Goal: Information Seeking & Learning: Learn about a topic

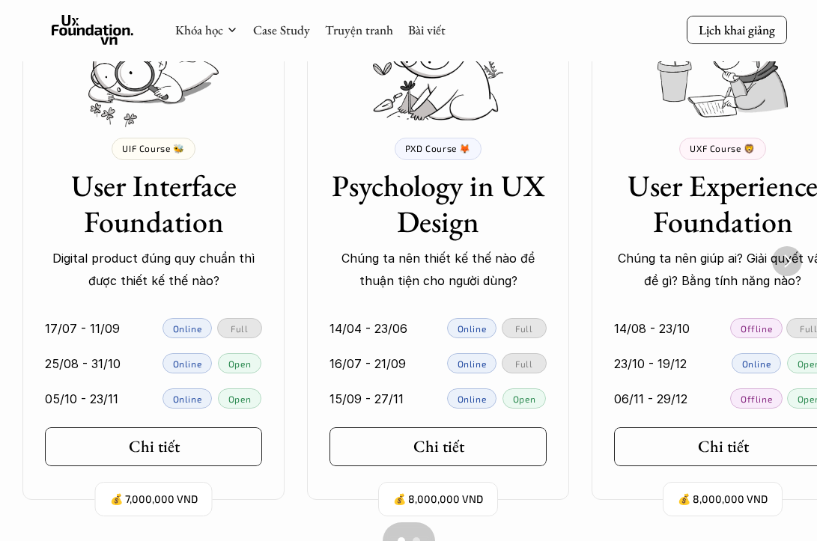
scroll to position [1061, 0]
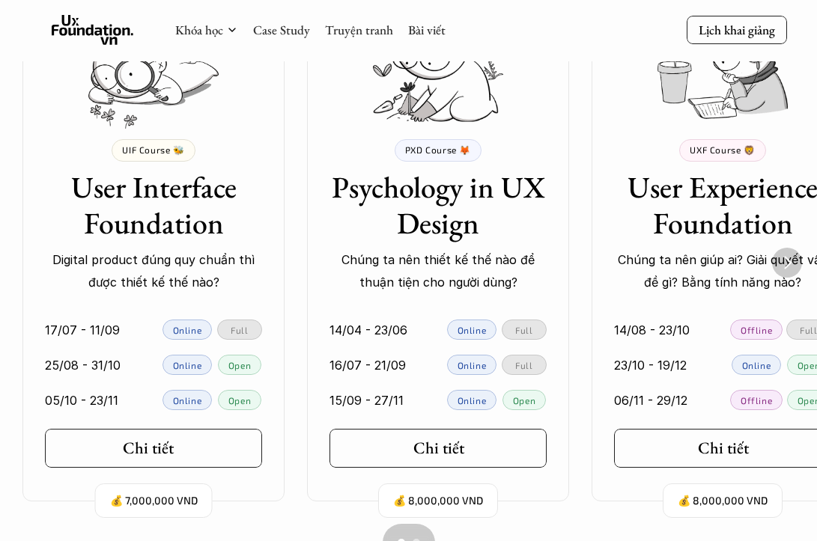
click at [119, 449] on link "Chi tiết" at bounding box center [153, 448] width 217 height 39
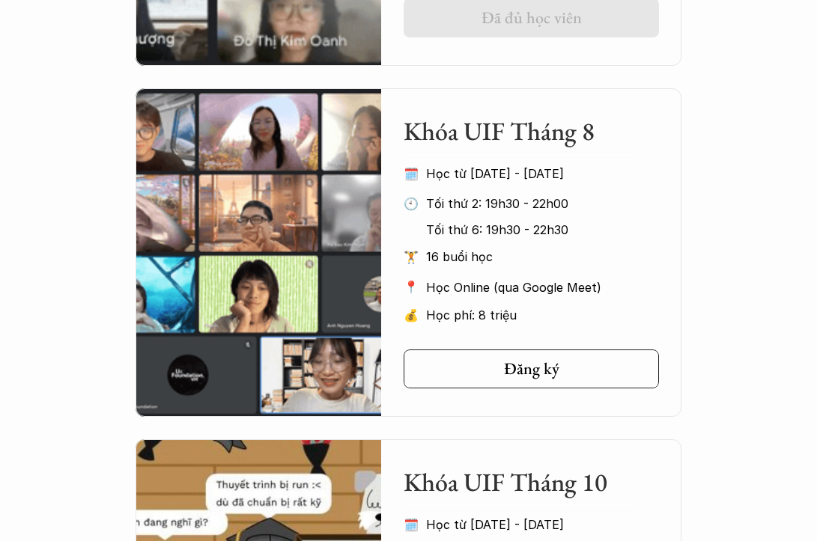
scroll to position [979, 0]
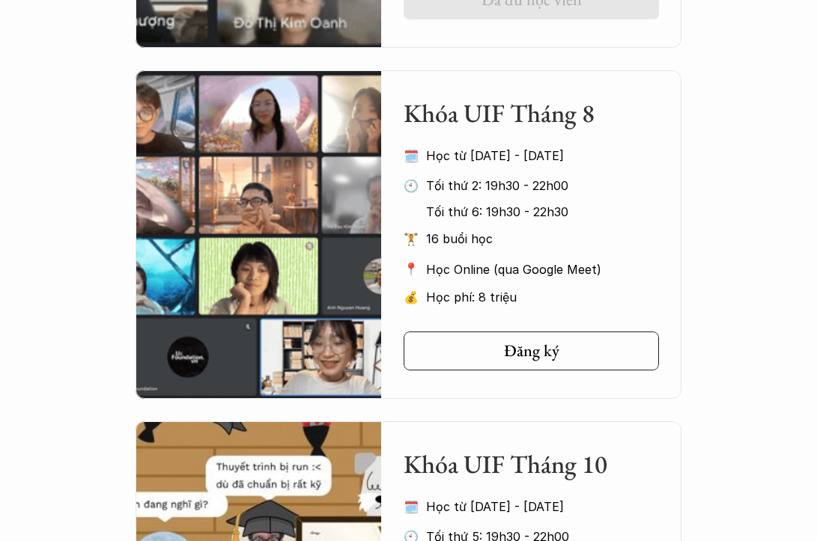
click at [478, 190] on p "Tối thứ 2: 19h30 - 22h00" at bounding box center [530, 185] width 209 height 22
click at [499, 217] on p "Tối thứ 6: 19h30 - 22h30" at bounding box center [530, 212] width 209 height 22
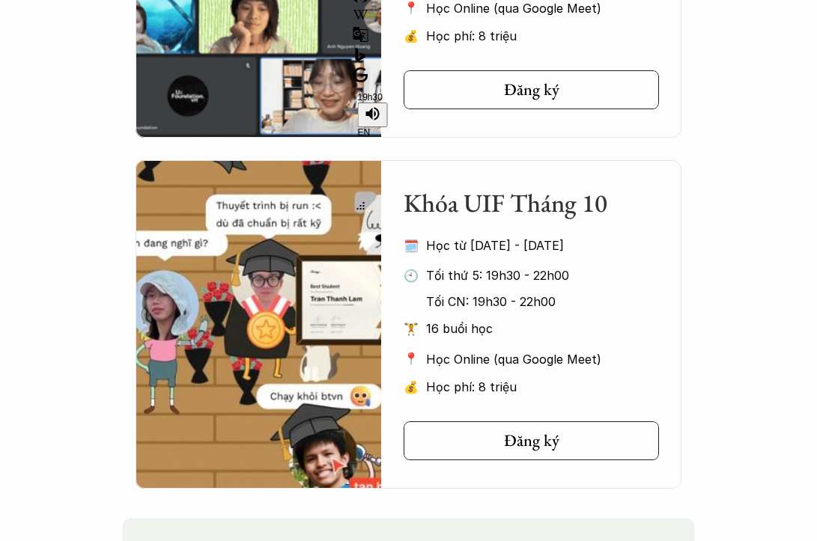
scroll to position [1249, 0]
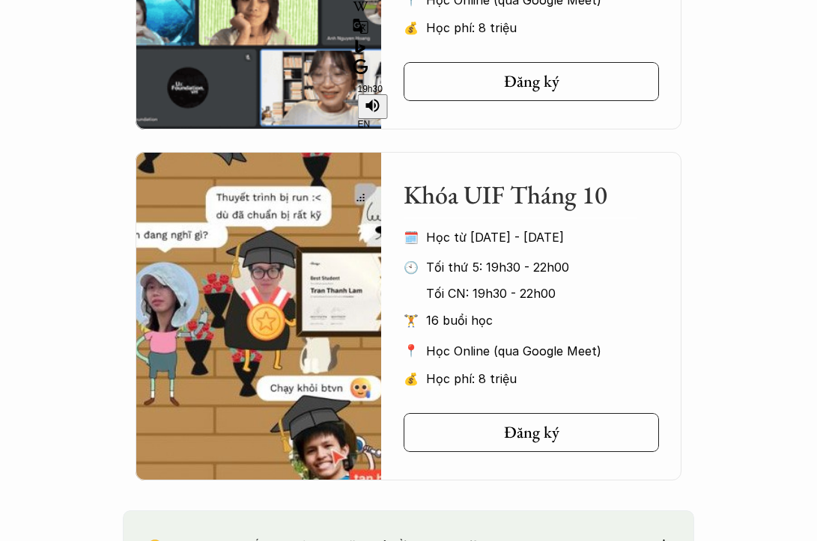
click at [632, 303] on div "Khóa UIF Tháng 10 🗓️ Học từ [DATE] - [DATE] 🕙 Tối thứ 5: 19h30 - 22h00 Tối CN: …" at bounding box center [531, 277] width 255 height 241
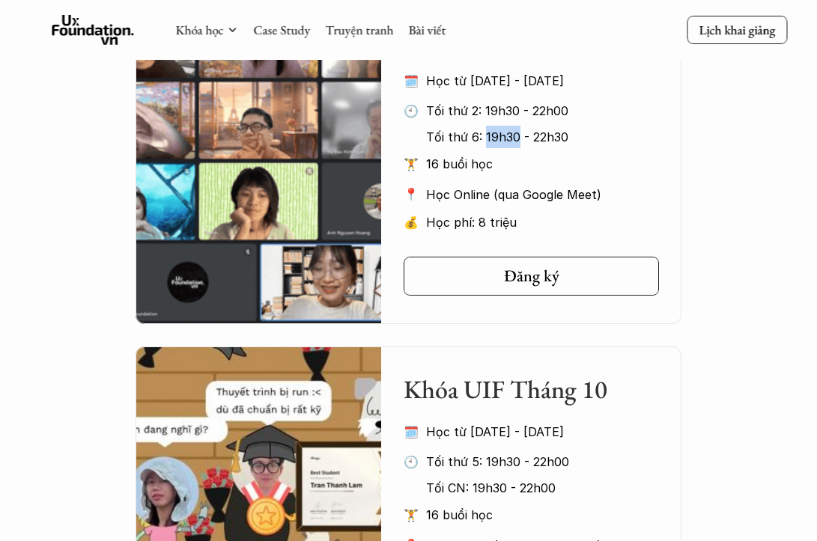
scroll to position [993, 0]
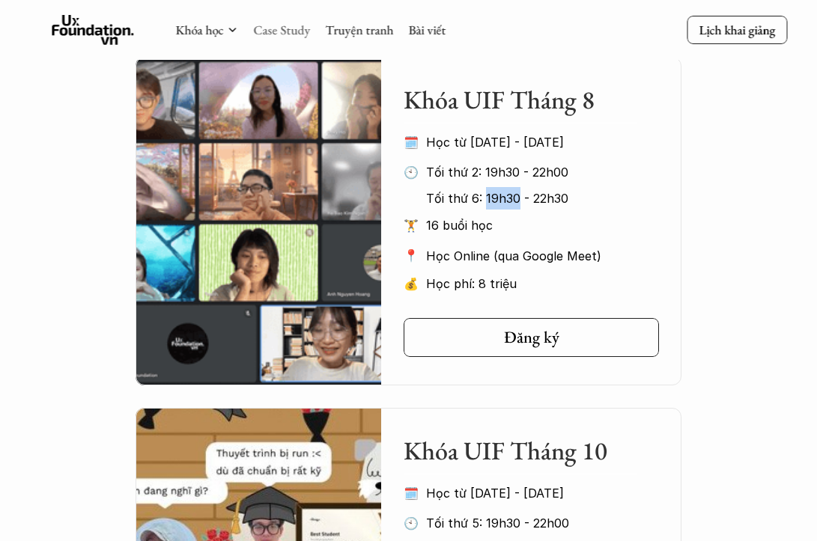
click at [303, 30] on link "Case Study" at bounding box center [281, 30] width 57 height 16
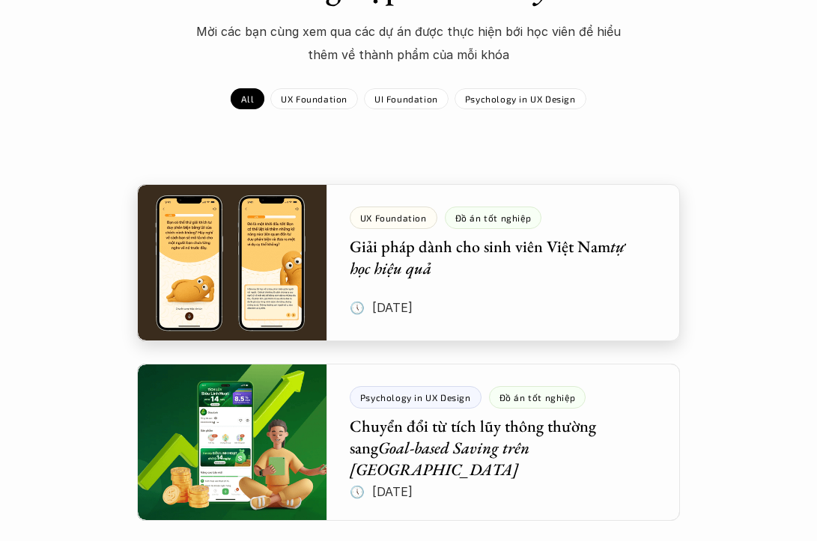
scroll to position [166, 0]
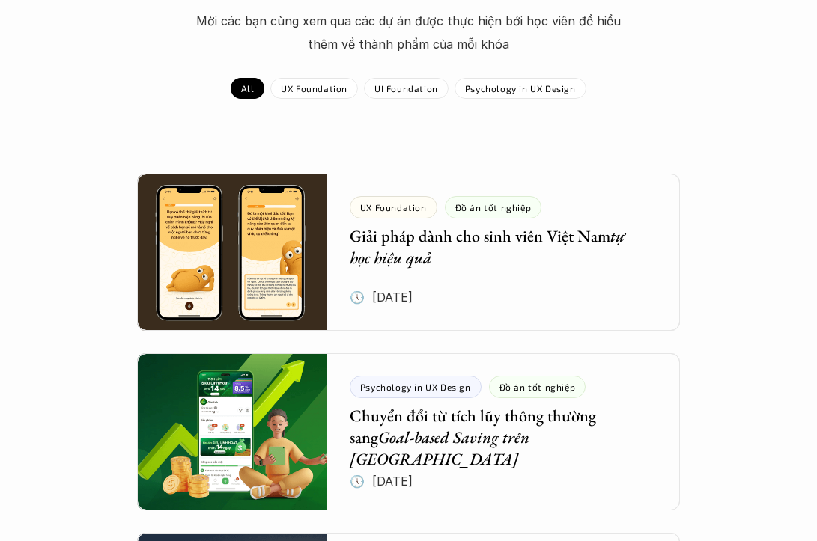
click at [398, 98] on div "UI Foundation" at bounding box center [406, 88] width 85 height 21
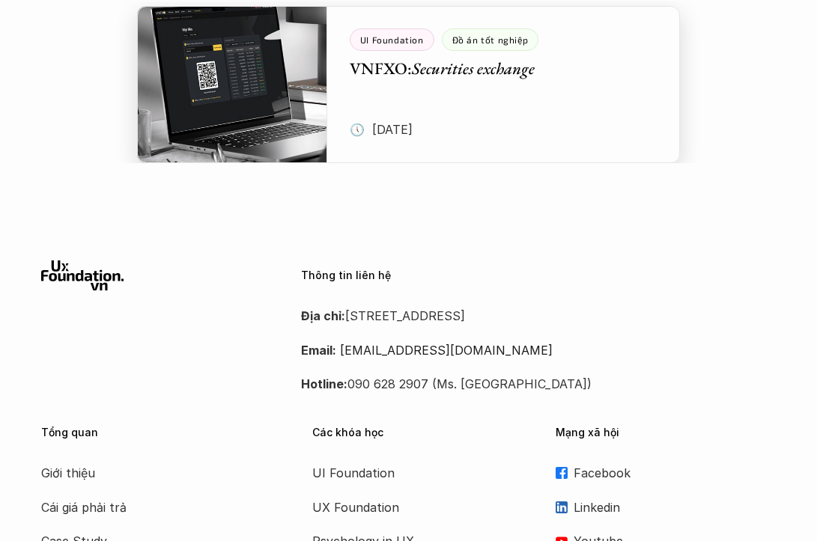
scroll to position [962, 0]
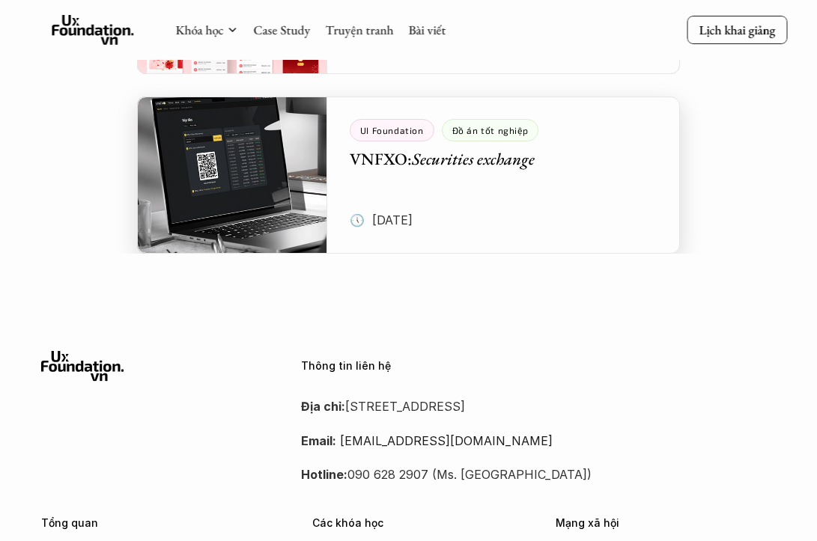
click at [544, 154] on div at bounding box center [408, 175] width 543 height 157
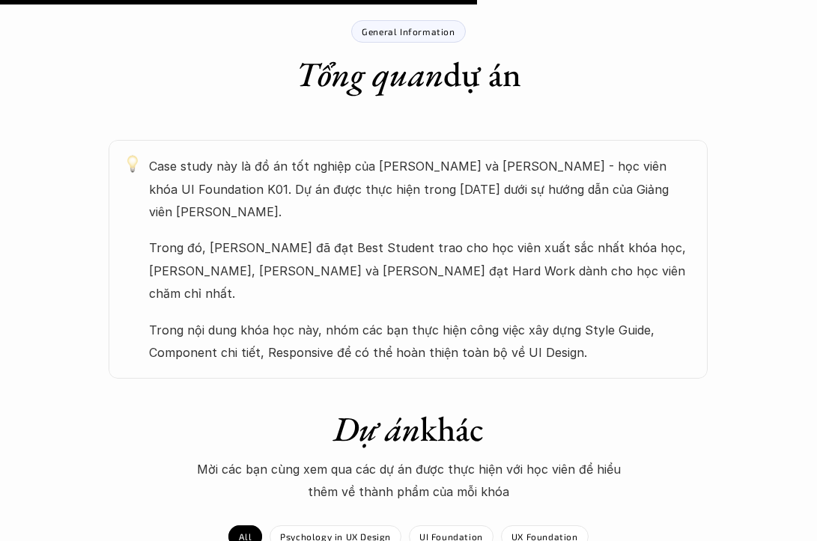
scroll to position [743, 0]
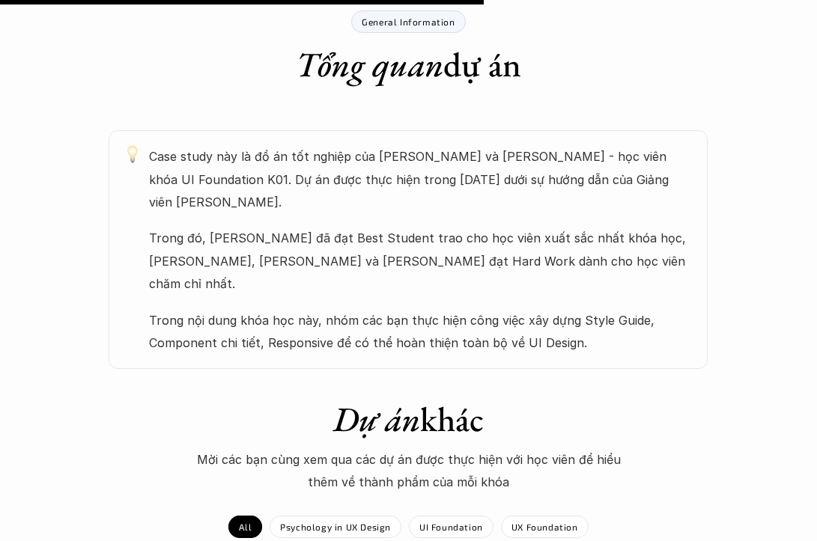
click at [356, 309] on p "Trong nội dung khóa học này, nhóm các bạn thực hiện công việc xây dựng Style Gu…" at bounding box center [421, 332] width 544 height 46
click at [371, 309] on p "Trong nội dung khóa học này, nhóm các bạn thực hiện công việc xây dựng Style Gu…" at bounding box center [421, 332] width 544 height 46
click at [335, 330] on div "UI Foundation Đồ án tốt nghiệp VNFXO: Securities exchange 🕔 [DATE] Xem bản gốc …" at bounding box center [408, 219] width 817 height 1775
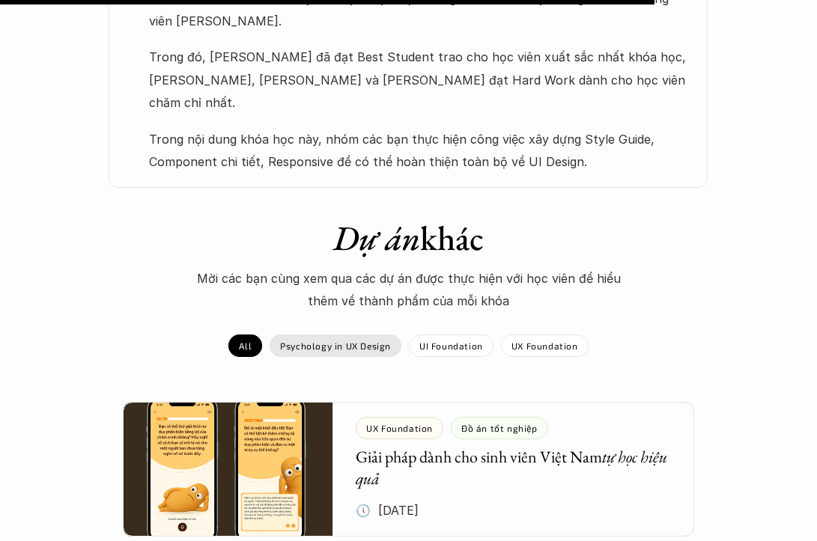
scroll to position [1191, 0]
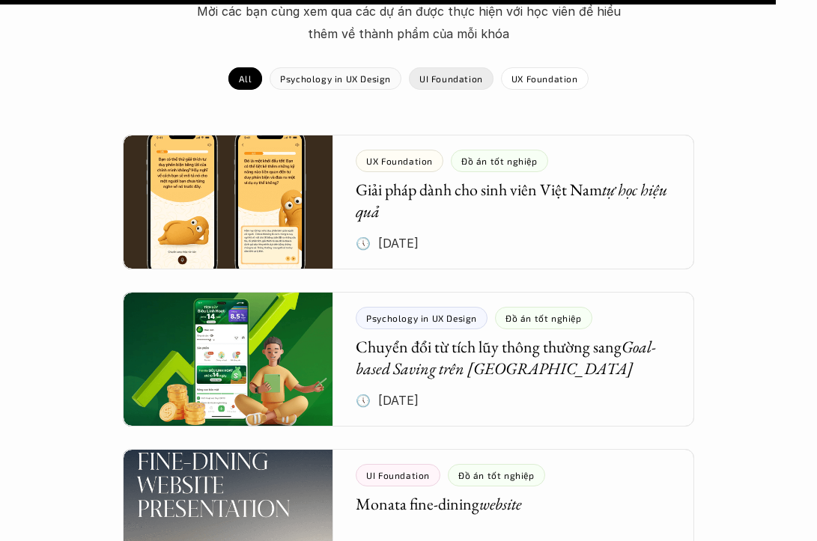
click at [437, 73] on p "UI Foundation" at bounding box center [451, 78] width 64 height 10
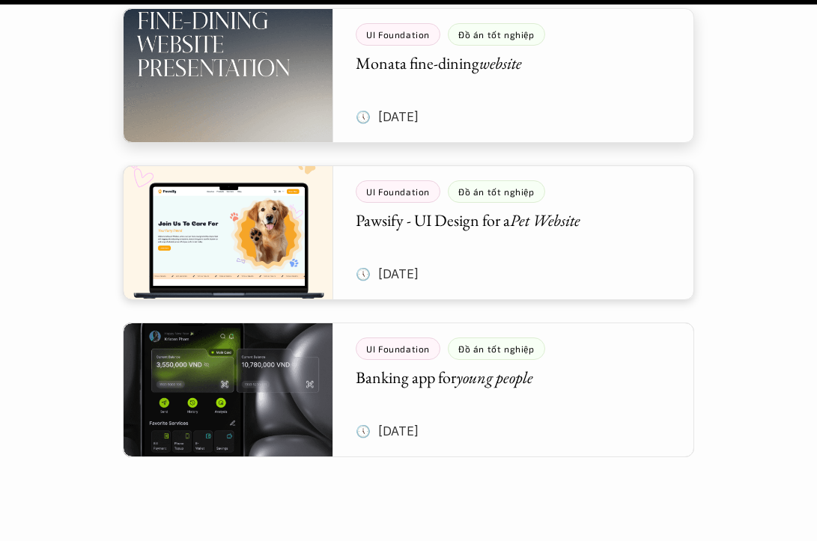
scroll to position [1312, 0]
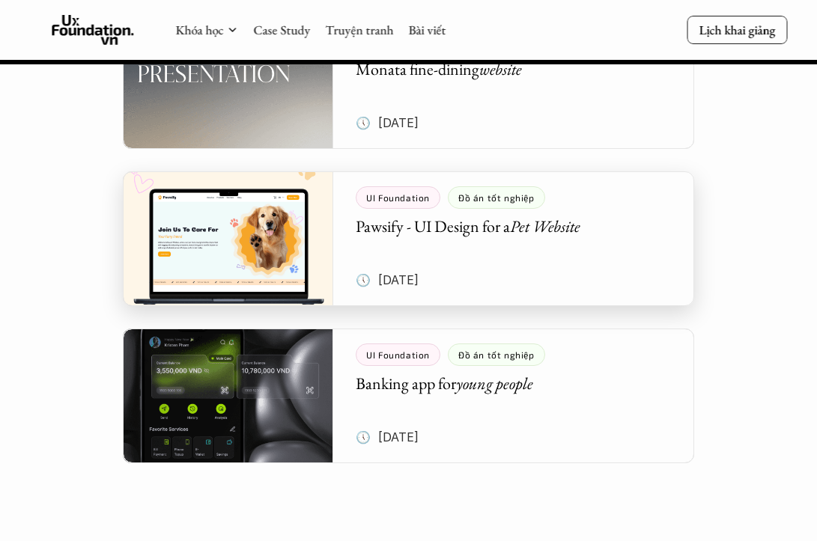
click at [394, 226] on div at bounding box center [409, 238] width 572 height 135
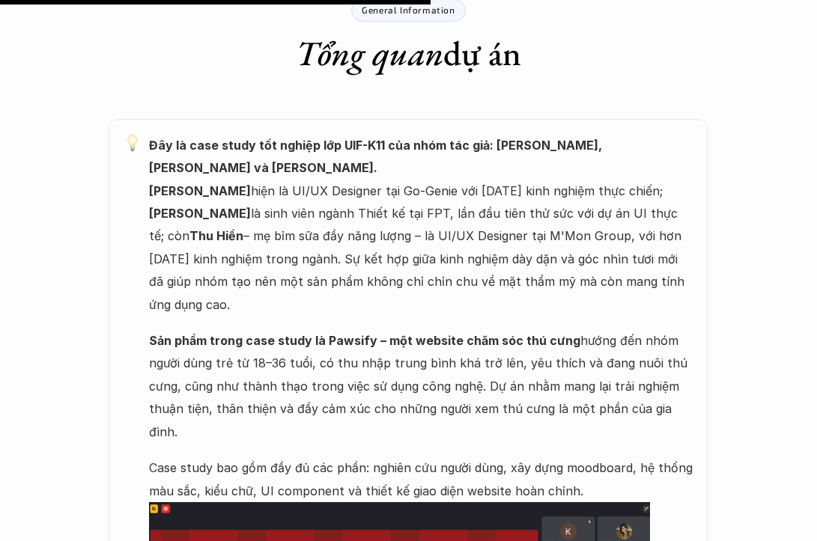
scroll to position [1051, 0]
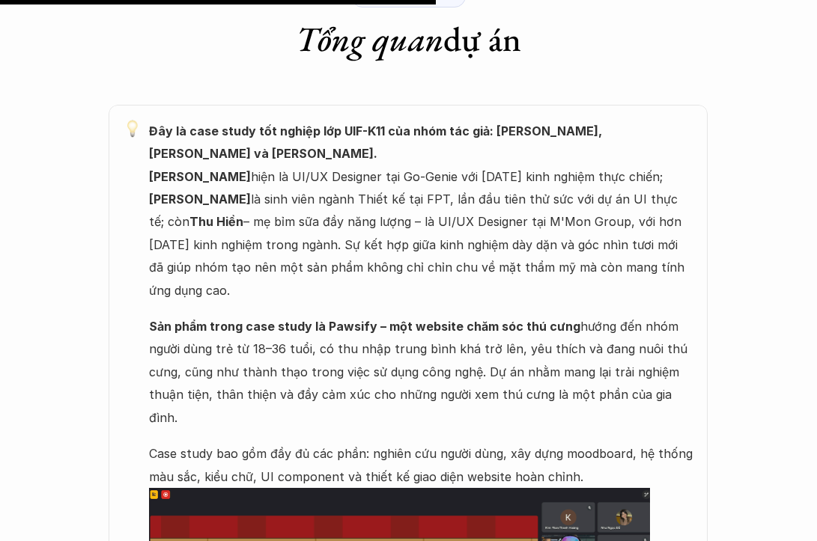
click at [334, 211] on p "Đây là case study tốt nghiệp lớp UIF-K11 của nhóm tác giả: [PERSON_NAME], [PERS…" at bounding box center [421, 211] width 544 height 182
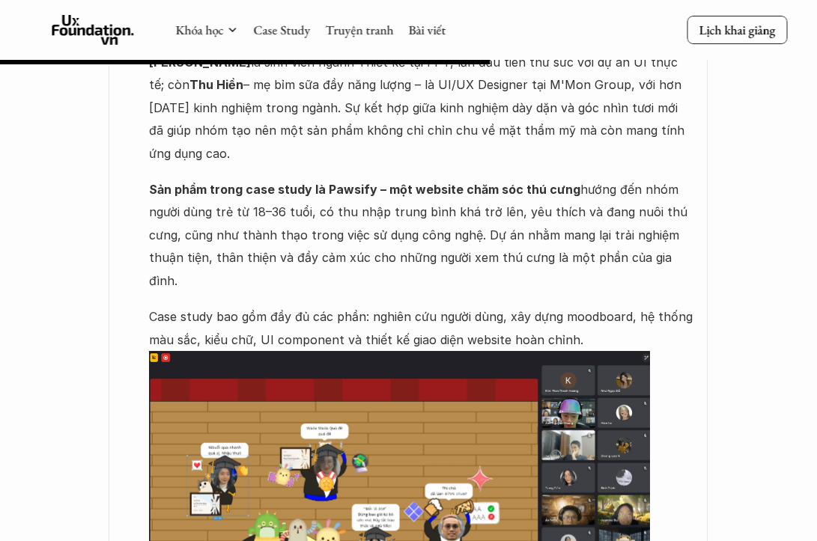
scroll to position [1179, 0]
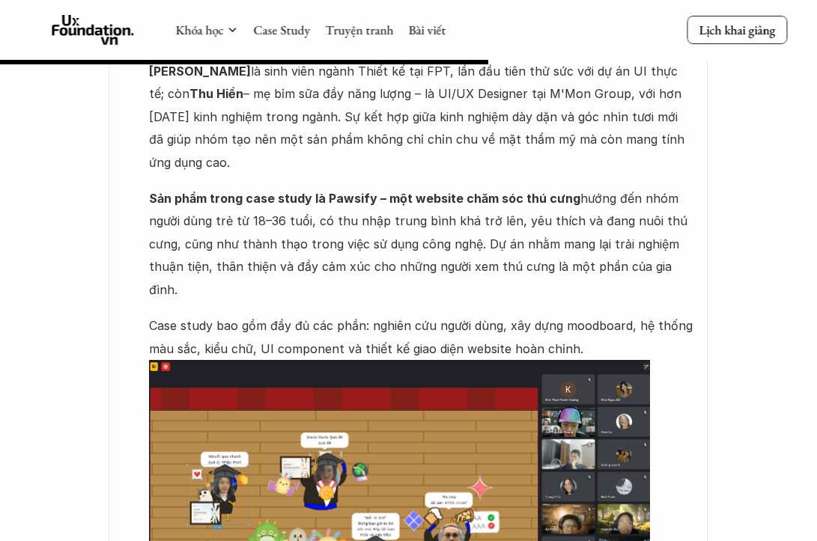
click at [327, 314] on p "Case study bao gồm đầy đủ các phần: nghiên cứu người dùng, xây dựng moodboard, …" at bounding box center [421, 337] width 544 height 46
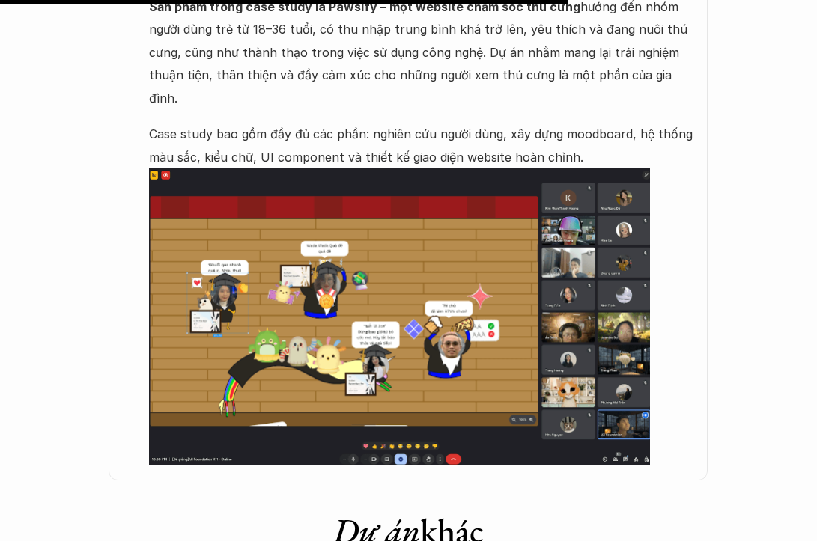
click at [415, 123] on p "Case study bao gồm đầy đủ các phần: nghiên cứu người dùng, xây dựng moodboard, …" at bounding box center [421, 146] width 544 height 46
click at [366, 123] on p "Case study bao gồm đầy đủ các phần: nghiên cứu người dùng, xây dựng moodboard, …" at bounding box center [421, 146] width 544 height 46
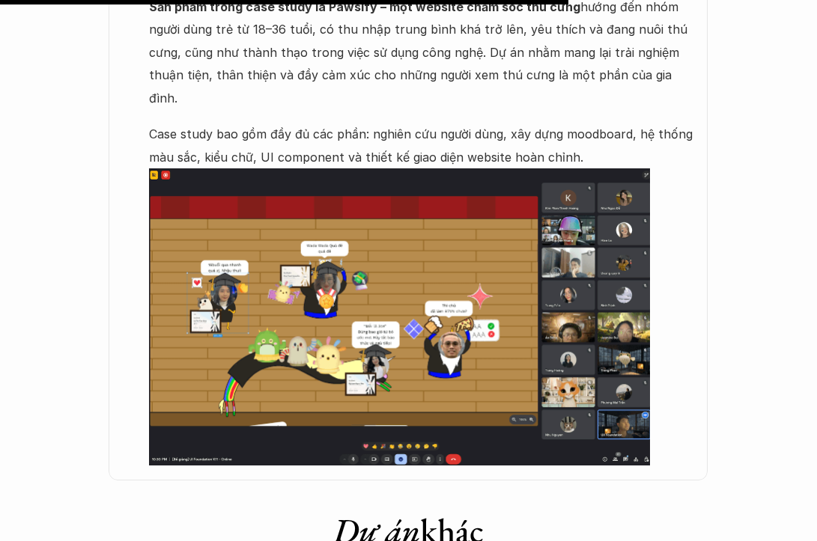
click at [366, 123] on p "Case study bao gồm đầy đủ các phần: nghiên cứu người dùng, xây dựng moodboard, …" at bounding box center [421, 146] width 544 height 46
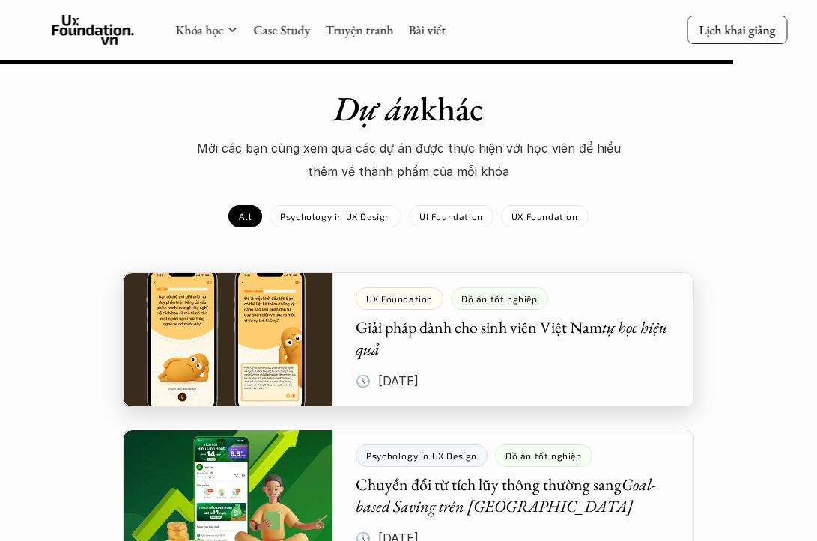
scroll to position [1769, 0]
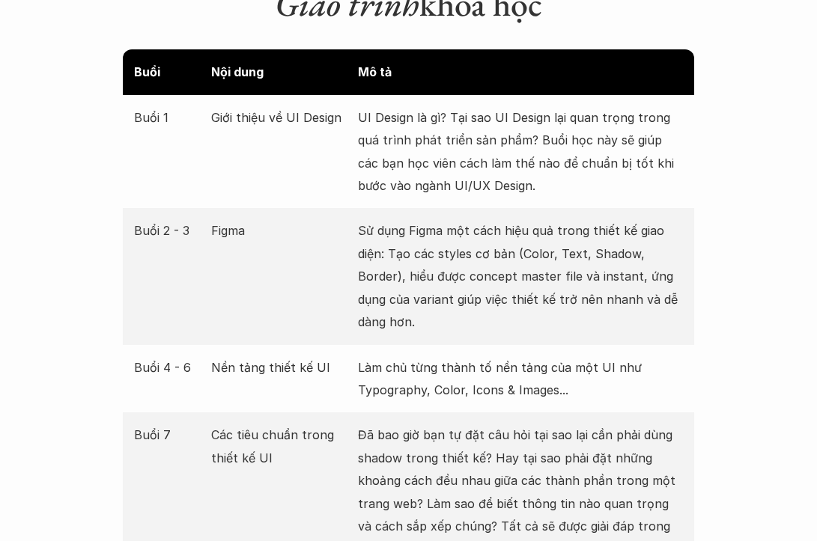
scroll to position [2435, 0]
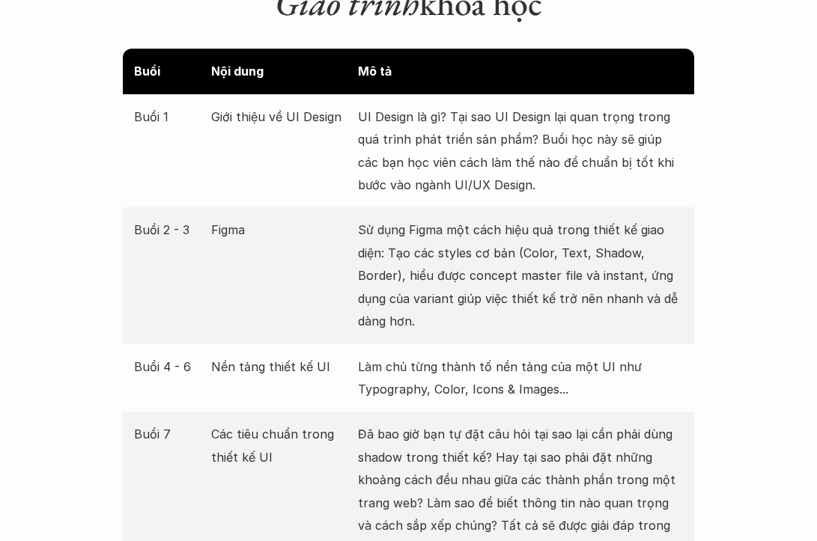
click at [434, 231] on p "Sử dụng Figma một cách hiệu quả trong thiết kế giao diện: Tạo các styles cơ bản…" at bounding box center [520, 276] width 325 height 114
click at [423, 261] on p "Sử dụng Figma một cách hiệu quả trong thiết kế giao diện: Tạo các styles cơ bản…" at bounding box center [520, 276] width 325 height 114
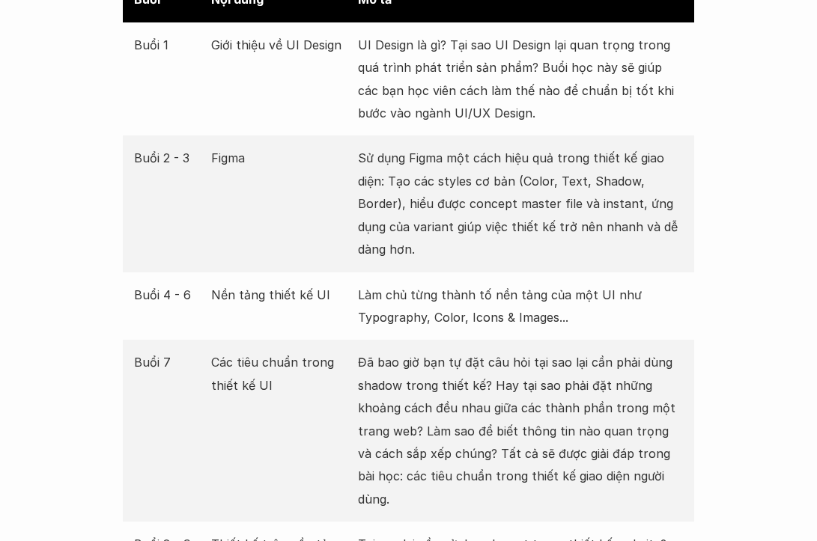
scroll to position [2539, 0]
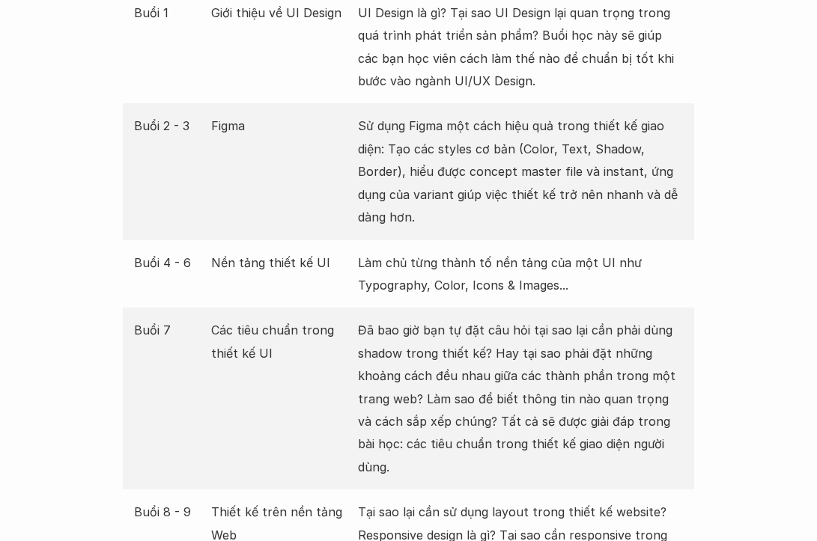
click at [513, 151] on p "Sử dụng Figma một cách hiệu quả trong thiết kế giao diện: Tạo các styles cơ bản…" at bounding box center [520, 172] width 325 height 114
click at [535, 189] on p "Sử dụng Figma một cách hiệu quả trong thiết kế giao diện: Tạo các styles cơ bản…" at bounding box center [520, 172] width 325 height 114
click at [529, 177] on p "Sử dụng Figma một cách hiệu quả trong thiết kế giao diện: Tạo các styles cơ bản…" at bounding box center [520, 172] width 325 height 114
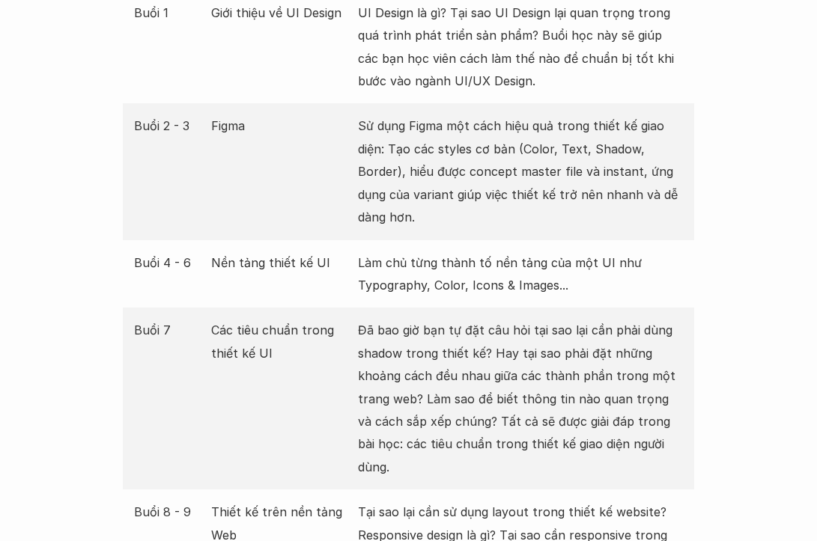
click at [529, 177] on p "Sử dụng Figma một cách hiệu quả trong thiết kế giao diện: Tạo các styles cơ bản…" at bounding box center [520, 172] width 325 height 114
click at [564, 185] on p "Sử dụng Figma một cách hiệu quả trong thiết kế giao diện: Tạo các styles cơ bản…" at bounding box center [520, 172] width 325 height 114
click at [398, 252] on p "Làm chủ từng thành tố nền tảng của một UI như Typography, Color, Icons & Images…" at bounding box center [520, 275] width 325 height 46
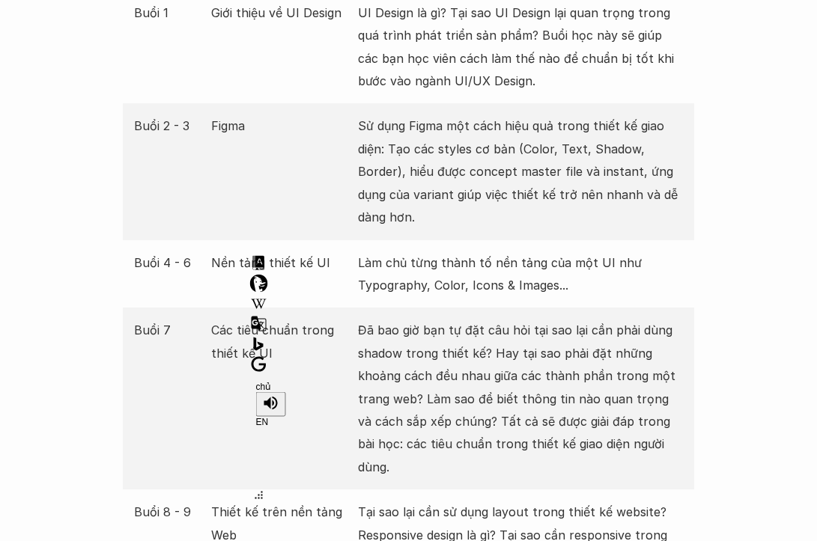
click at [407, 252] on p "Làm chủ từng thành tố nền tảng của một UI như Typography, Color, Icons & Images…" at bounding box center [520, 275] width 325 height 46
click at [420, 324] on p "Đã bao giờ bạn tự đặt câu hỏi tại sao lại cần phải dùng shadow trong thiết kế? …" at bounding box center [520, 398] width 325 height 159
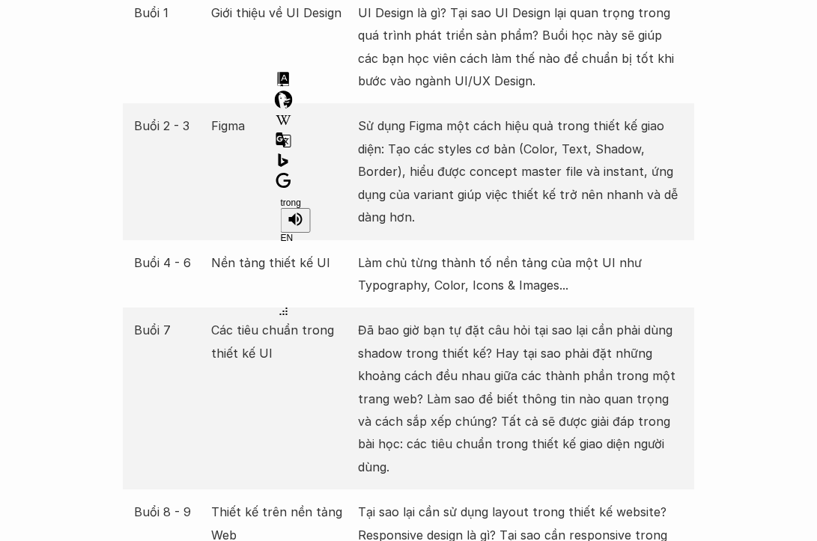
click at [420, 324] on p "Đã bao giờ bạn tự đặt câu hỏi tại sao lại cần phải dùng shadow trong thiết kế? …" at bounding box center [520, 398] width 325 height 159
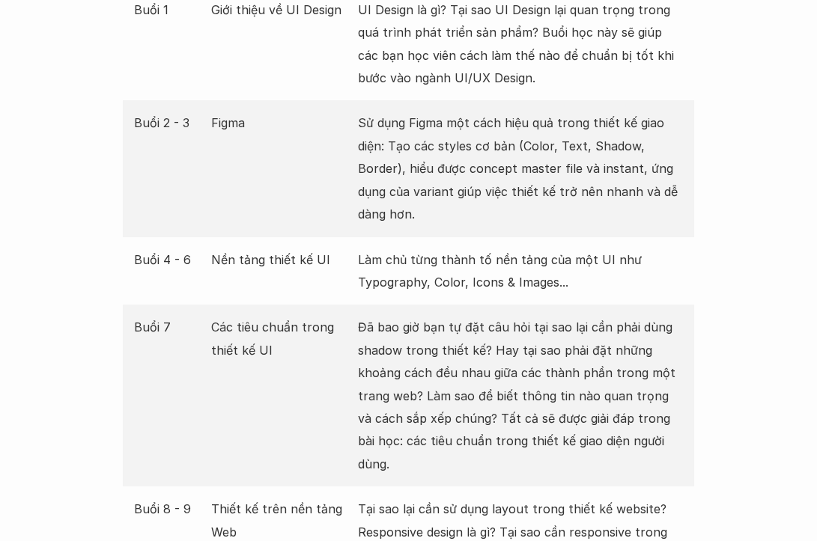
scroll to position [2544, 0]
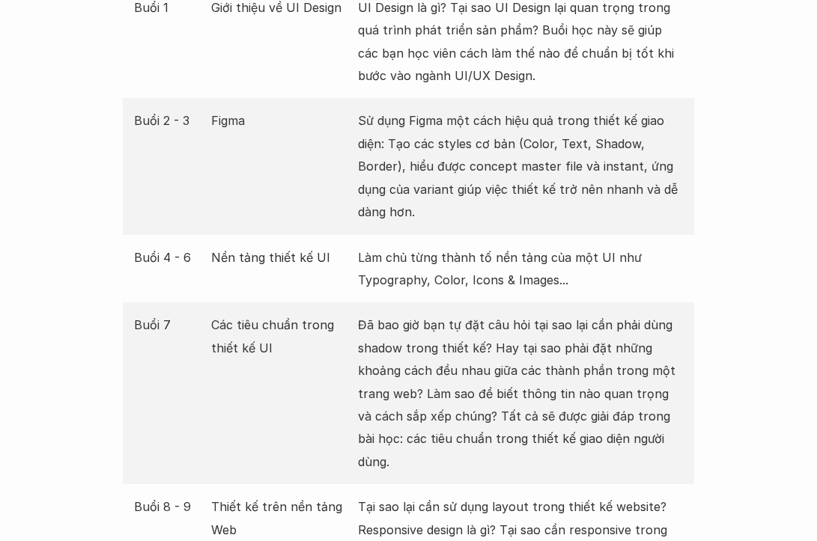
click at [350, 346] on div "Buổi 7 Các tiêu chuẩn trong thiết kế UI Đã bao giờ bạn tự đặt câu hỏi tại sao l…" at bounding box center [409, 394] width 572 height 182
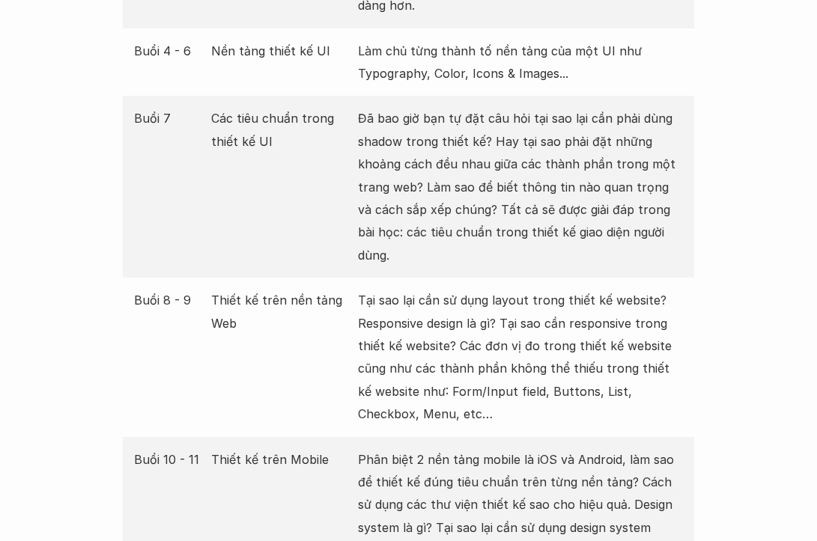
scroll to position [2764, 0]
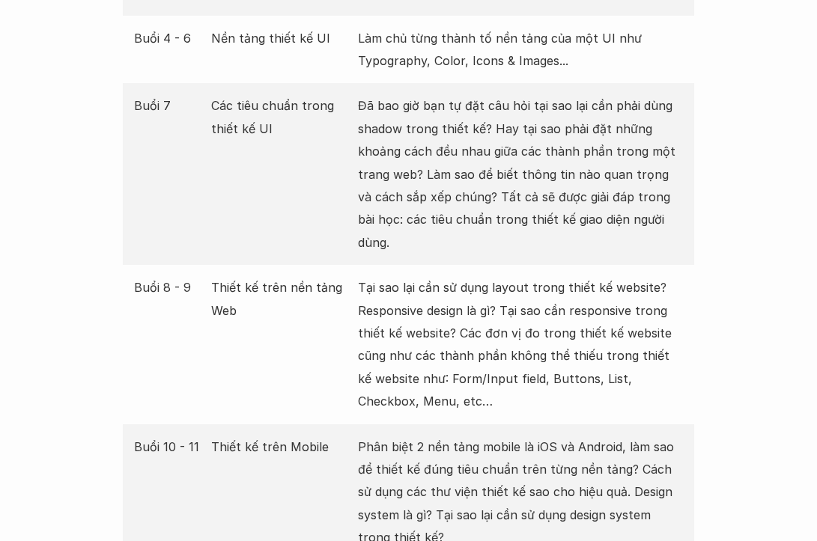
click at [444, 288] on p "Tại sao lại cần sử dụng layout trong thiết kế website? Responsive design là gì?…" at bounding box center [520, 344] width 325 height 136
click at [424, 294] on p "Tại sao lại cần sử dụng layout trong thiết kế website? Responsive design là gì?…" at bounding box center [520, 344] width 325 height 136
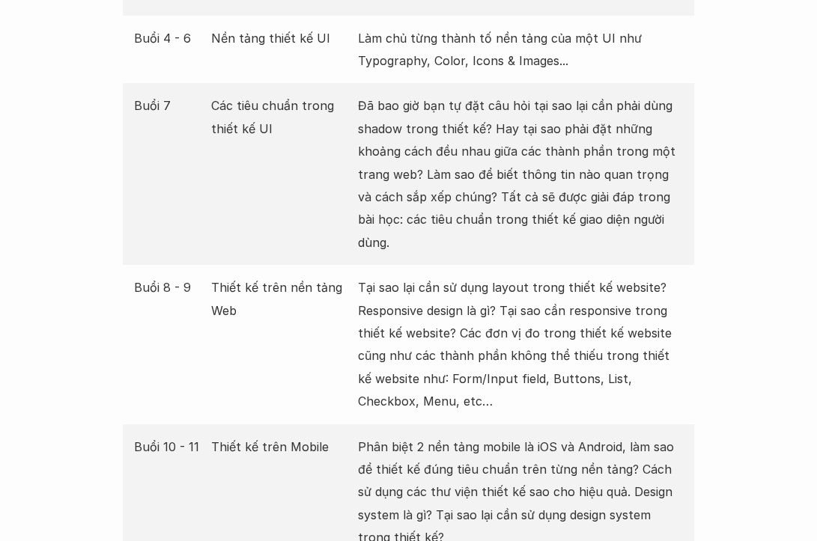
click at [424, 294] on p "Tại sao lại cần sử dụng layout trong thiết kế website? Responsive design là gì?…" at bounding box center [520, 344] width 325 height 136
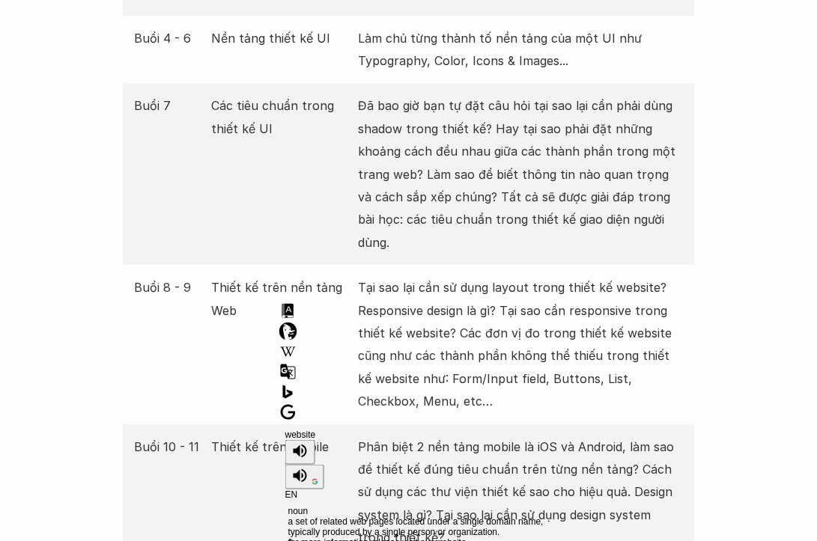
click at [424, 294] on p "Tại sao lại cần sử dụng layout trong thiết kế website? Responsive design là gì?…" at bounding box center [520, 344] width 325 height 136
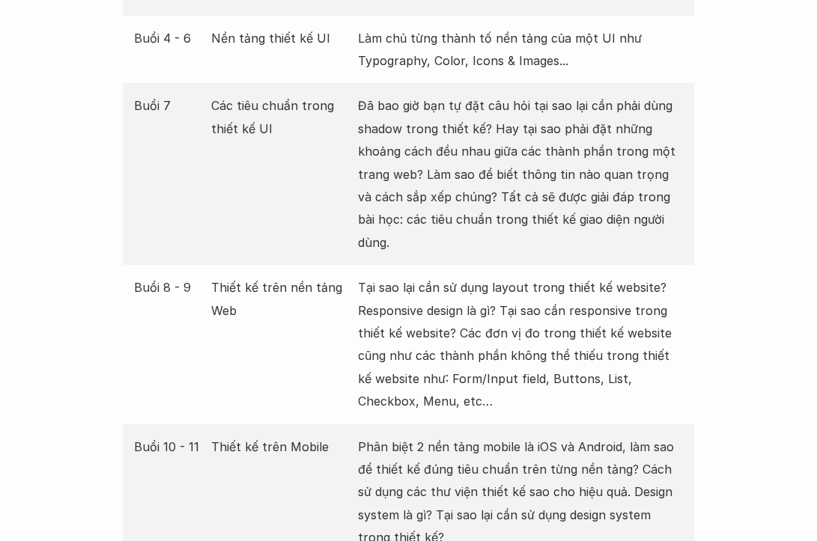
click at [425, 297] on p "Tại sao lại cần sử dụng layout trong thiết kế website? Responsive design là gì?…" at bounding box center [520, 344] width 325 height 136
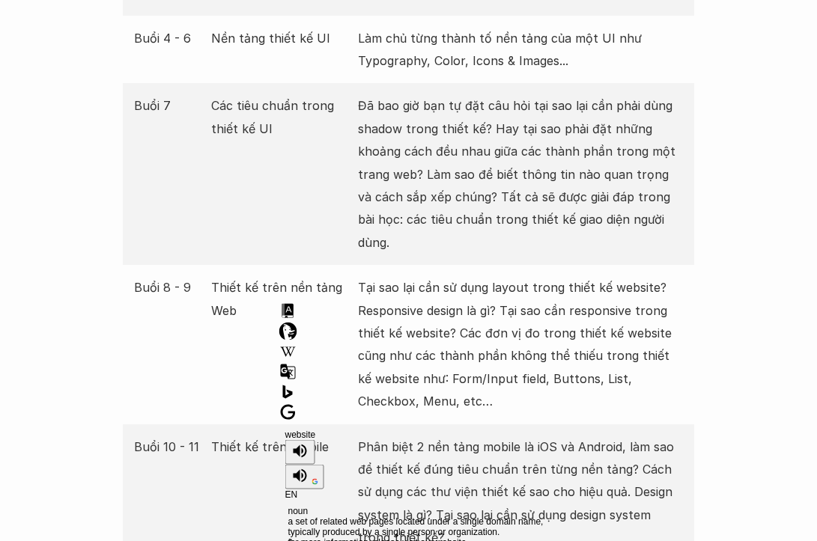
click at [425, 531] on div at bounding box center [425, 534] width 7 height 7
click at [515, 276] on p "Tại sao lại cần sử dụng layout trong thiết kế website? Responsive design là gì?…" at bounding box center [520, 344] width 325 height 136
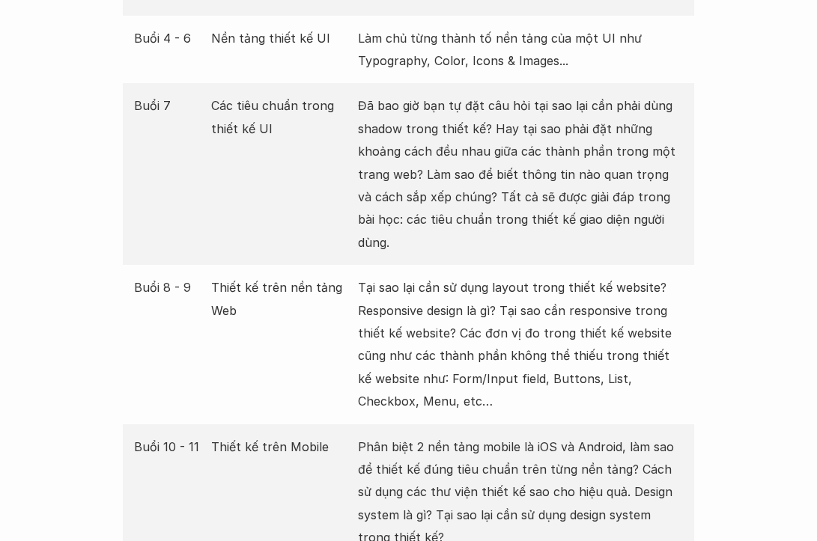
click at [515, 276] on p "Tại sao lại cần sử dụng layout trong thiết kế website? Responsive design là gì?…" at bounding box center [520, 344] width 325 height 136
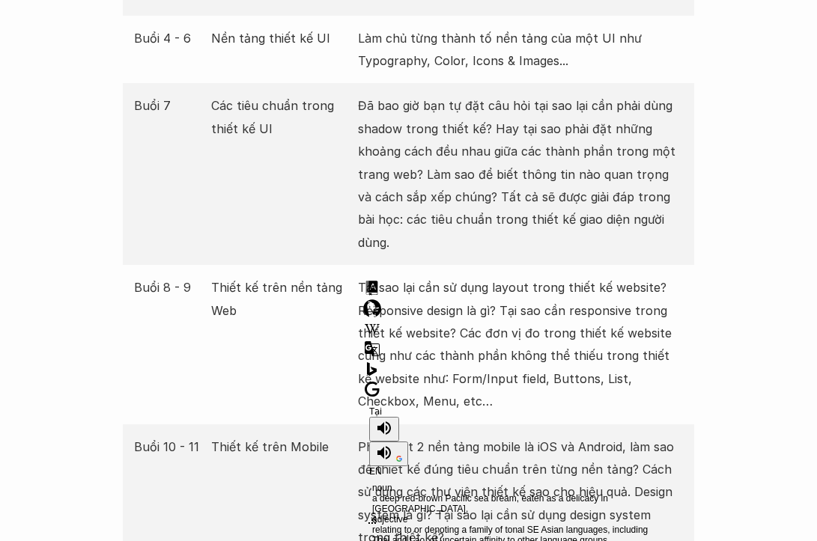
click at [508, 276] on p "Tại sao lại cần sử dụng layout trong thiết kế website? Responsive design là gì?…" at bounding box center [520, 344] width 325 height 136
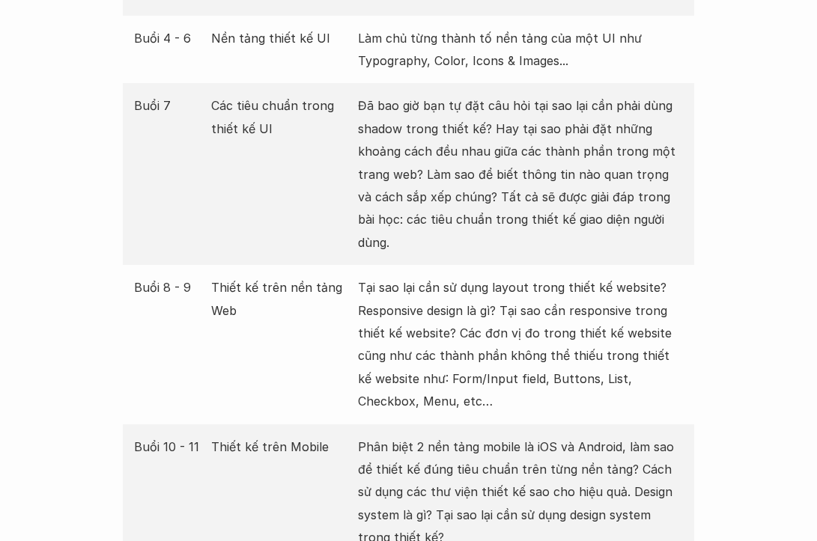
click at [508, 276] on p "Tại sao lại cần sử dụng layout trong thiết kế website? Responsive design là gì?…" at bounding box center [520, 344] width 325 height 136
click at [467, 349] on p "Tại sao lại cần sử dụng layout trong thiết kế website? Responsive design là gì?…" at bounding box center [520, 344] width 325 height 136
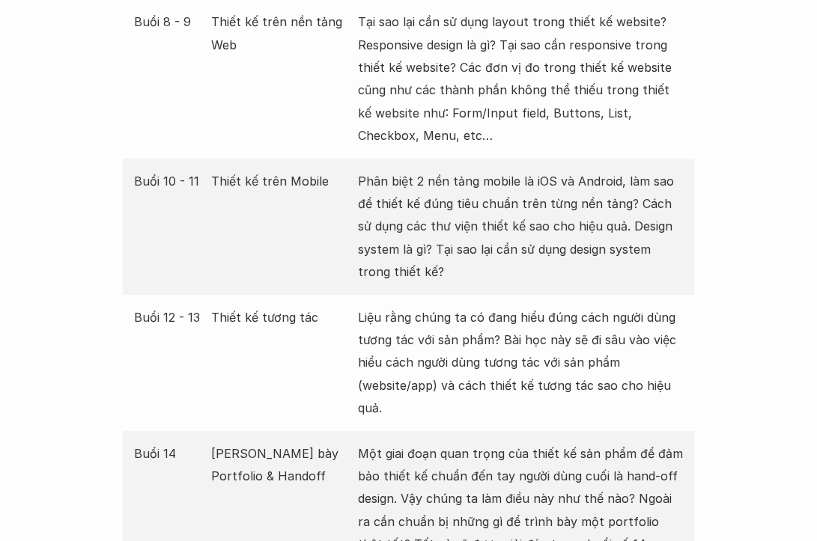
scroll to position [3034, 0]
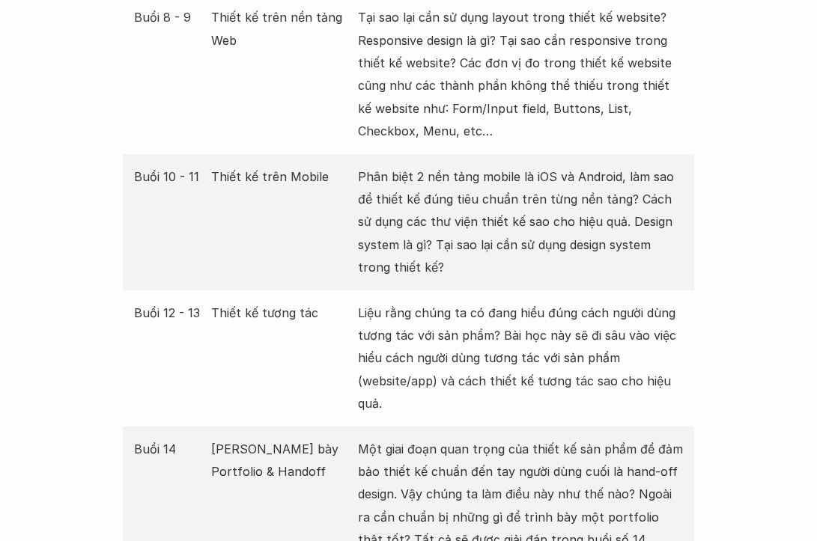
click at [481, 76] on p "Tại sao lại cần sử dụng layout trong thiết kế website? Responsive design là gì?…" at bounding box center [520, 74] width 325 height 136
click at [463, 165] on p "Phân biệt 2 nền tảng mobile là iOS và Android, làm sao để thiết kế đúng tiêu ch…" at bounding box center [520, 222] width 325 height 114
click at [443, 165] on p "Phân biệt 2 nền tảng mobile là iOS và Android, làm sao để thiết kế đúng tiêu ch…" at bounding box center [520, 222] width 325 height 114
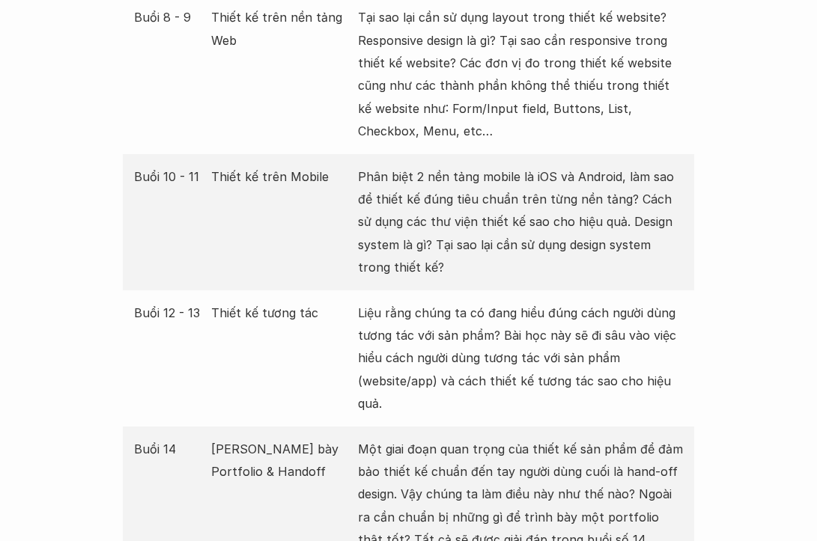
click at [441, 173] on p "Phân biệt 2 nền tảng mobile là iOS và Android, làm sao để thiết kế đúng tiêu ch…" at bounding box center [520, 222] width 325 height 114
click at [423, 206] on p "Phân biệt 2 nền tảng mobile là iOS và Android, làm sao để thiết kế đúng tiêu ch…" at bounding box center [520, 222] width 325 height 114
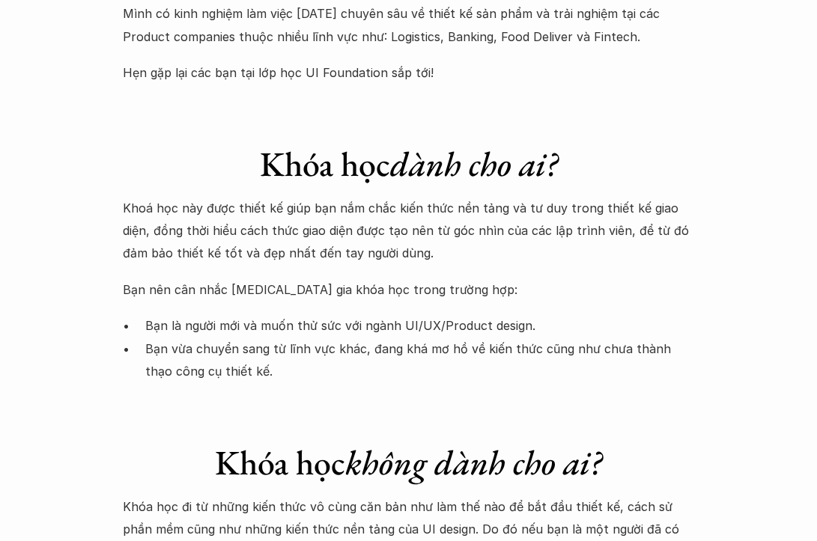
scroll to position [4398, 0]
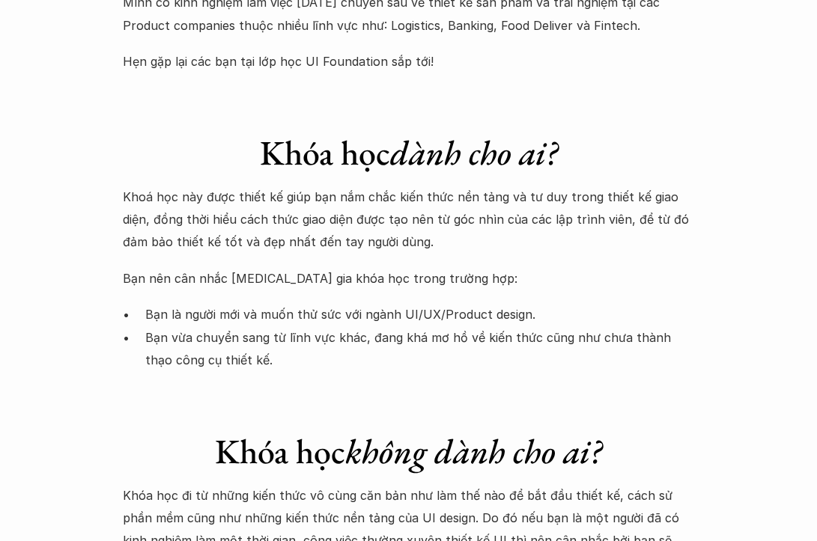
click at [359, 326] on p "Bạn vừa chuyển sang từ lĩnh vực khác, đang khá mơ hồ về kiến thức cũng như chưa…" at bounding box center [420, 349] width 550 height 46
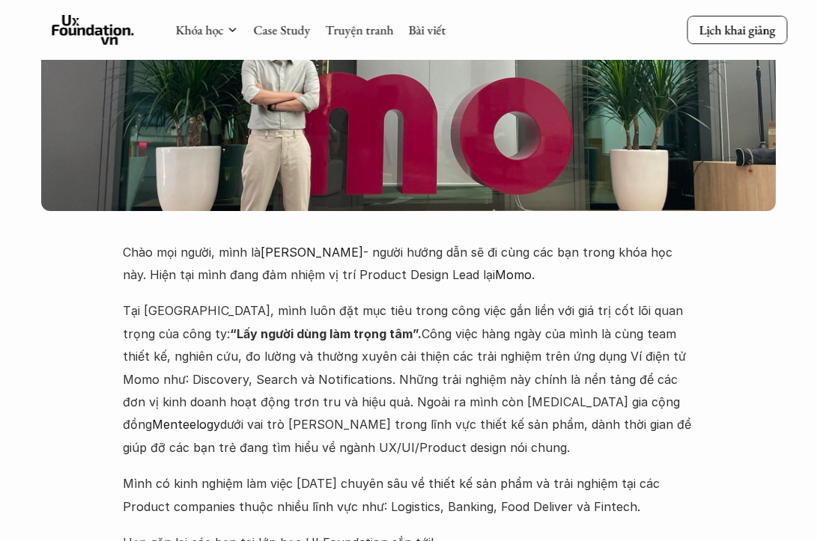
scroll to position [3912, 0]
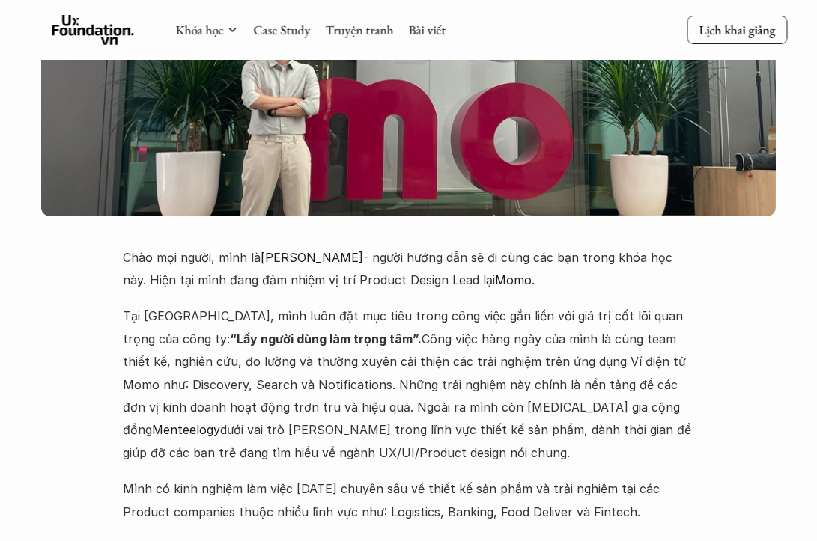
click at [289, 332] on strong "“Lấy người dùng làm trọng tâm”." at bounding box center [326, 339] width 192 height 15
click at [233, 350] on p "Tại [GEOGRAPHIC_DATA], mình luôn đặt mục tiêu trong công việc gắn liền với giá …" at bounding box center [409, 384] width 572 height 159
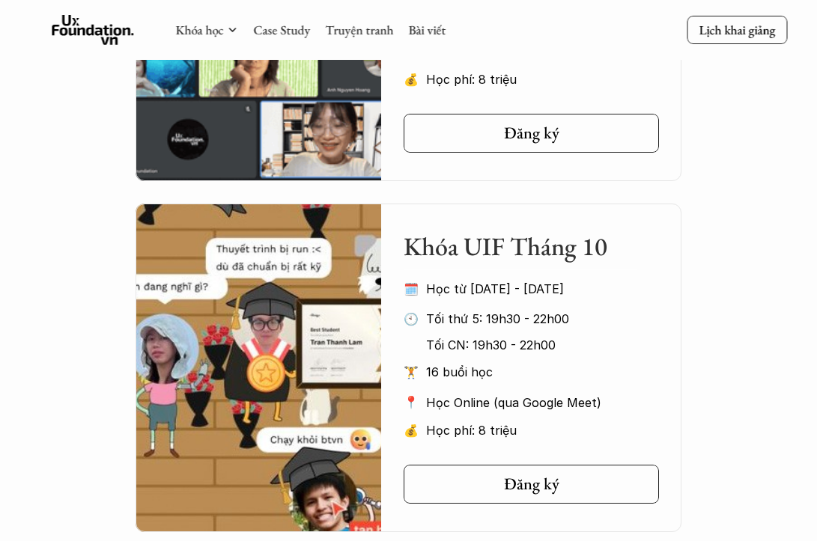
scroll to position [1152, 0]
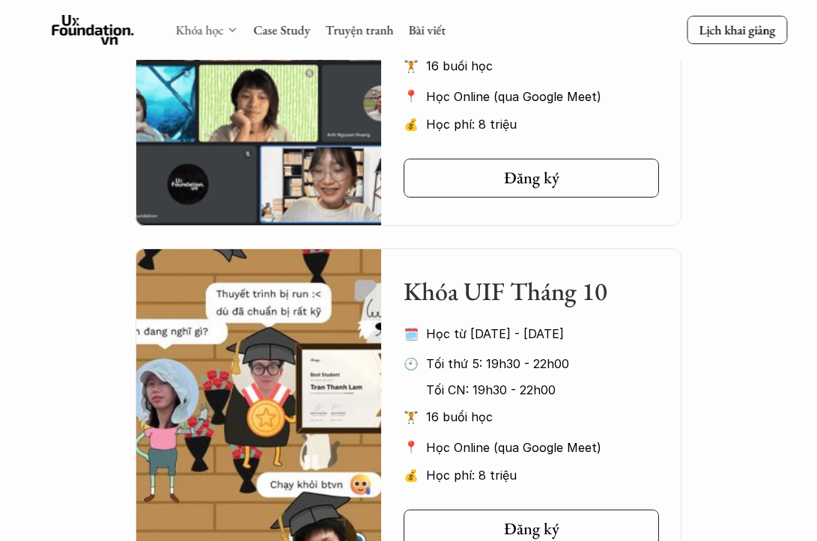
click at [196, 24] on link "Khóa học" at bounding box center [199, 30] width 48 height 16
click at [215, 31] on link "Khóa học" at bounding box center [199, 30] width 48 height 16
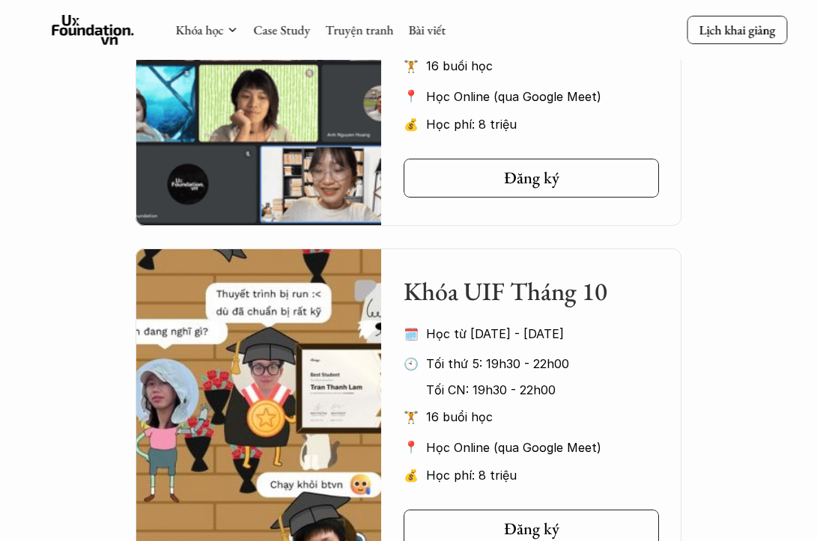
click at [249, 34] on div "Khóa học Case Study Truyện tranh Bài viết" at bounding box center [310, 30] width 270 height 30
click at [240, 34] on div "Khóa học Case Study Truyện tranh Bài viết" at bounding box center [310, 30] width 270 height 30
click at [225, 31] on div "Khóa học" at bounding box center [206, 30] width 63 height 16
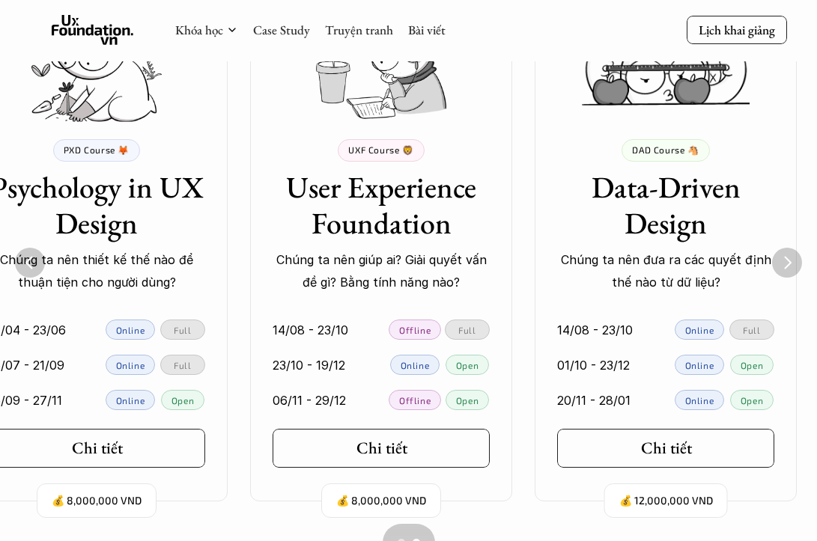
scroll to position [0, 344]
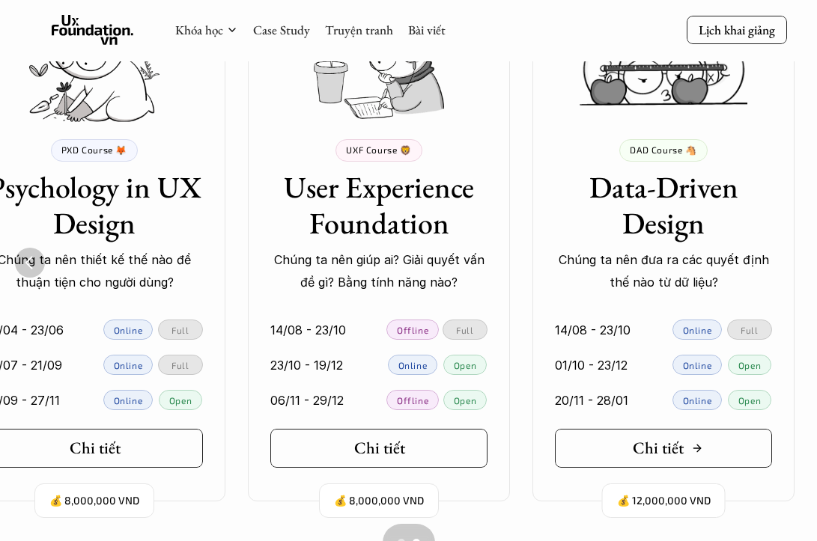
click at [705, 448] on link "Chi tiết" at bounding box center [663, 448] width 217 height 39
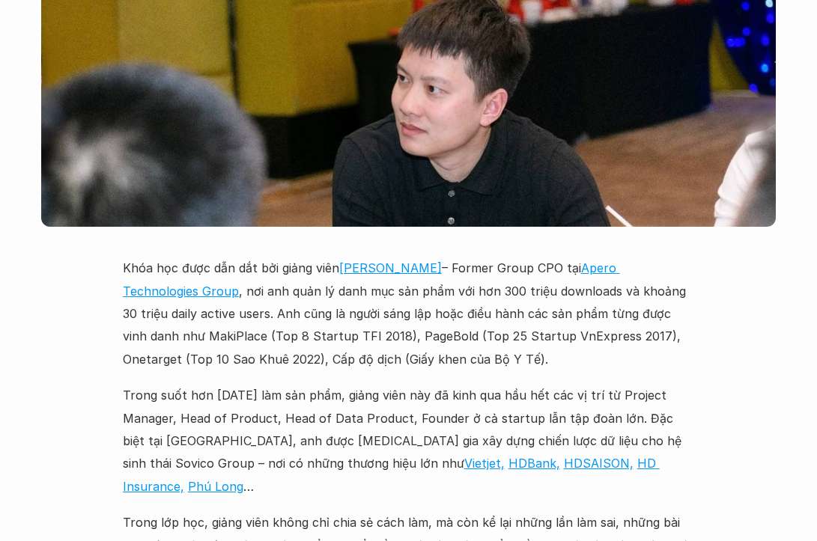
scroll to position [4037, 0]
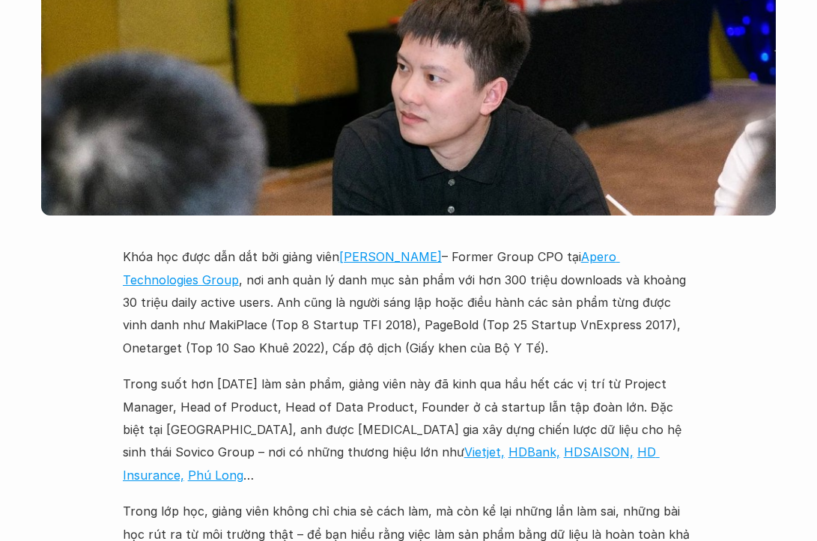
click at [372, 373] on p "Trong suốt hơn [DATE] làm sản phẩm, giảng viên này đã kinh qua hầu hết các vị t…" at bounding box center [409, 430] width 572 height 114
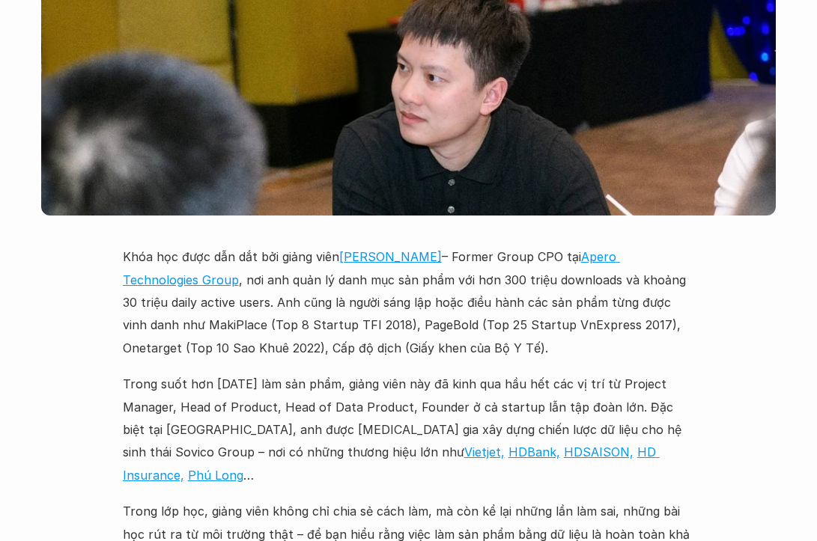
click at [374, 246] on div "Khóa học được dẫn dắt bởi giảng viên [PERSON_NAME] – Former Group CPO tại Apero…" at bounding box center [409, 407] width 572 height 323
click at [374, 316] on div at bounding box center [279, 316] width 214 height 0
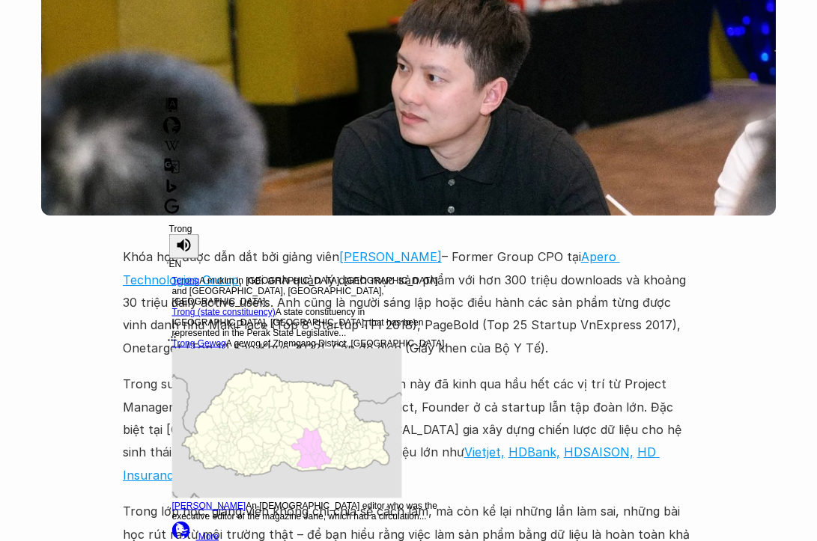
click at [123, 294] on div "Khóa học được dẫn dắt bởi giảng viên [PERSON_NAME] – Former Group CPO tại Apero…" at bounding box center [409, 407] width 572 height 323
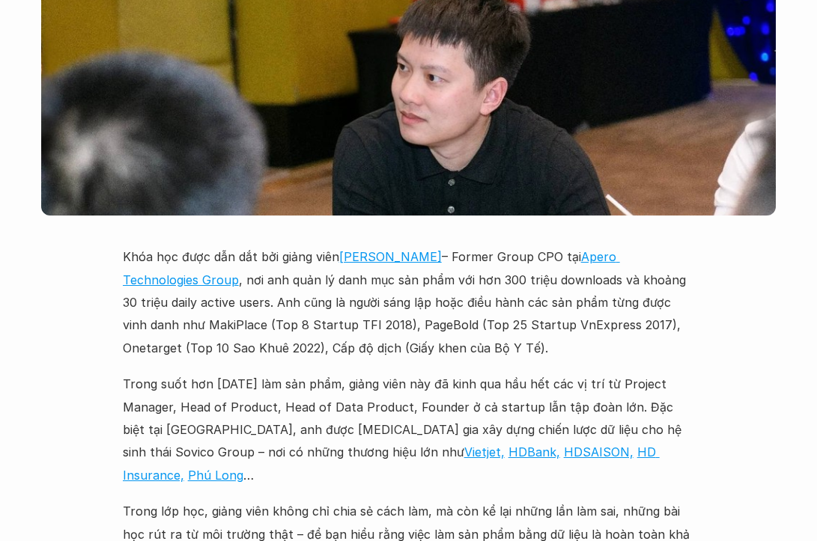
click at [123, 294] on div "Khóa học được dẫn dắt bởi giảng viên [PERSON_NAME] – Former Group CPO tại Apero…" at bounding box center [409, 407] width 572 height 323
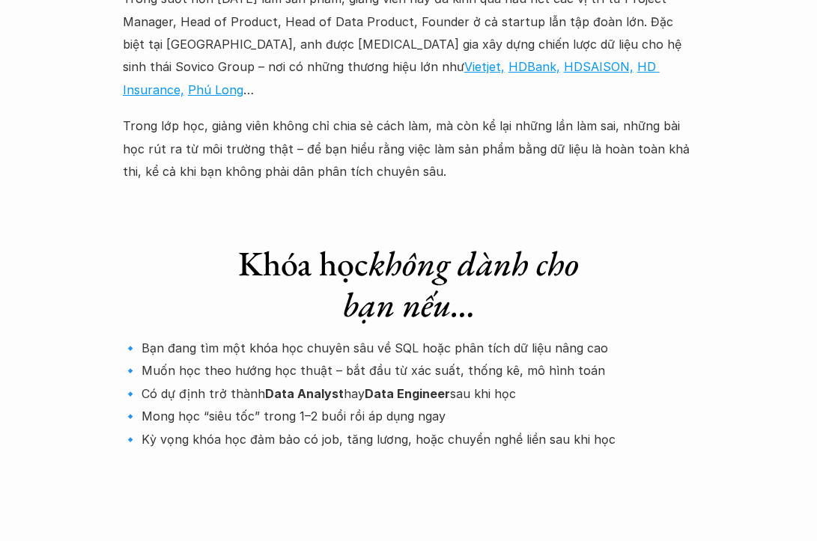
scroll to position [4428, 0]
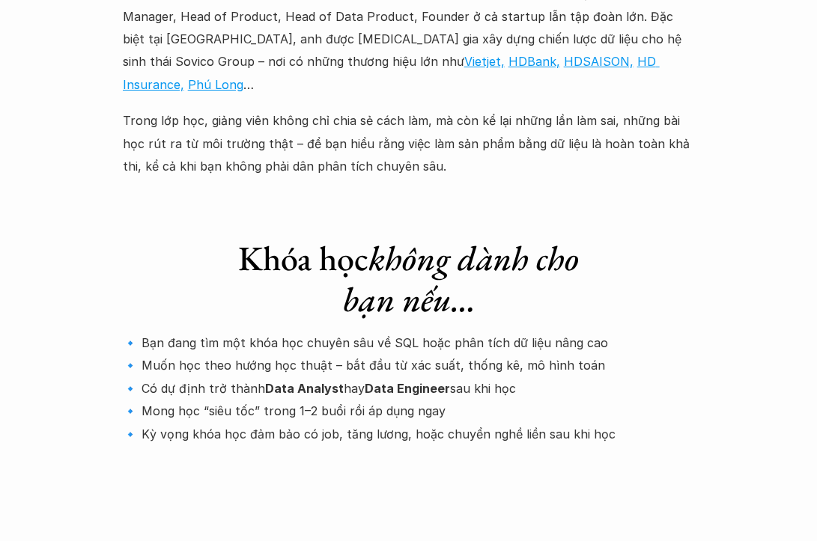
click at [256, 332] on p "🔹 Bạn đang tìm một khóa học chuyên sâu về SQL hoặc phân tích dữ liệu nâng cao 🔹…" at bounding box center [409, 389] width 572 height 114
click at [193, 332] on p "🔹 Bạn đang tìm một khóa học chuyên sâu về SQL hoặc phân tích dữ liệu nâng cao 🔹…" at bounding box center [409, 389] width 572 height 114
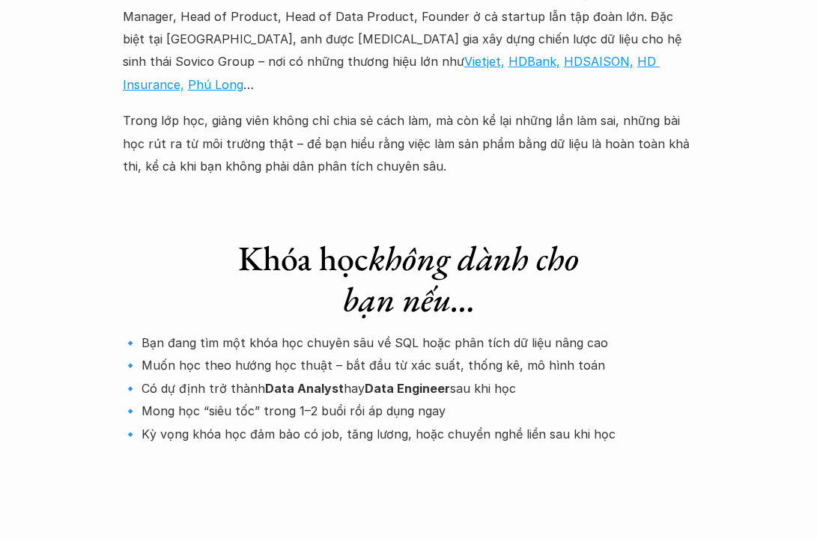
click at [193, 332] on p "🔹 Bạn đang tìm một khóa học chuyên sâu về SQL hoặc phân tích dữ liệu nâng cao 🔹…" at bounding box center [409, 389] width 572 height 114
click at [189, 332] on p "🔹 Bạn đang tìm một khóa học chuyên sâu về SQL hoặc phân tích dữ liệu nâng cao 🔹…" at bounding box center [409, 389] width 572 height 114
click at [209, 332] on p "🔹 Bạn đang tìm một khóa học chuyên sâu về SQL hoặc phân tích dữ liệu nâng cao 🔹…" at bounding box center [409, 389] width 572 height 114
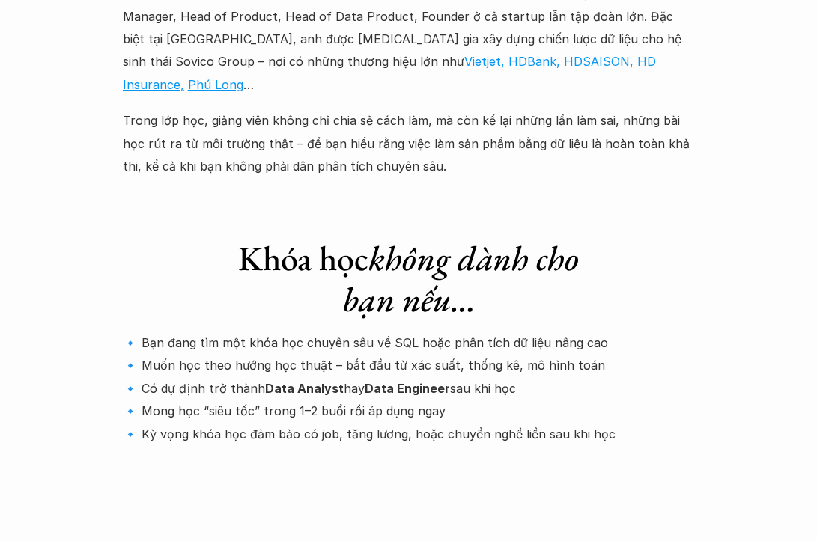
click at [209, 332] on p "🔹 Bạn đang tìm một khóa học chuyên sâu về SQL hoặc phân tích dữ liệu nâng cao 🔹…" at bounding box center [409, 389] width 572 height 114
click at [218, 332] on p "🔹 Bạn đang tìm một khóa học chuyên sâu về SQL hoặc phân tích dữ liệu nâng cao 🔹…" at bounding box center [409, 389] width 572 height 114
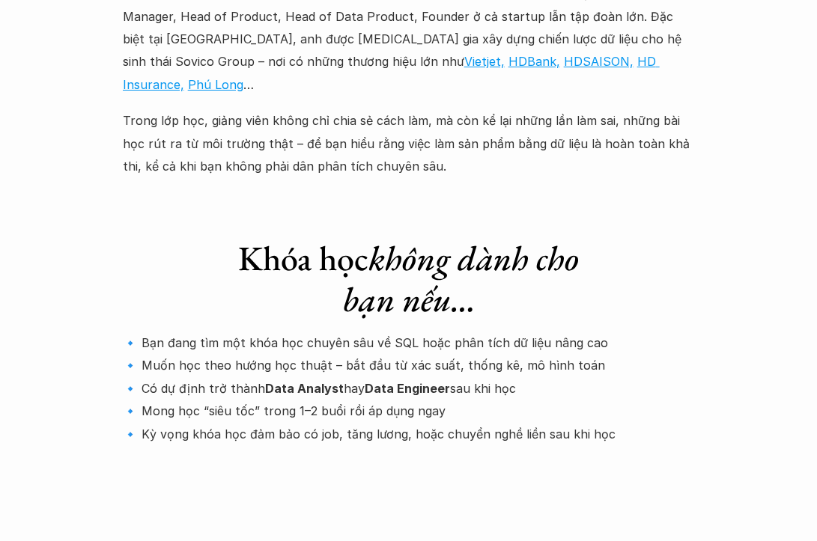
click at [221, 332] on p "🔹 Bạn đang tìm một khóa học chuyên sâu về SQL hoặc phân tích dữ liệu nâng cao 🔹…" at bounding box center [409, 389] width 572 height 114
click at [219, 332] on p "🔹 Bạn đang tìm một khóa học chuyên sâu về SQL hoặc phân tích dữ liệu nâng cao 🔹…" at bounding box center [409, 389] width 572 height 114
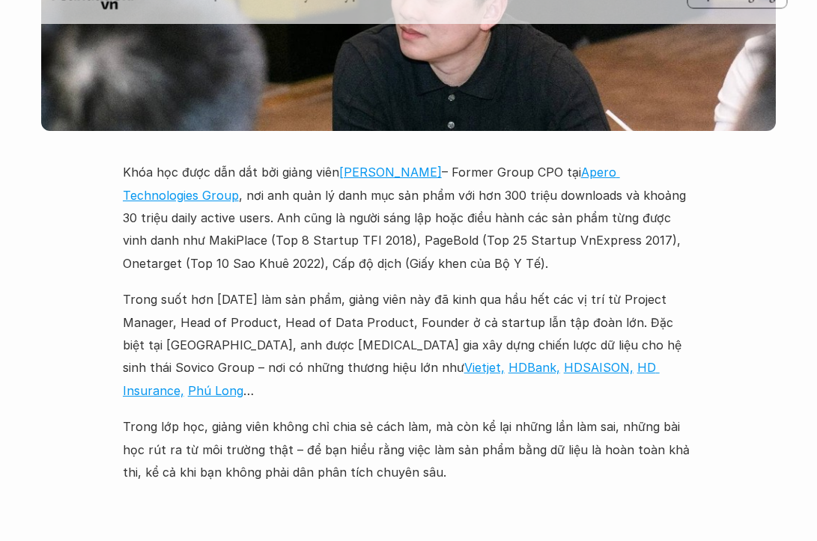
scroll to position [4344, 0]
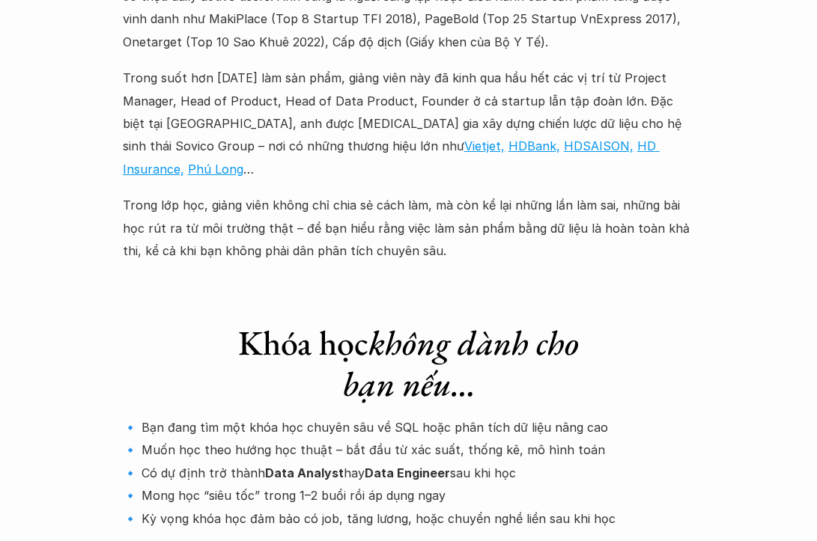
click at [207, 293] on div "Khóa học không dành cho bạn nếu… 🔹 Bạn đang tìm một khóa học chuyên sâu về SQL …" at bounding box center [409, 428] width 572 height 270
click at [204, 416] on p "🔹 Bạn đang tìm một khóa học chuyên sâu về SQL hoặc phân tích dữ liệu nâng cao 🔹…" at bounding box center [409, 473] width 572 height 114
click at [217, 416] on p "🔹 Bạn đang tìm một khóa học chuyên sâu về SQL hoặc phân tích dữ liệu nâng cao 🔹…" at bounding box center [409, 473] width 572 height 114
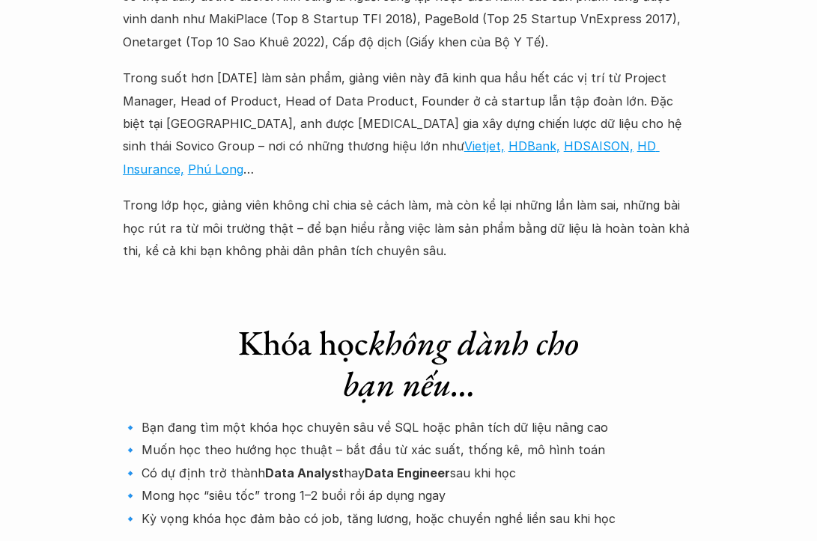
click at [189, 416] on p "🔹 Bạn đang tìm một khóa học chuyên sâu về SQL hoặc phân tích dữ liệu nâng cao 🔹…" at bounding box center [409, 473] width 572 height 114
click at [188, 416] on p "🔹 Bạn đang tìm một khóa học chuyên sâu về SQL hoặc phân tích dữ liệu nâng cao 🔹…" at bounding box center [409, 473] width 572 height 114
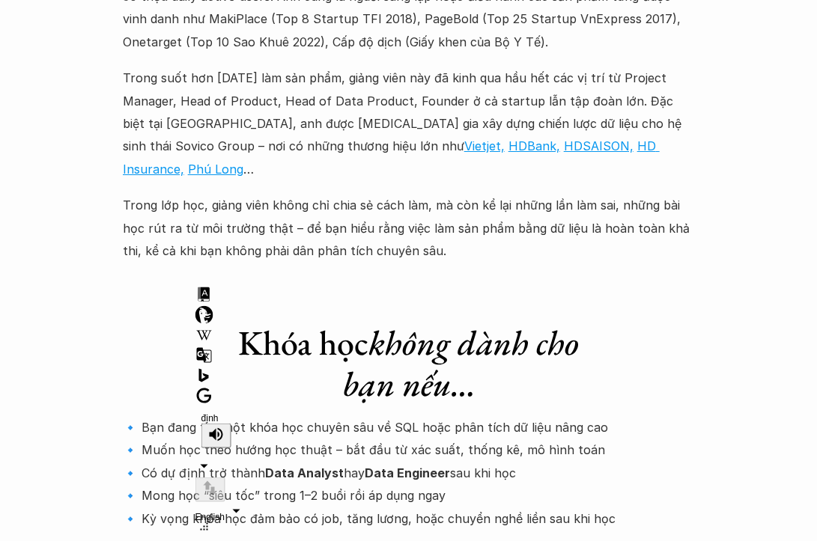
click at [188, 416] on p "🔹 Bạn đang tìm một khóa học chuyên sâu về SQL hoặc phân tích dữ liệu nâng cao 🔹…" at bounding box center [409, 473] width 572 height 114
click at [186, 416] on p "🔹 Bạn đang tìm một khóa học chuyên sâu về SQL hoặc phân tích dữ liệu nâng cao 🔹…" at bounding box center [409, 473] width 572 height 114
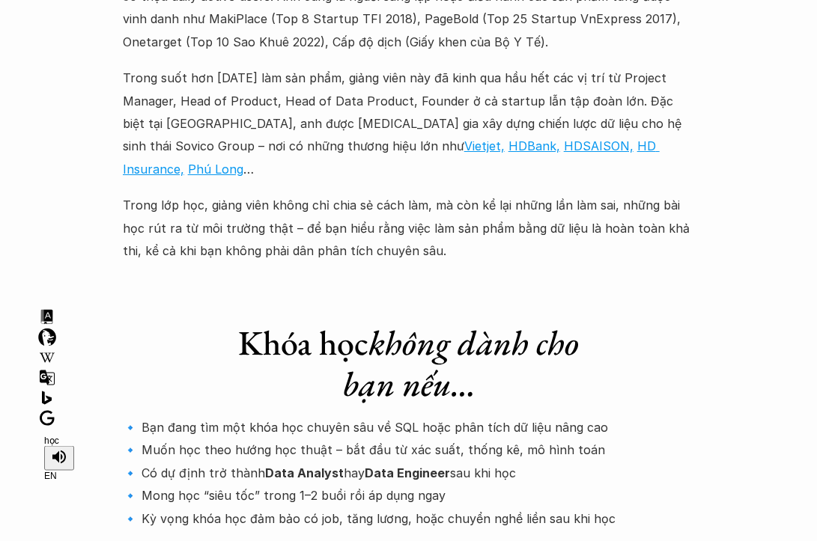
click at [186, 416] on p "🔹 Bạn đang tìm một khóa học chuyên sâu về SQL hoặc phân tích dữ liệu nâng cao 🔹…" at bounding box center [409, 473] width 572 height 114
click at [196, 416] on p "🔹 Bạn đang tìm một khóa học chuyên sâu về SQL hoặc phân tích dữ liệu nâng cao 🔹…" at bounding box center [409, 473] width 572 height 114
click at [194, 416] on p "🔹 Bạn đang tìm một khóa học chuyên sâu về SQL hoặc phân tích dữ liệu nâng cao 🔹…" at bounding box center [409, 473] width 572 height 114
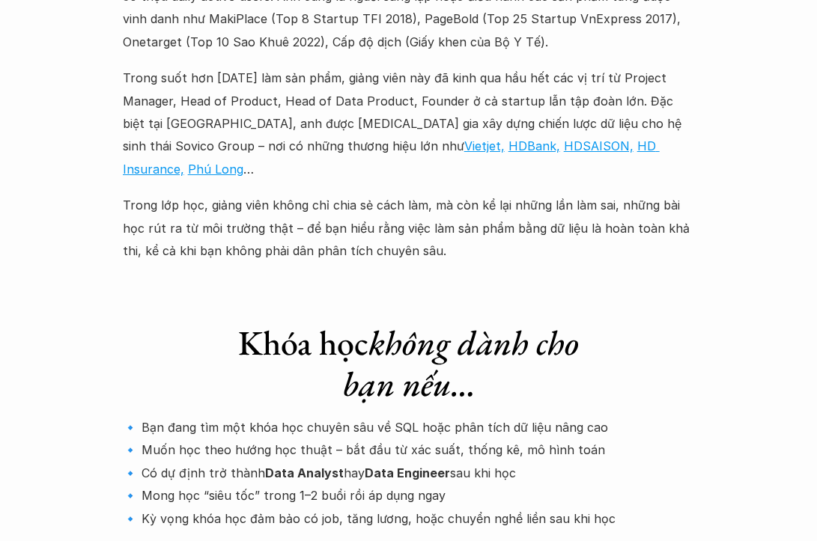
click at [194, 416] on p "🔹 Bạn đang tìm một khóa học chuyên sâu về SQL hoặc phân tích dữ liệu nâng cao 🔹…" at bounding box center [409, 473] width 572 height 114
click at [193, 416] on p "🔹 Bạn đang tìm một khóa học chuyên sâu về SQL hoặc phân tích dữ liệu nâng cao 🔹…" at bounding box center [409, 473] width 572 height 114
click at [195, 416] on p "🔹 Bạn đang tìm một khóa học chuyên sâu về SQL hoặc phân tích dữ liệu nâng cao 🔹…" at bounding box center [409, 473] width 572 height 114
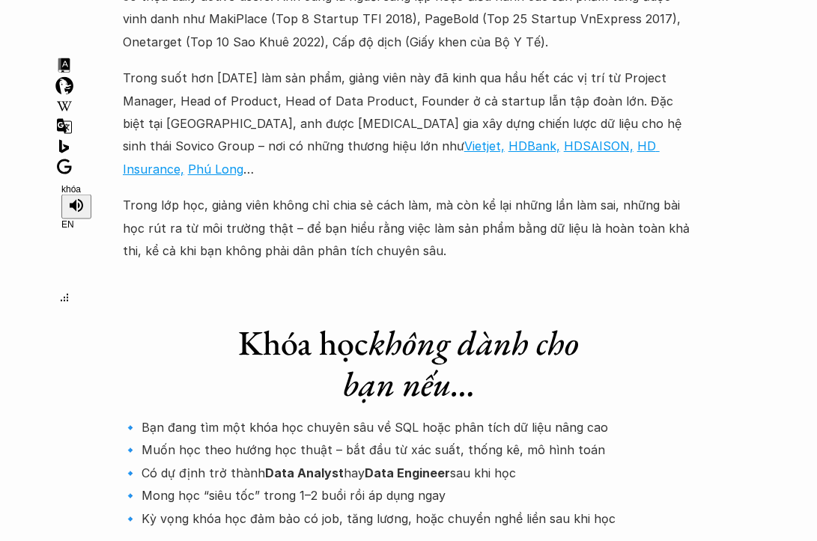
click at [195, 416] on p "🔹 Bạn đang tìm một khóa học chuyên sâu về SQL hoặc phân tích dữ liệu nâng cao 🔹…" at bounding box center [409, 473] width 572 height 114
click at [227, 416] on p "🔹 Bạn đang tìm một khóa học chuyên sâu về SQL hoặc phân tích dữ liệu nâng cao 🔹…" at bounding box center [409, 473] width 572 height 114
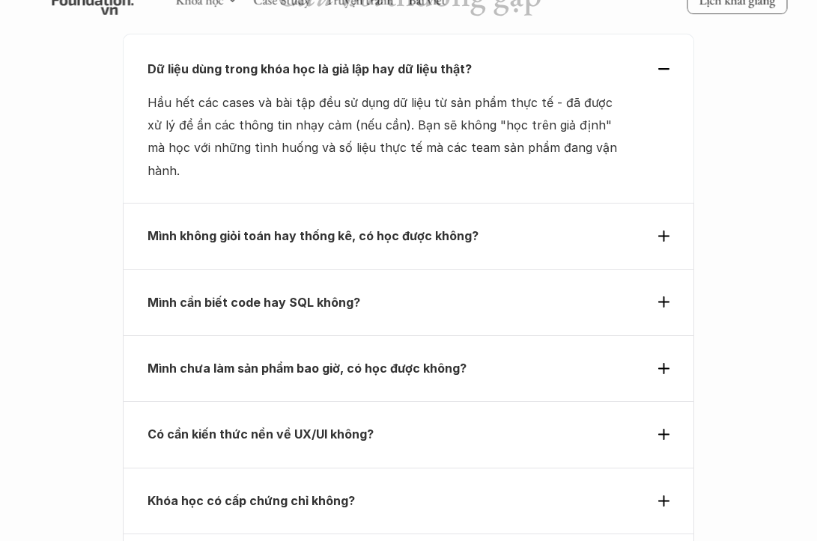
scroll to position [4951, 0]
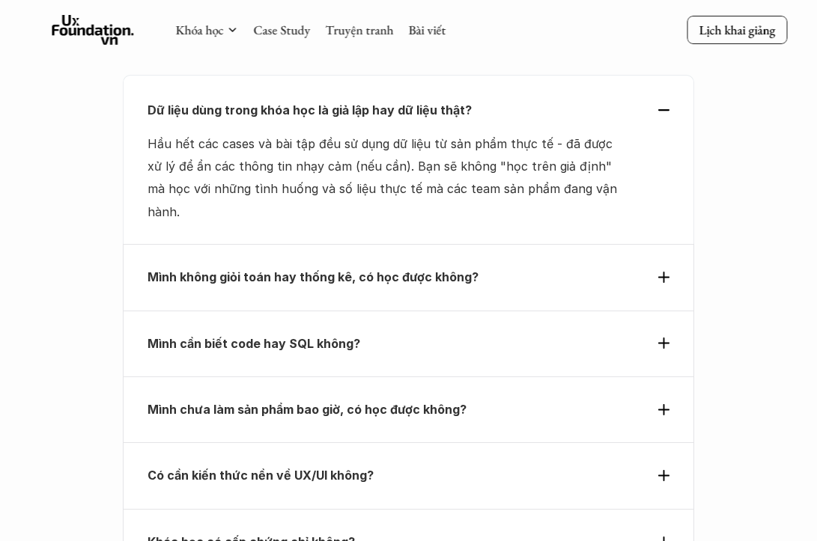
click at [315, 336] on strong "Mình cần biết code hay SQL không?" at bounding box center [254, 343] width 213 height 15
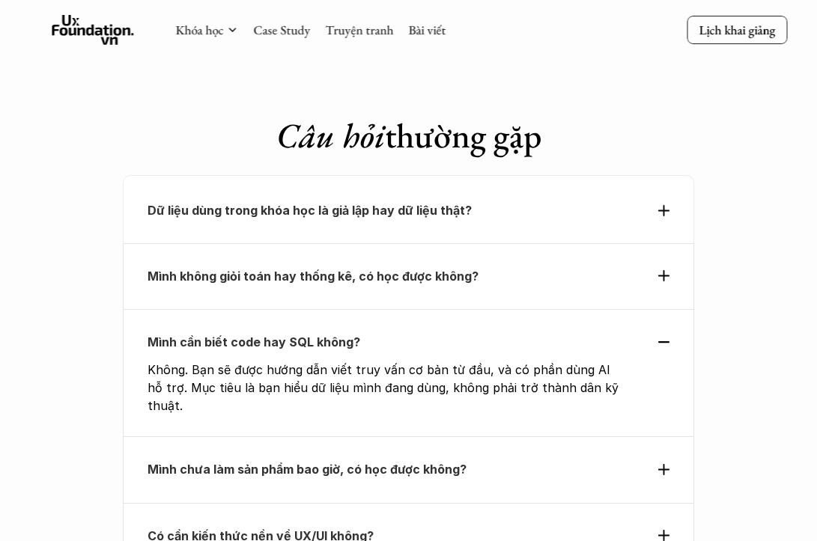
scroll to position [4842, 0]
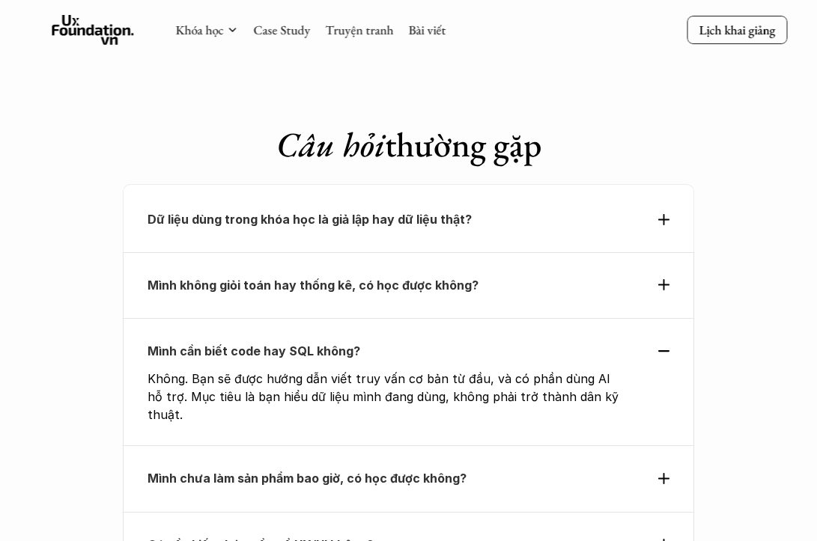
click at [445, 340] on p "Mình cần biết code hay SQL không?" at bounding box center [383, 351] width 470 height 22
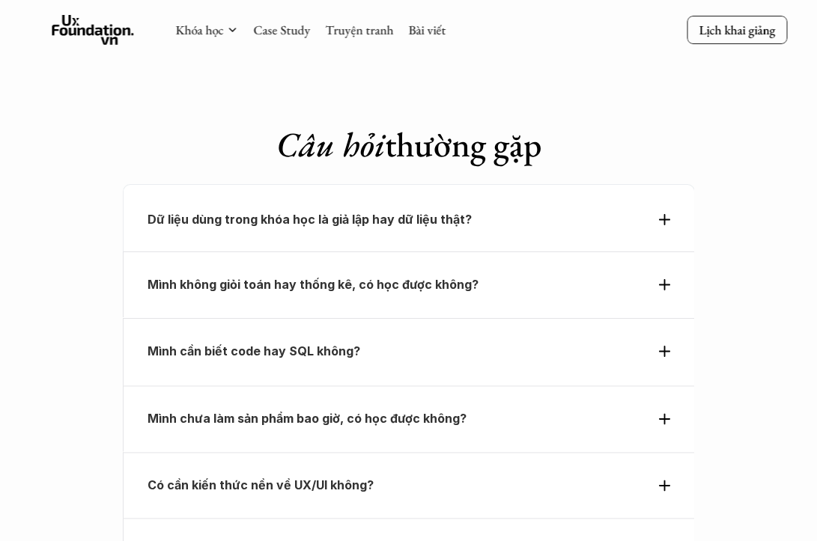
click at [406, 412] on strong "Mình chưa làm sản phẩm bao giờ, có học được không?" at bounding box center [307, 419] width 319 height 15
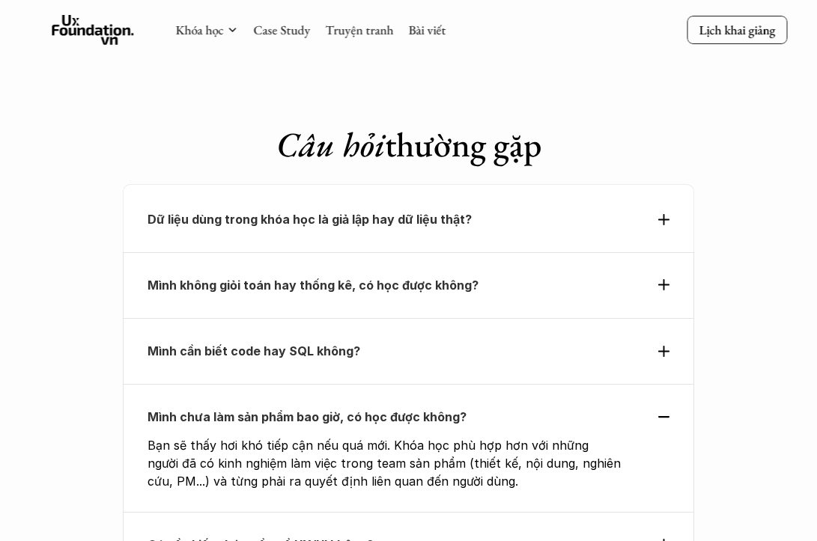
drag, startPoint x: 146, startPoint y: 249, endPoint x: 538, endPoint y: 272, distance: 393.0
click at [538, 384] on div "Mình chưa làm sản phẩm bao giờ, có học được không? Bạn sẽ thấy hơi khó tiếp cận…" at bounding box center [409, 447] width 572 height 127
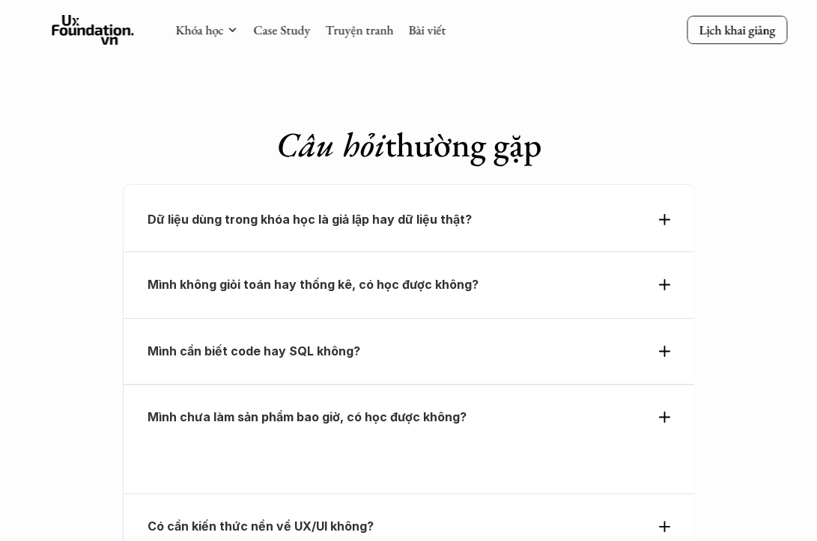
click at [538, 493] on div "Có cần kiến thức nền về UX/UI không?" at bounding box center [409, 526] width 572 height 66
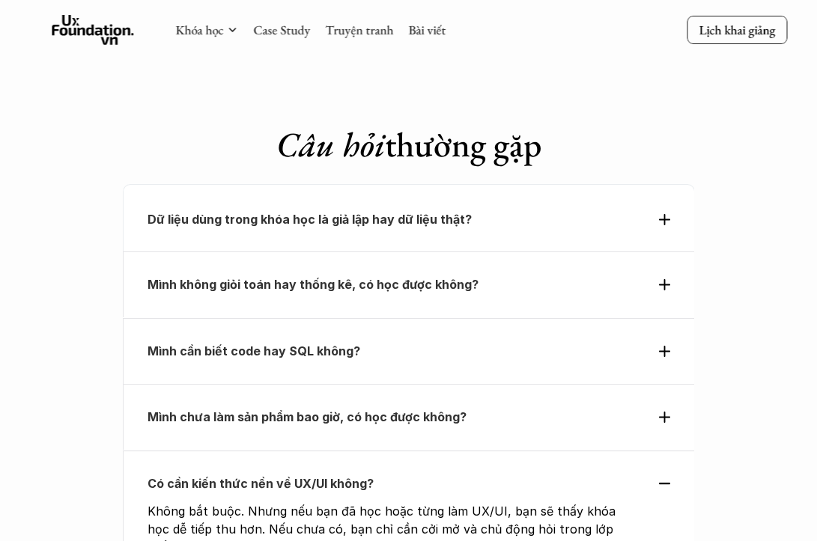
click at [493, 384] on div "Mình chưa làm sản phẩm bao giờ, có học được không?" at bounding box center [409, 417] width 572 height 66
click at [664, 412] on icon at bounding box center [663, 417] width 11 height 11
click at [645, 406] on div "Mình chưa làm sản phẩm bao giờ, có học được không?" at bounding box center [409, 417] width 523 height 22
click at [672, 384] on div "Mình chưa làm sản phẩm bao giờ, có học được không?" at bounding box center [409, 417] width 572 height 66
click at [658, 412] on icon at bounding box center [663, 417] width 11 height 11
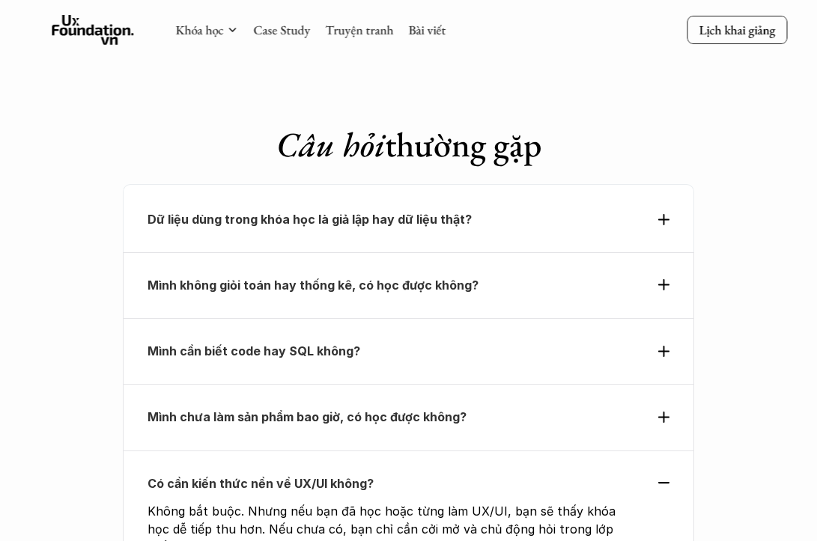
click at [663, 412] on use at bounding box center [663, 417] width 11 height 11
click at [648, 472] on div "Có cần kiến thức nền về UX/UI không?" at bounding box center [409, 483] width 523 height 22
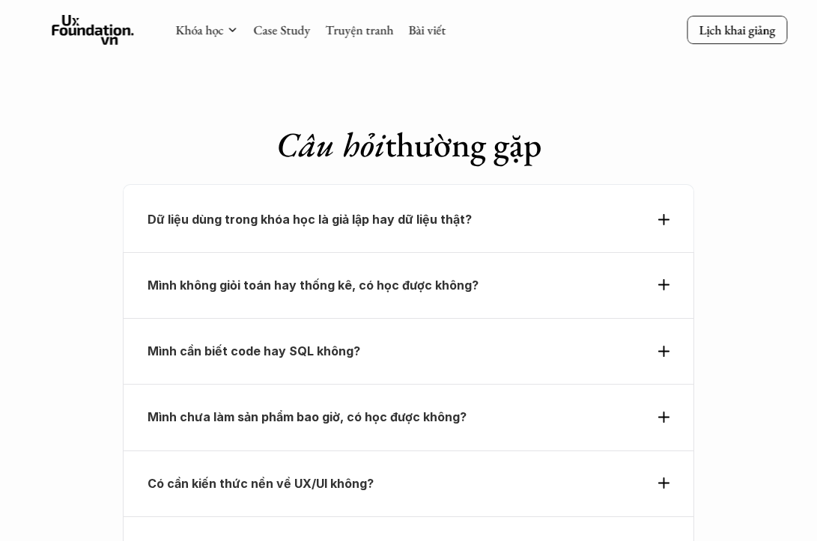
click at [660, 412] on icon at bounding box center [663, 417] width 11 height 11
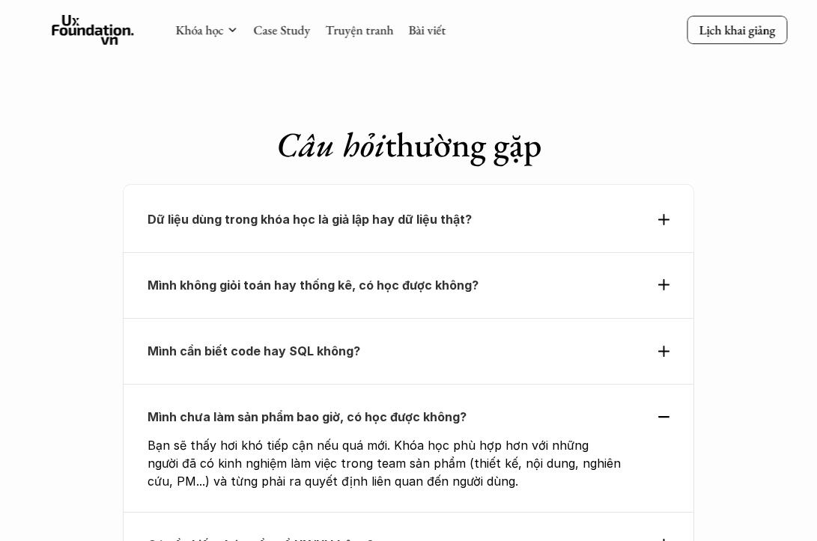
scroll to position [4860, 0]
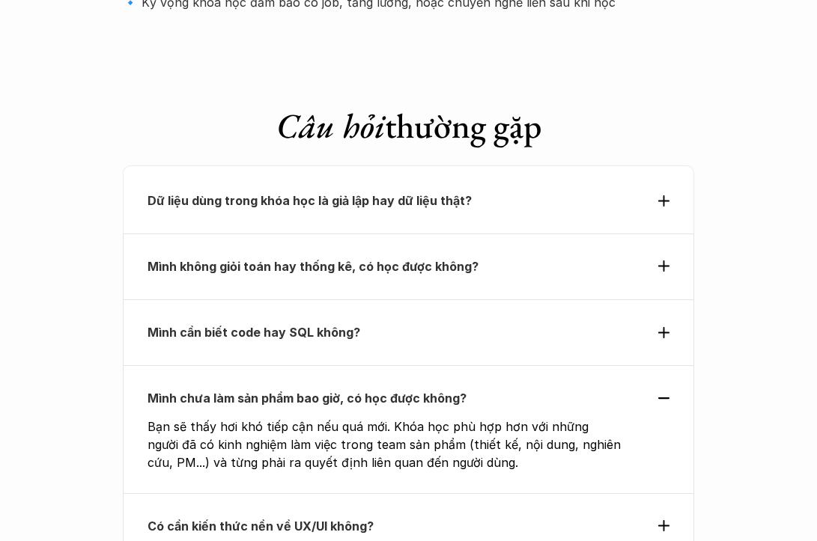
click at [666, 520] on use at bounding box center [663, 525] width 11 height 11
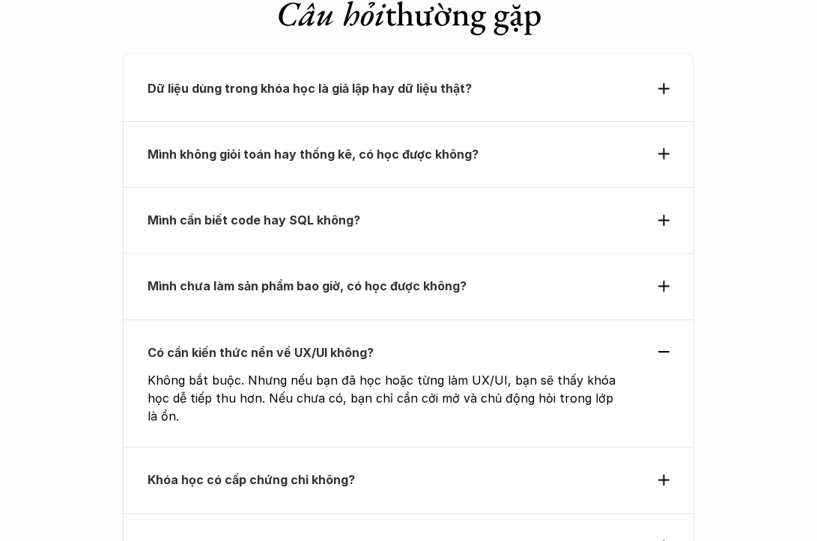
scroll to position [4993, 0]
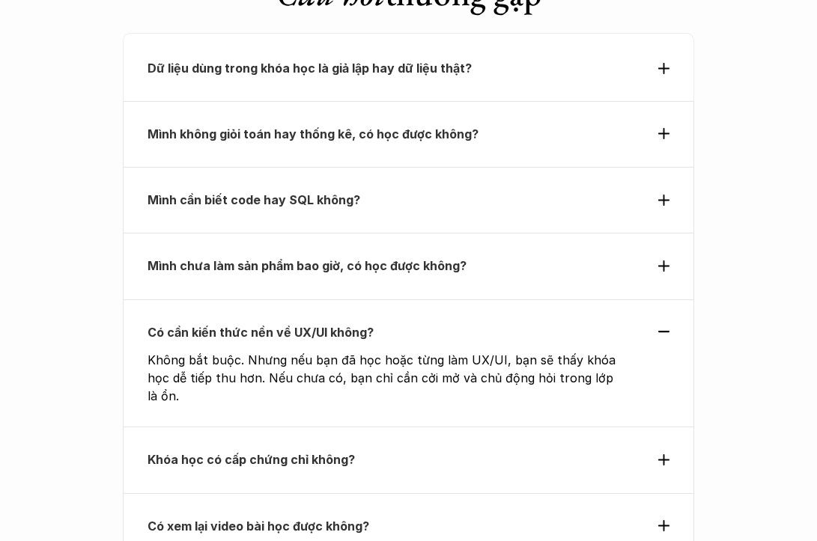
click at [666, 455] on icon at bounding box center [663, 460] width 11 height 11
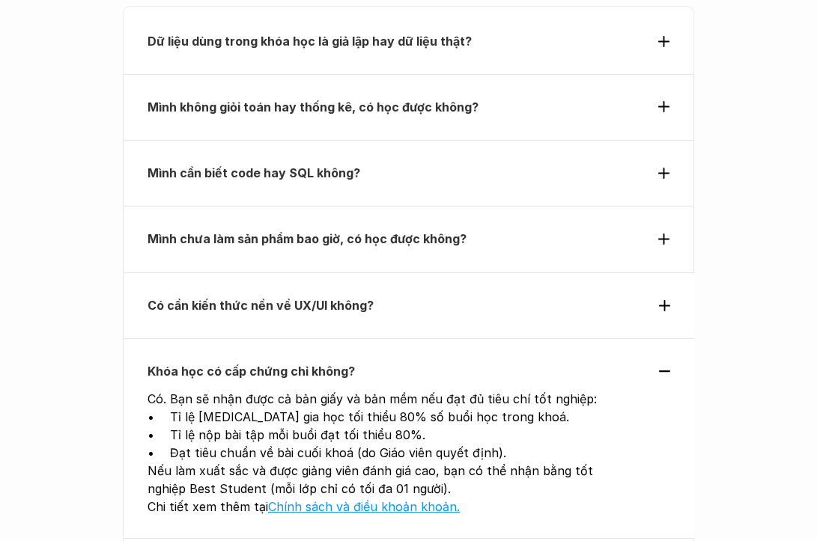
scroll to position [5022, 0]
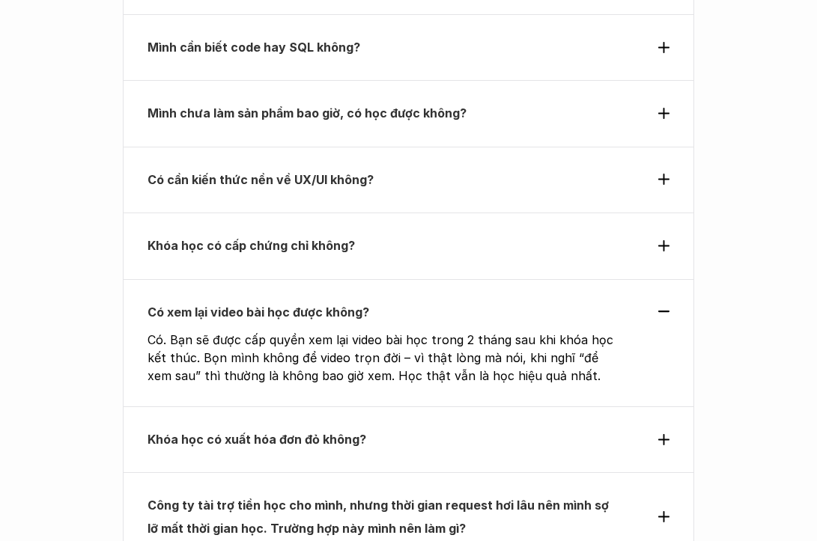
scroll to position [5152, 0]
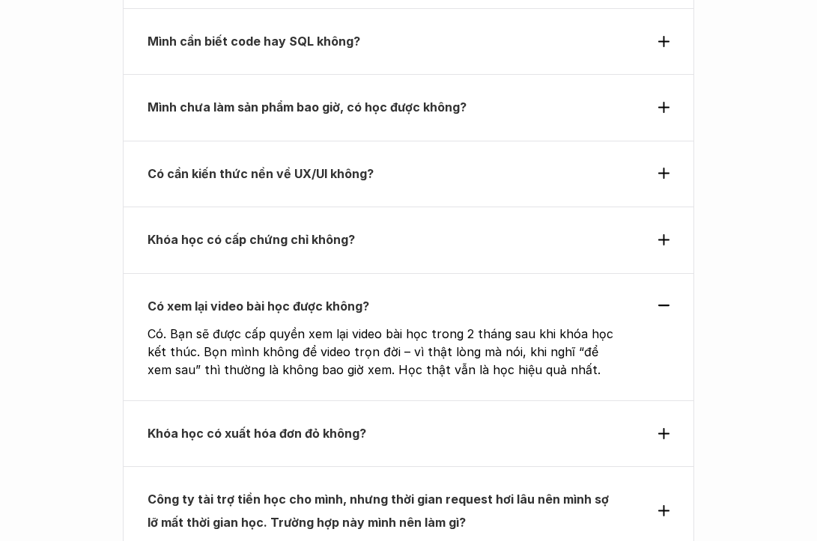
click at [661, 428] on icon at bounding box center [663, 433] width 11 height 11
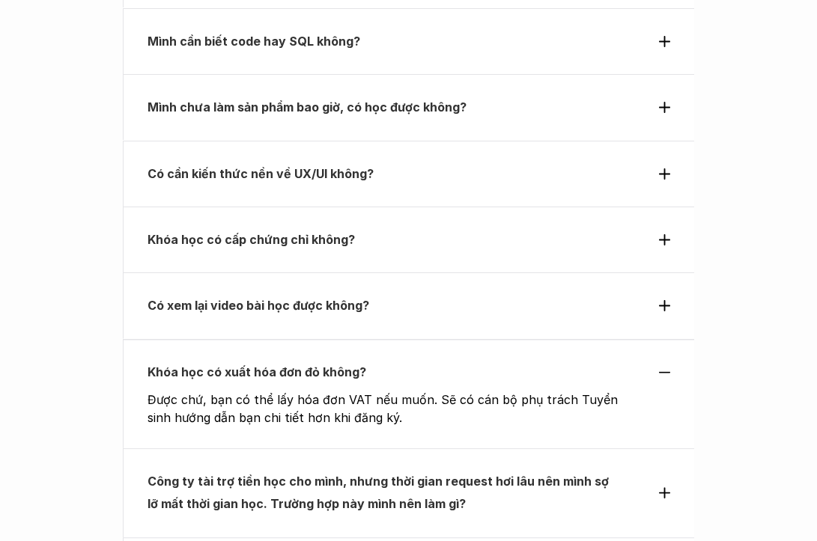
click at [660, 471] on div "Công ty tài trợ tiền học cho mình, nhưng thời gian request hơi lâu nên mình sợ …" at bounding box center [409, 494] width 523 height 46
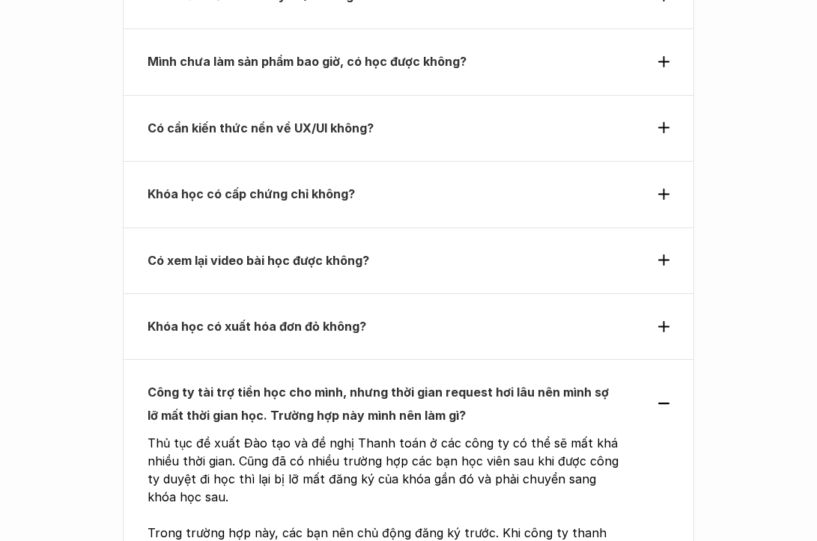
scroll to position [5244, 0]
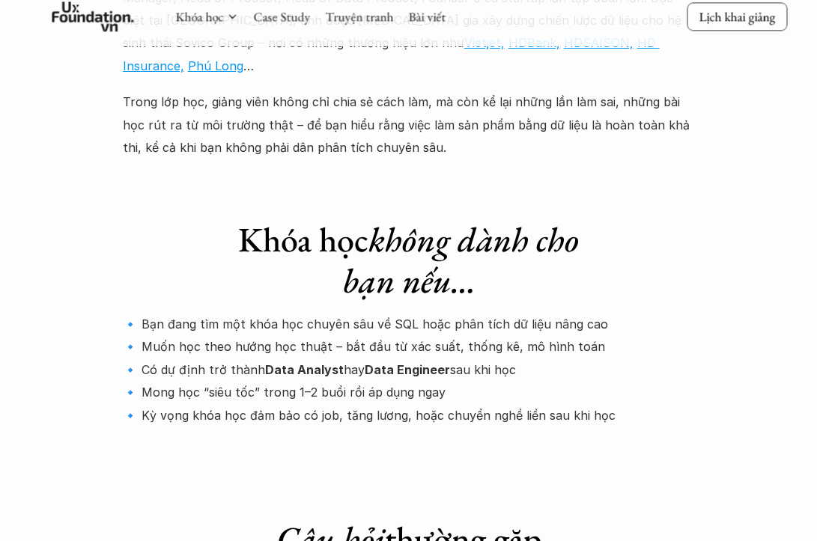
scroll to position [4454, 0]
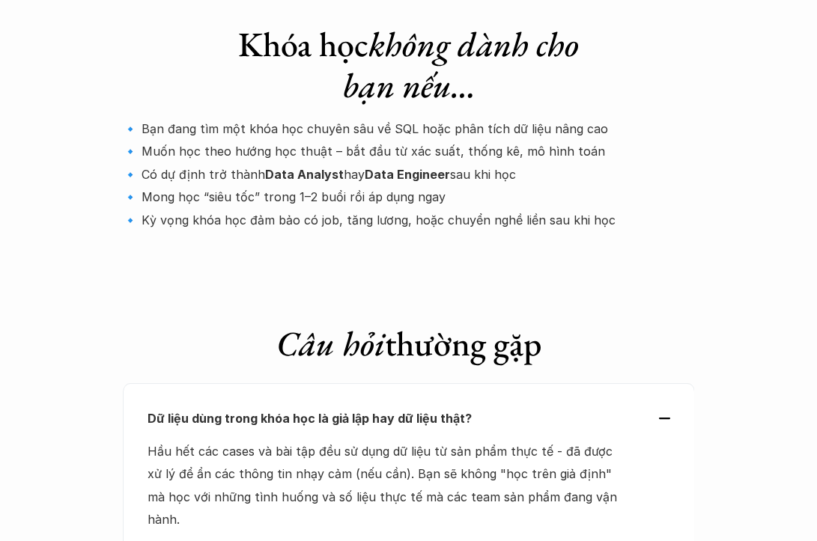
scroll to position [4648, 0]
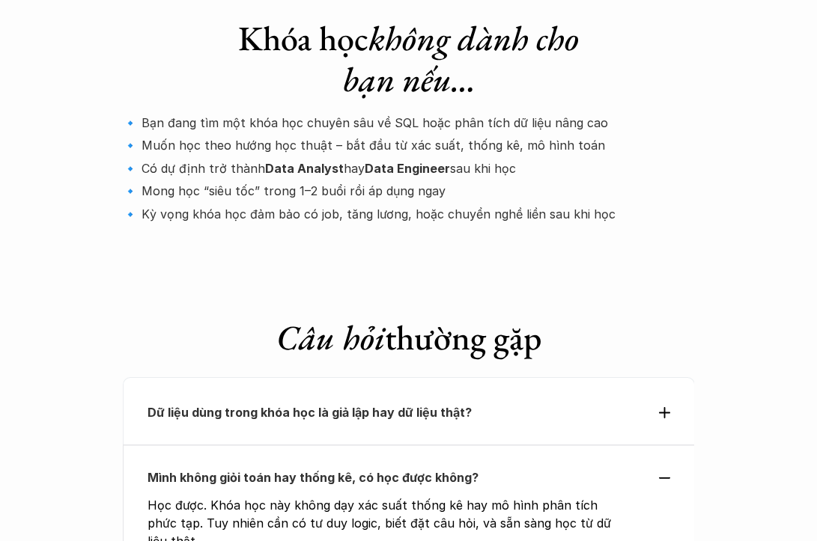
scroll to position [4665, 0]
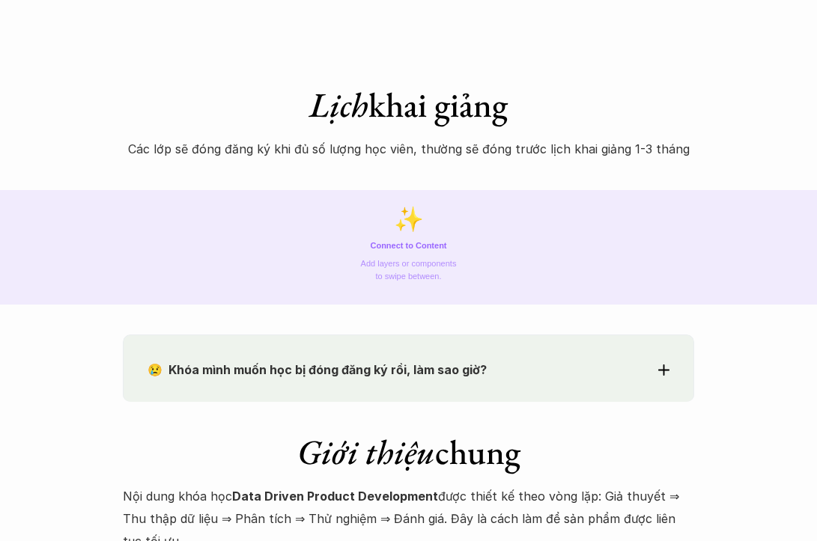
scroll to position [701, 0]
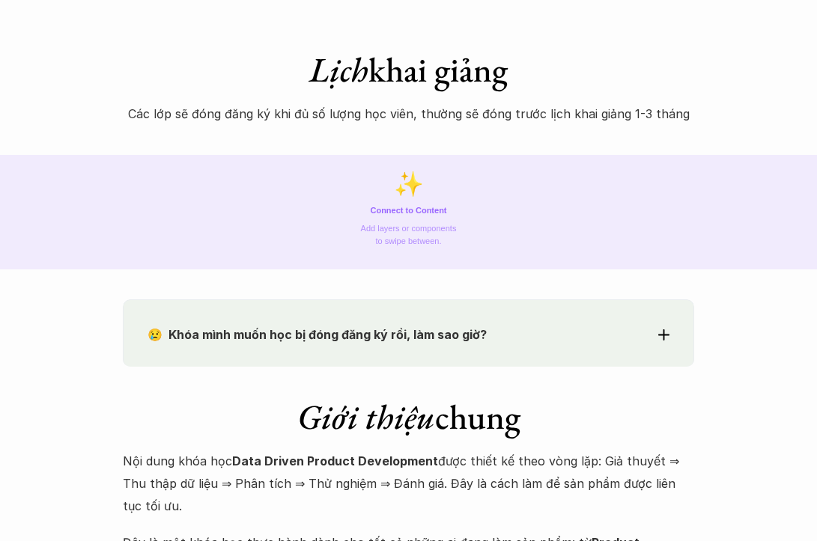
click at [404, 212] on p "Connect to Content" at bounding box center [408, 210] width 76 height 9
click at [388, 238] on p "Add layers or components to swipe between." at bounding box center [408, 234] width 97 height 25
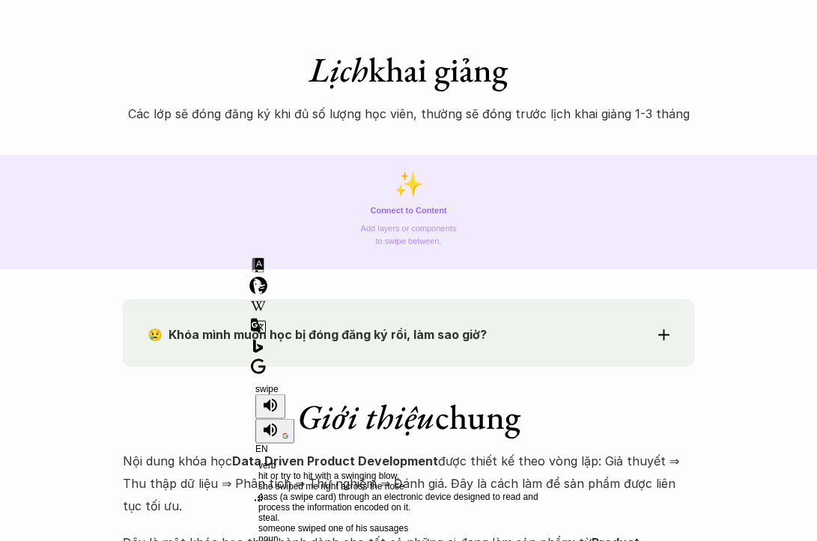
click at [414, 255] on div "swipe EN verb hit or try to hit with a swinging blow. she swiped me right acros…" at bounding box center [399, 379] width 307 height 252
click at [452, 228] on p "Add layers or components to swipe between." at bounding box center [408, 234] width 97 height 25
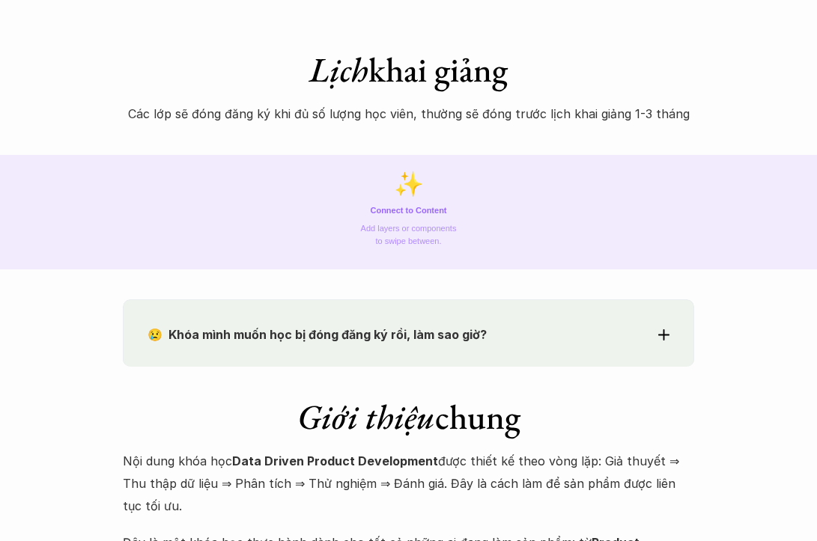
click at [216, 118] on p "Các lớp sẽ đóng đăng ký khi đủ số lượng học viên, thường sẽ đóng trước lịch kha…" at bounding box center [409, 114] width 572 height 22
click at [291, 115] on p "Các lớp sẽ đóng đăng ký khi đủ số lượng học viên, thường sẽ đóng trước lịch kha…" at bounding box center [409, 114] width 572 height 22
drag, startPoint x: 366, startPoint y: 216, endPoint x: 505, endPoint y: 243, distance: 141.7
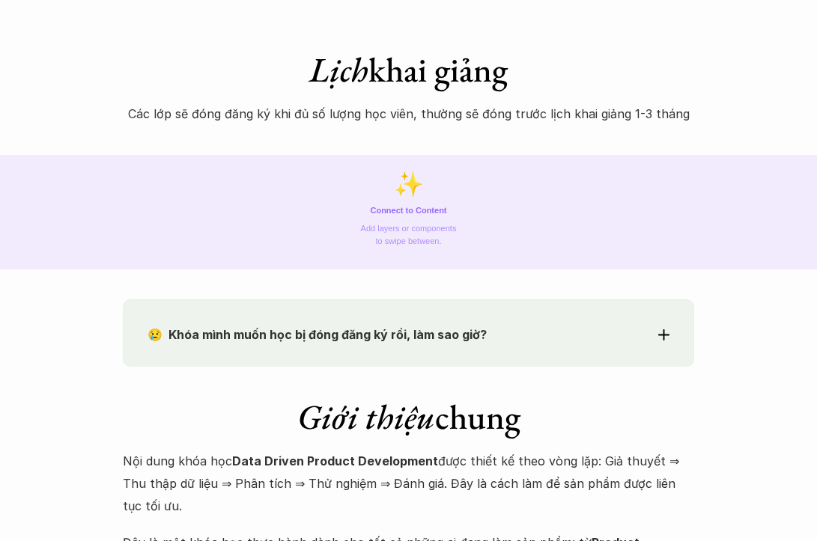
click at [505, 243] on section "✨ Connect to Content Add layers or components to swipe between." at bounding box center [408, 212] width 817 height 115
click at [485, 243] on section "✨ Connect to Content Add layers or components to swipe between." at bounding box center [408, 212] width 817 height 115
click at [414, 323] on div "😢 Khóa mình muốn học bị đóng đăng ký rồi, làm sao giờ? Chào bạn, Bọn mình rất t…" at bounding box center [409, 333] width 572 height 67
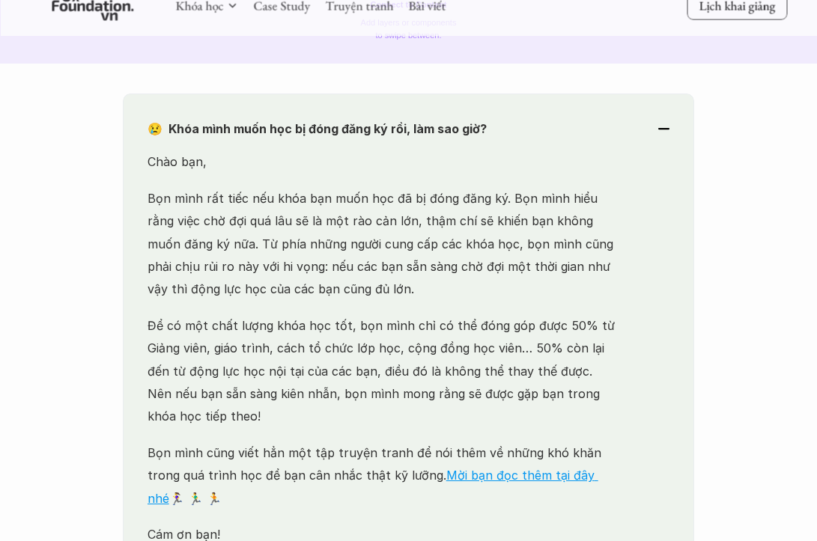
scroll to position [851, 0]
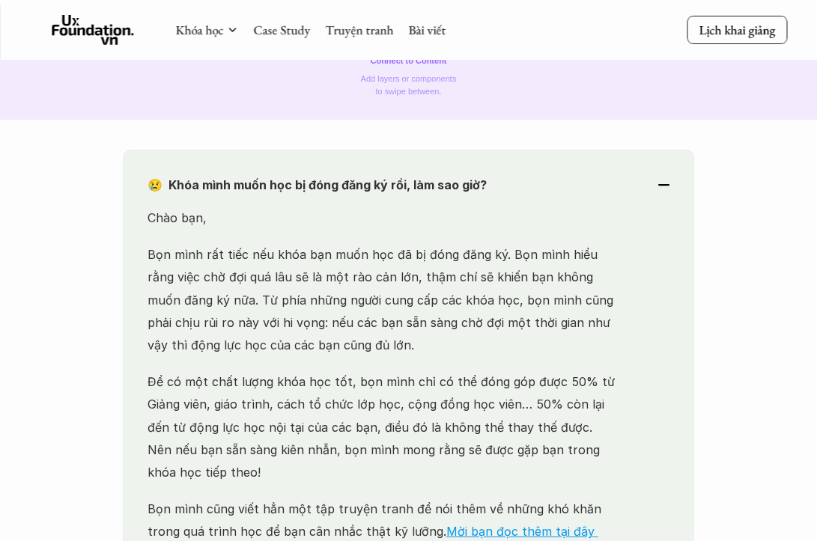
click at [523, 218] on p "Chào bạn," at bounding box center [383, 218] width 470 height 22
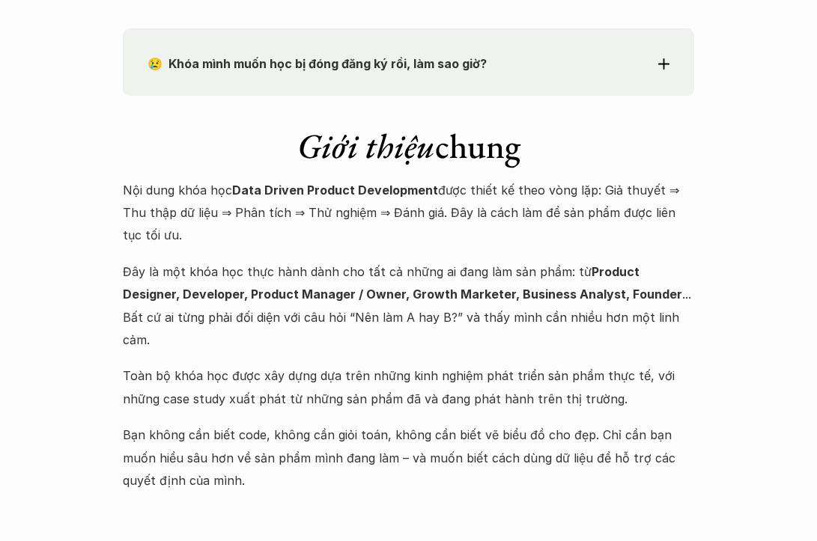
scroll to position [973, 0]
click at [385, 207] on p "Nội dung khóa học Data Driven Product Development được thiết kế theo vòng lặp: …" at bounding box center [409, 212] width 572 height 68
click at [357, 263] on p "Đây là một khóa học thực hành dành cho tất cả những ai đang làm sản phẩm: từ Pr…" at bounding box center [409, 305] width 572 height 91
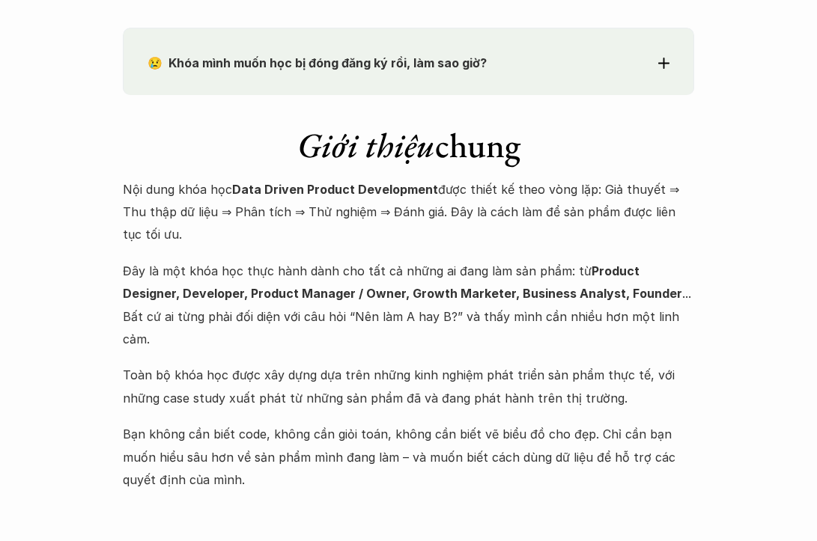
click at [299, 296] on strong "Product Designer, Developer, Product Manager / Owner, Growth Marketer, Business…" at bounding box center [402, 282] width 559 height 37
click at [186, 301] on strong "Product Designer, Developer, Product Manager / Owner, Growth Marketer, Business…" at bounding box center [402, 282] width 559 height 37
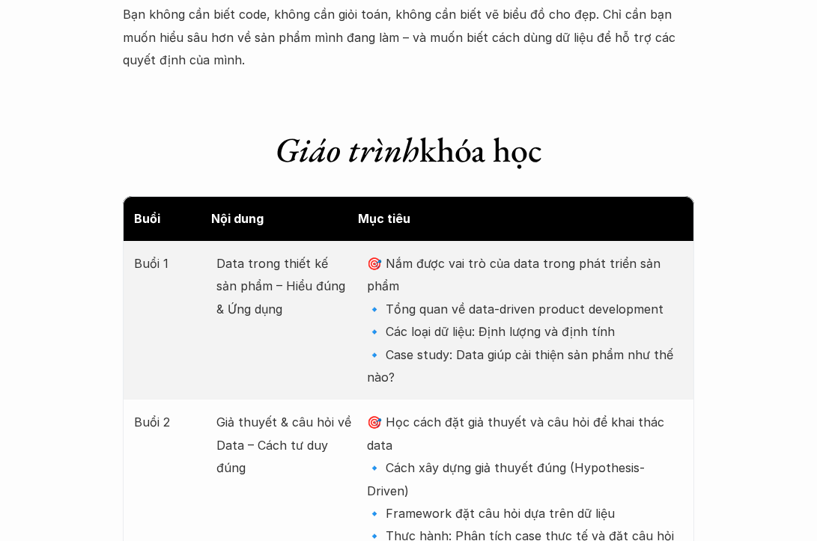
scroll to position [1404, 0]
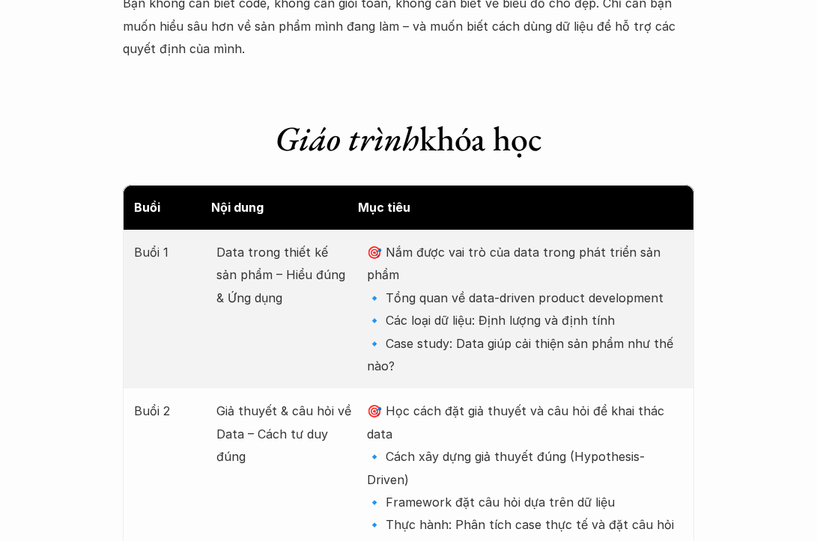
click at [214, 256] on div "Buổi 1 Data trong thiết kế sản phẩm – Hiểu đúng & Ứng dụng 🎯 Nắm được vai trò c…" at bounding box center [409, 309] width 572 height 159
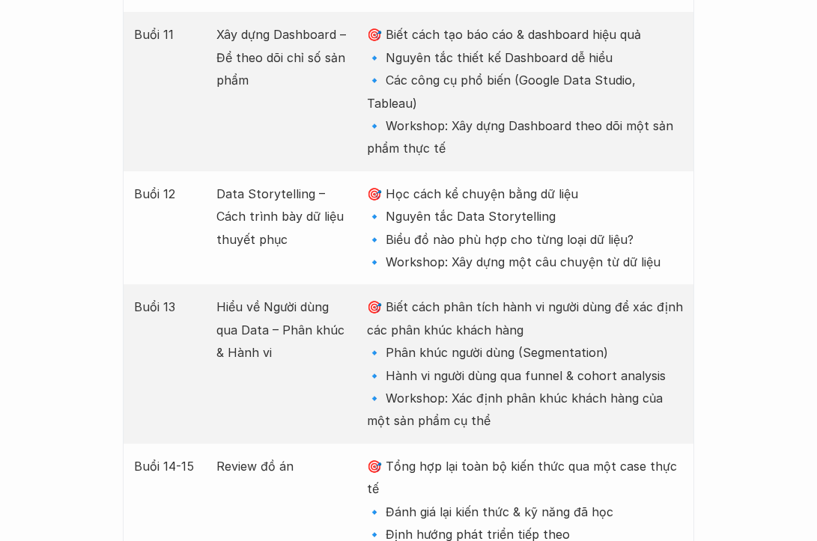
scroll to position [3239, 0]
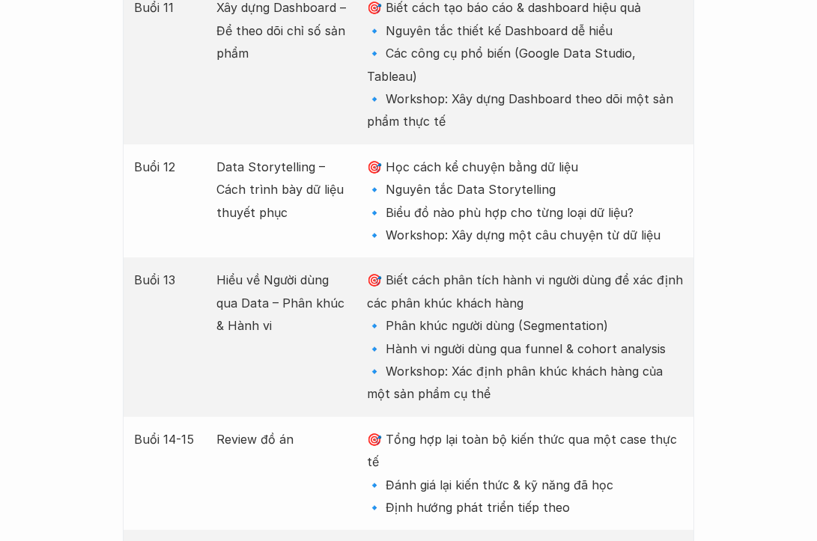
scroll to position [1061, 0]
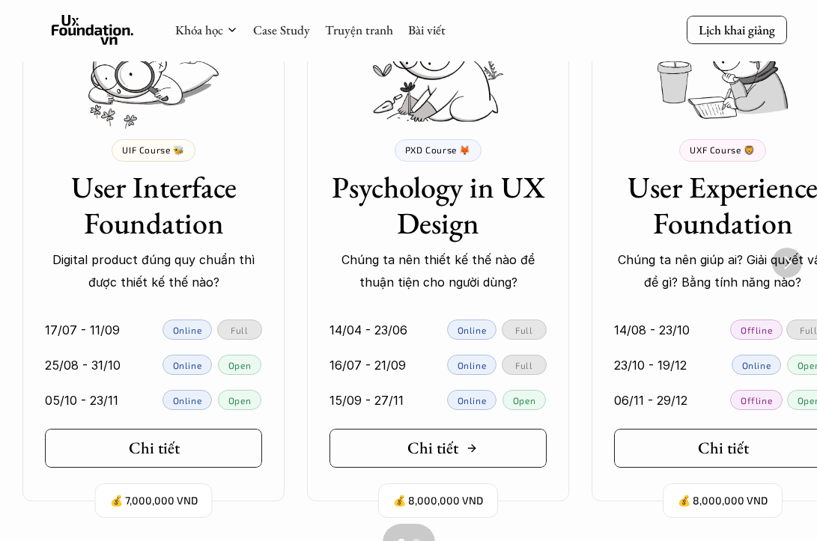
click at [487, 463] on link "Chi tiết" at bounding box center [437, 448] width 217 height 39
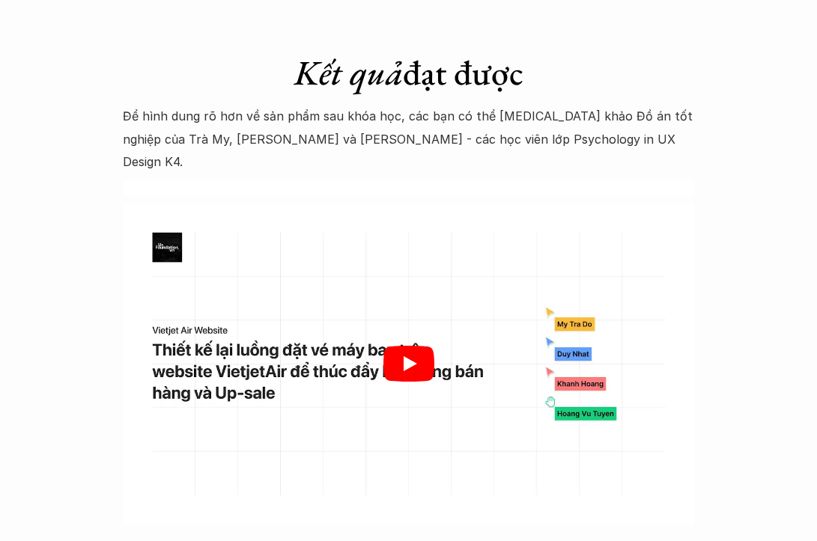
scroll to position [5027, 0]
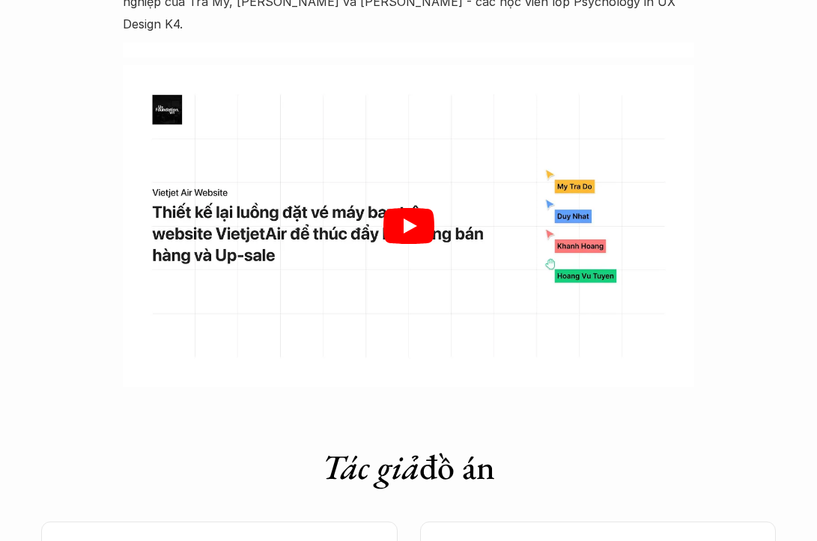
click at [423, 179] on div at bounding box center [409, 226] width 572 height 322
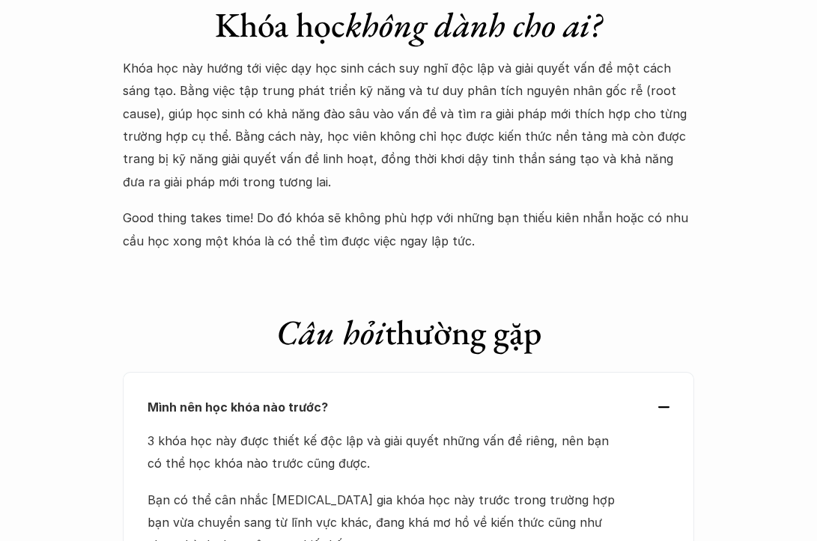
scroll to position [6803, 0]
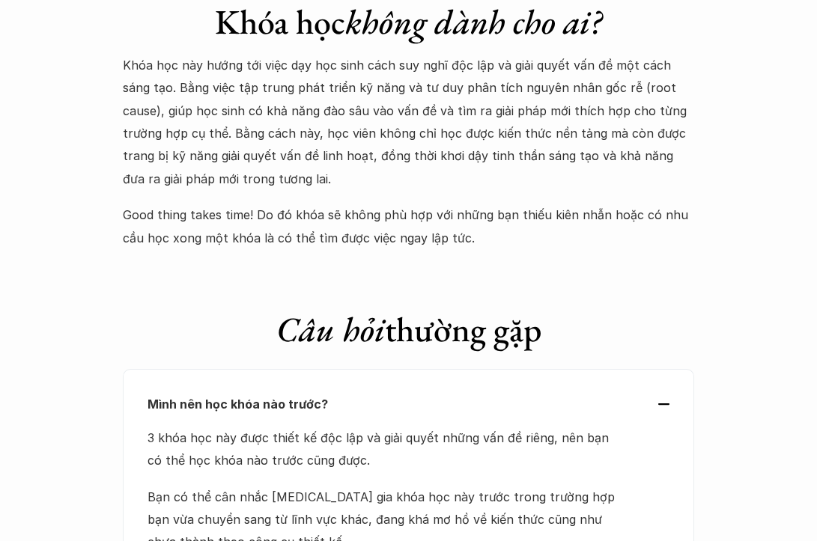
scroll to position [1061, 0]
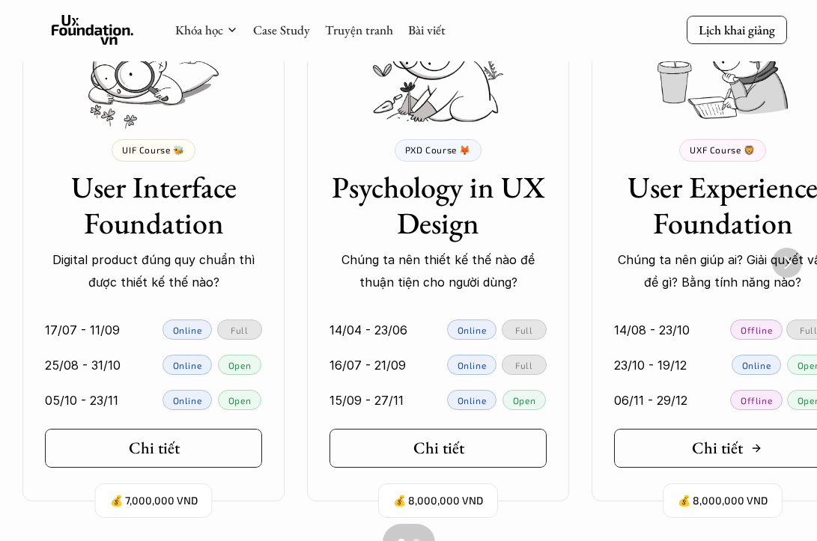
click at [683, 438] on link "Chi tiết" at bounding box center [722, 448] width 217 height 39
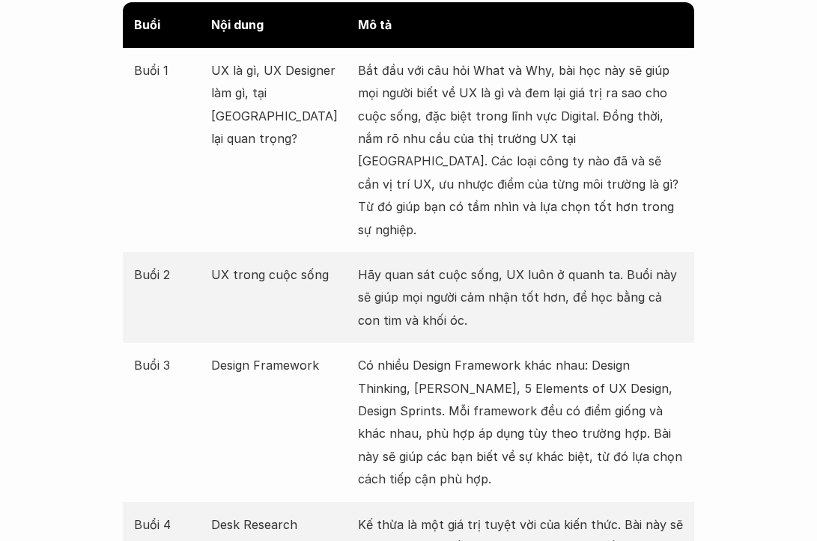
scroll to position [1815, 0]
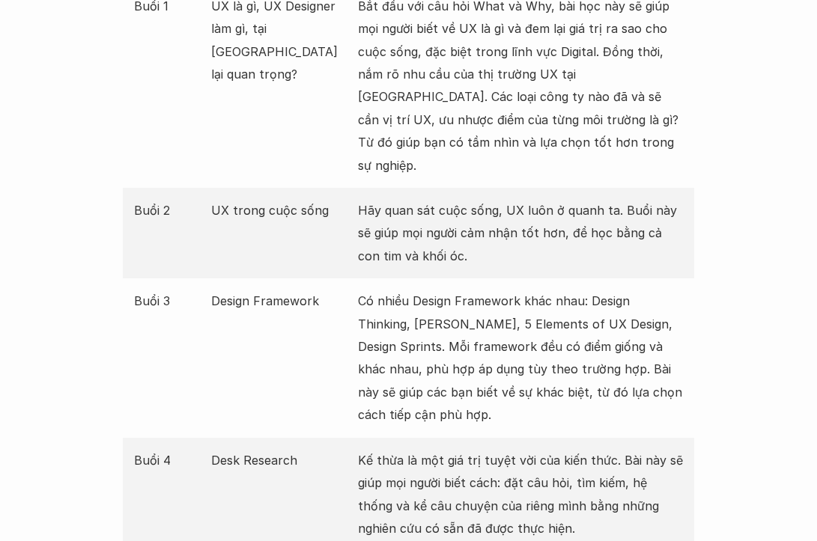
click at [386, 199] on p "Hãy quan sát cuộc sống, UX luôn ở quanh ta. Buổi này sẽ giúp mọi người cảm nhận…" at bounding box center [520, 233] width 325 height 68
click at [380, 222] on p "Hãy quan sát cuộc sống, UX luôn ở quanh ta. Buổi này sẽ giúp mọi người cảm nhận…" at bounding box center [520, 233] width 325 height 68
click at [380, 290] on p "Có nhiều Design Framework khác nhau: Design Thinking, [PERSON_NAME], 5 Elements…" at bounding box center [520, 358] width 325 height 136
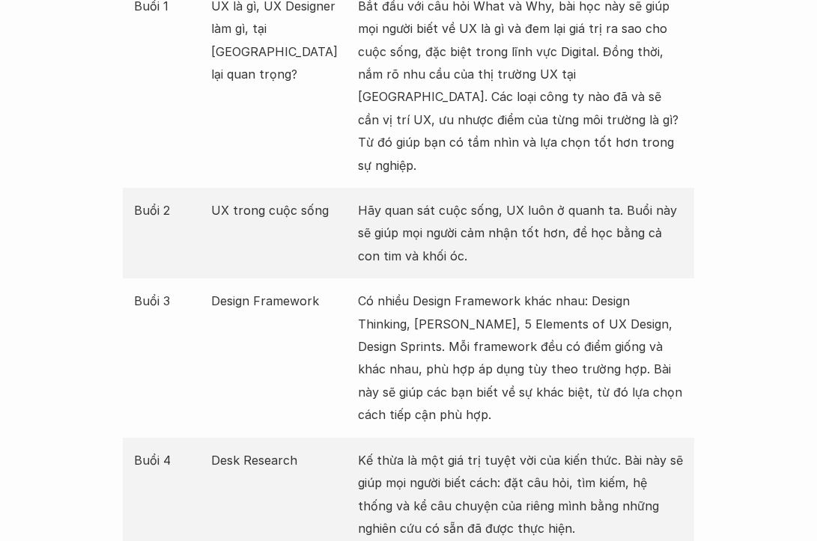
click at [380, 290] on p "Có nhiều Design Framework khác nhau: Design Thinking, [PERSON_NAME], 5 Elements…" at bounding box center [520, 358] width 325 height 136
click at [401, 341] on p "Có nhiều Design Framework khác nhau: Design Thinking, [PERSON_NAME], 5 Elements…" at bounding box center [520, 358] width 325 height 136
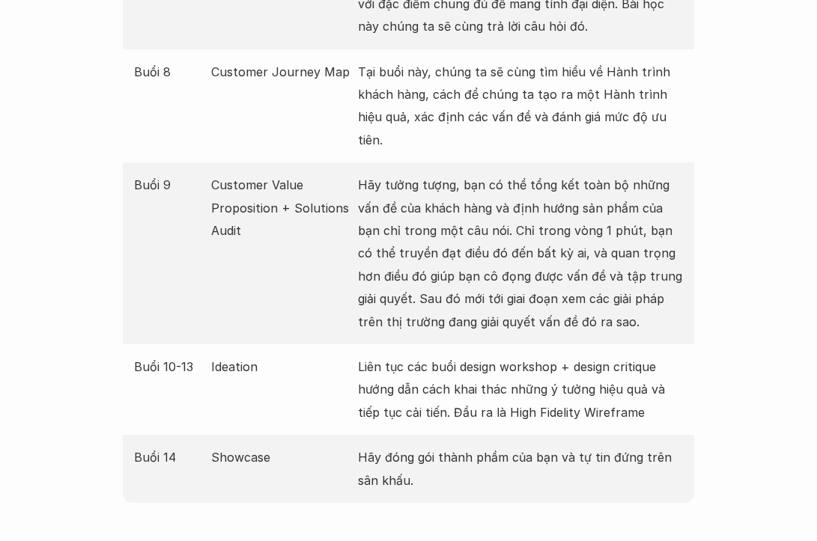
scroll to position [2547, 0]
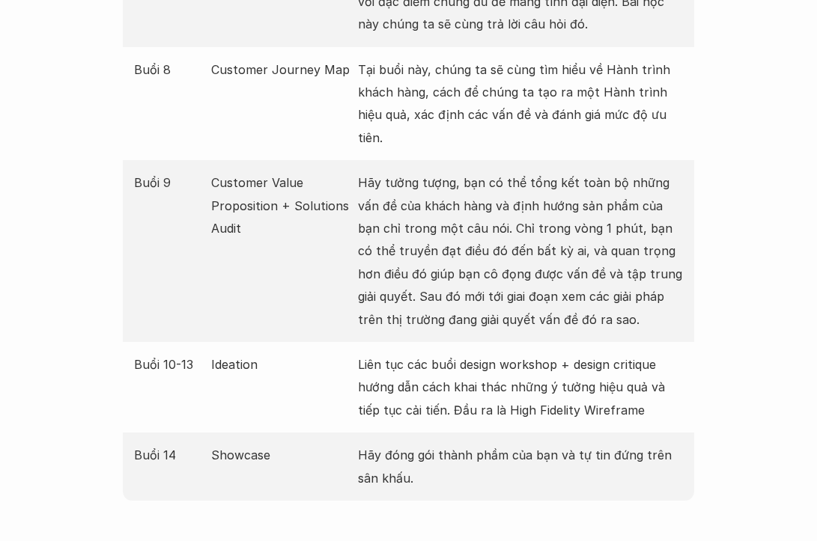
click at [405, 353] on p "Liên tục các buổi design workshop + design critique hướng dẫn cách khai thác nh…" at bounding box center [520, 387] width 325 height 68
click at [398, 352] on div "Buổi 10-13 Ideation Liên tục các buổi design workshop + design critique hướng d…" at bounding box center [409, 387] width 572 height 91
click at [404, 444] on p "Hãy đóng gói thành phầm của bạn và tự tin đứng trên sân khấu." at bounding box center [520, 467] width 325 height 46
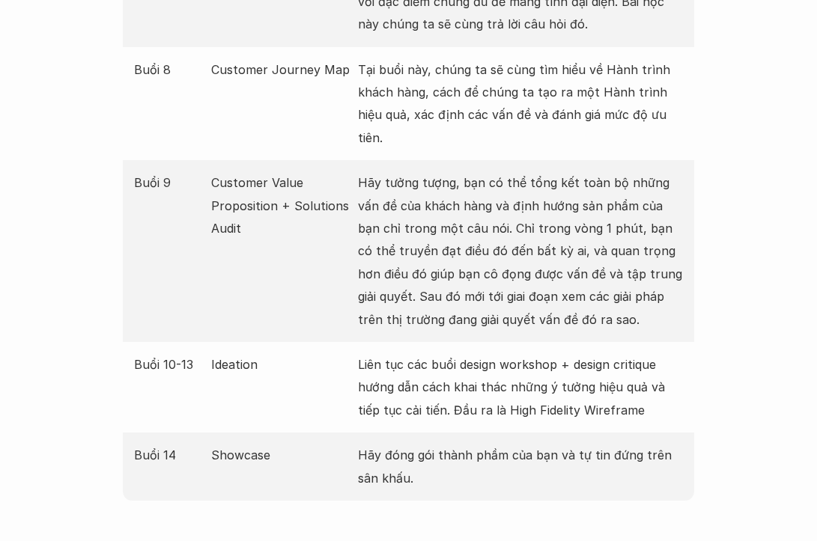
click at [404, 444] on p "Hãy đóng gói thành phầm của bạn và tự tin đứng trên sân khấu." at bounding box center [520, 467] width 325 height 46
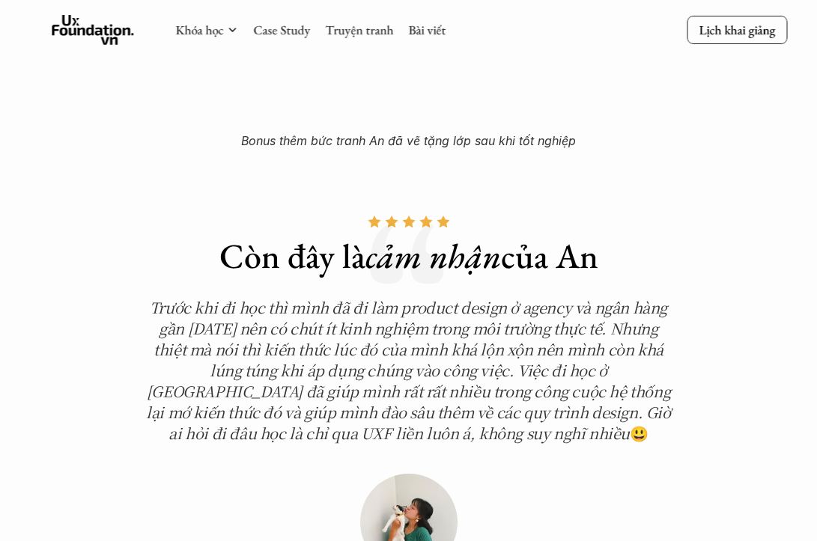
scroll to position [4860, 0]
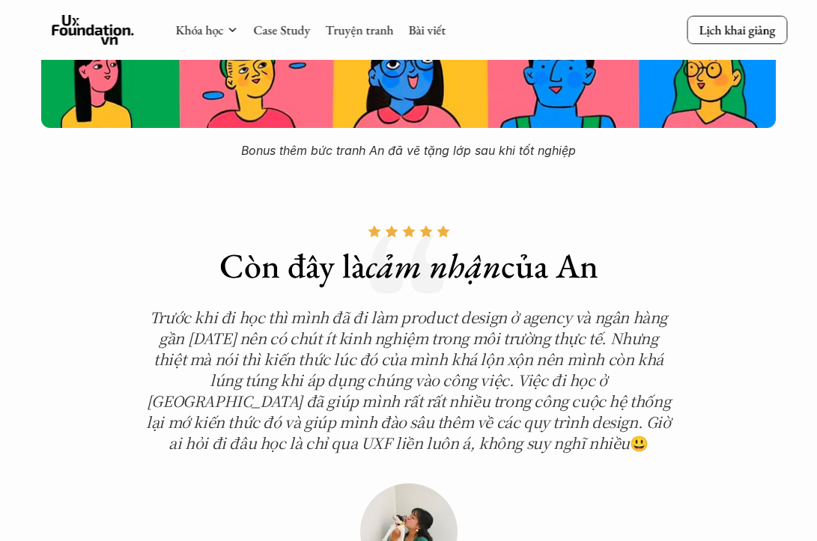
click at [411, 306] on em "Trước khi đi học thì mình đã đi làm product design ở agency và ngân hàng gần [D…" at bounding box center [410, 380] width 528 height 148
click at [367, 306] on em "Trước khi đi học thì mình đã đi làm product design ở agency và ngân hàng gần [D…" at bounding box center [410, 380] width 528 height 148
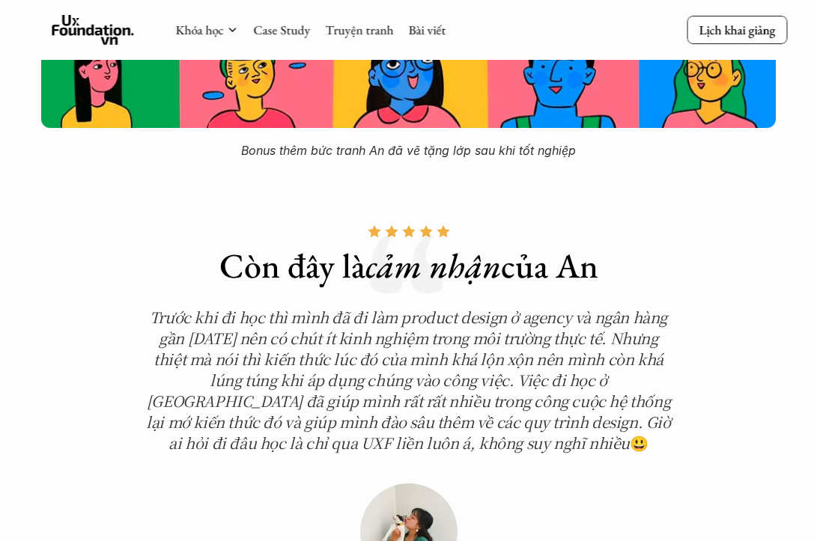
click at [367, 306] on em "Trước khi đi học thì mình đã đi làm product design ở agency và ngân hàng gần [D…" at bounding box center [410, 380] width 528 height 148
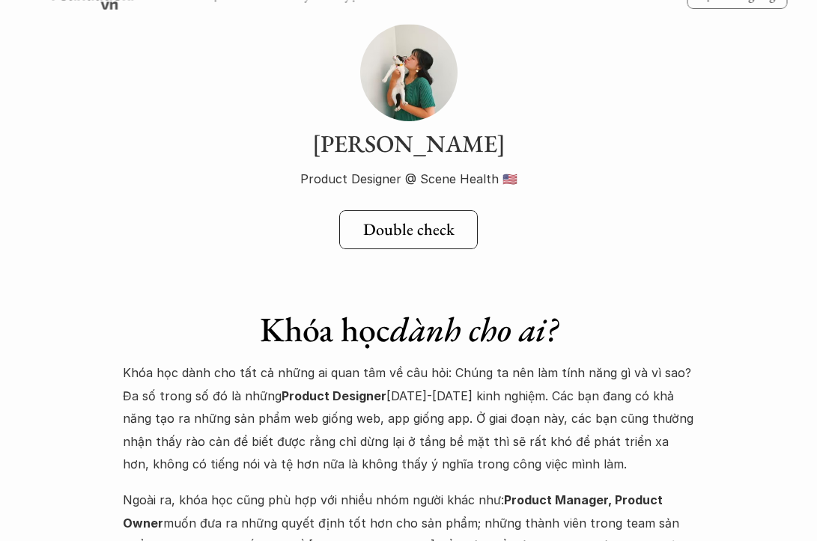
scroll to position [5466, 0]
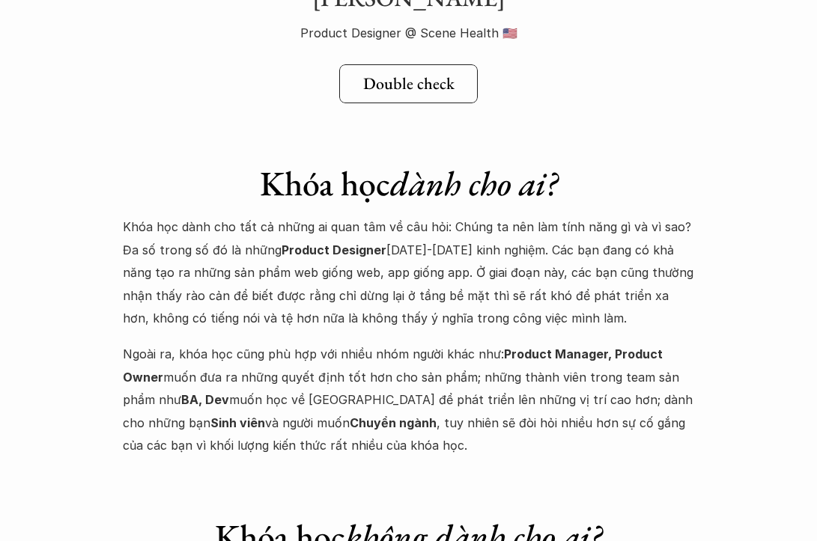
click at [303, 216] on p "Khóa học dành cho tất cả những ai quan tâm về câu hỏi: Chúng ta nên làm tính nă…" at bounding box center [409, 273] width 572 height 114
click at [243, 216] on p "Khóa học dành cho tất cả những ai quan tâm về câu hỏi: Chúng ta nên làm tính nă…" at bounding box center [409, 273] width 572 height 114
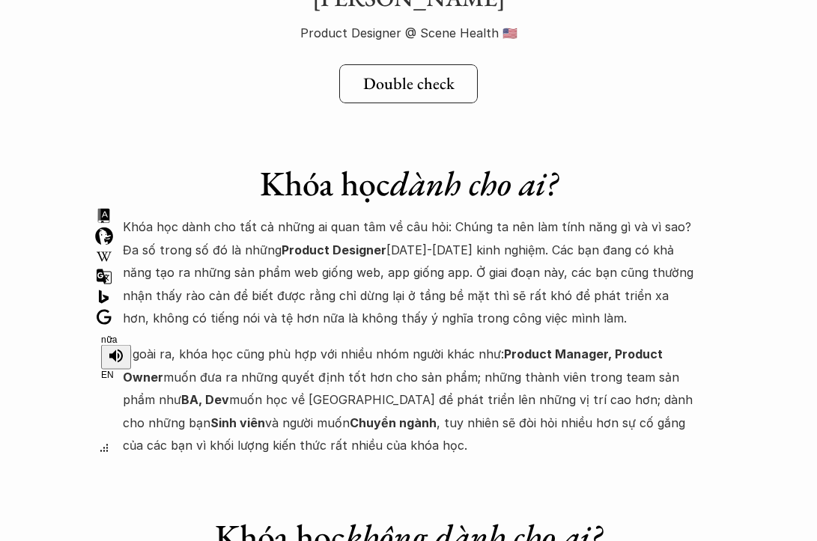
click at [243, 216] on p "Khóa học dành cho tất cả những ai quan tâm về câu hỏi: Chúng ta nên làm tính nă…" at bounding box center [409, 273] width 572 height 114
click at [310, 216] on p "Khóa học dành cho tất cả những ai quan tâm về câu hỏi: Chúng ta nên làm tính nă…" at bounding box center [409, 273] width 572 height 114
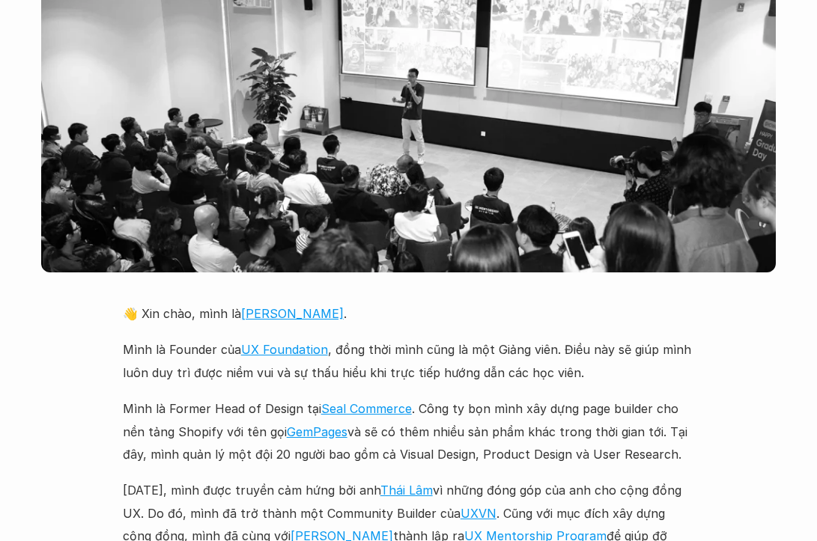
scroll to position [3223, 0]
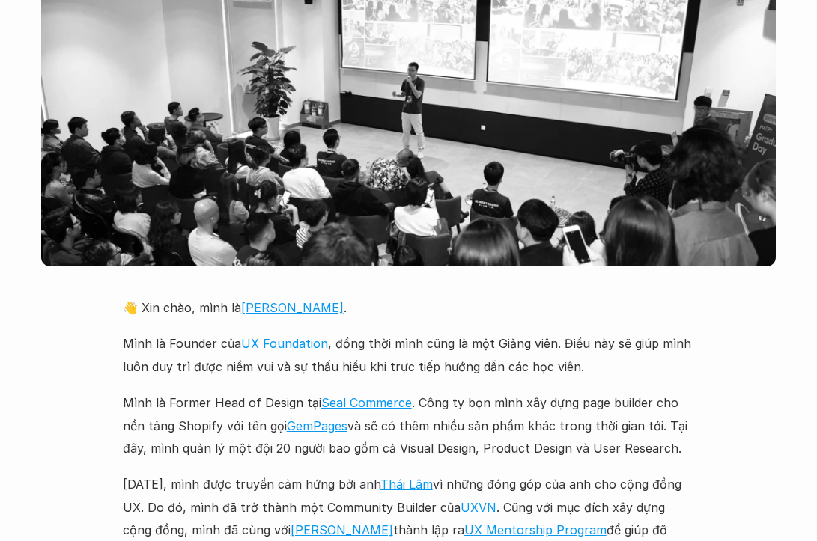
click at [431, 332] on p "Mình là Founder của UX Foundation , đồng thời mình cũng là một Giảng viên. Điều…" at bounding box center [409, 355] width 572 height 46
click at [431, 507] on div at bounding box center [433, 510] width 7 height 7
click at [486, 332] on p "Mình là Founder của UX Foundation , đồng thời mình cũng là một Giảng viên. Điều…" at bounding box center [409, 355] width 572 height 46
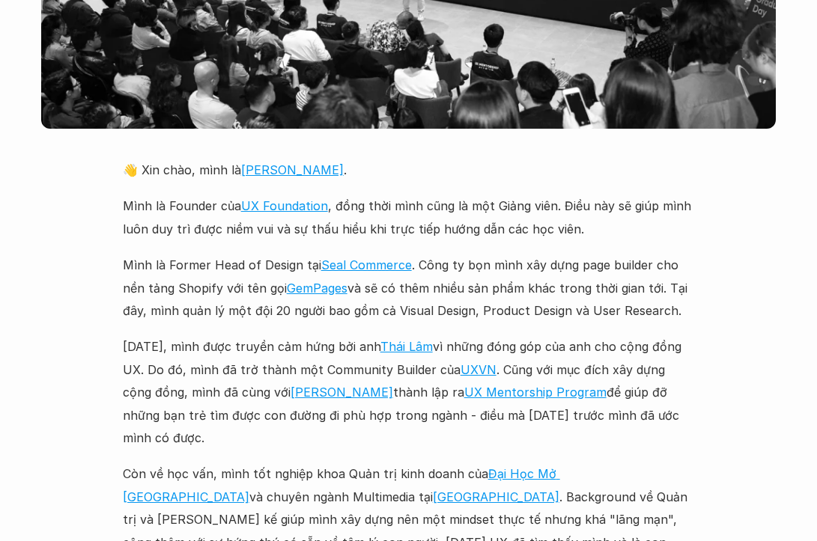
scroll to position [3378, 0]
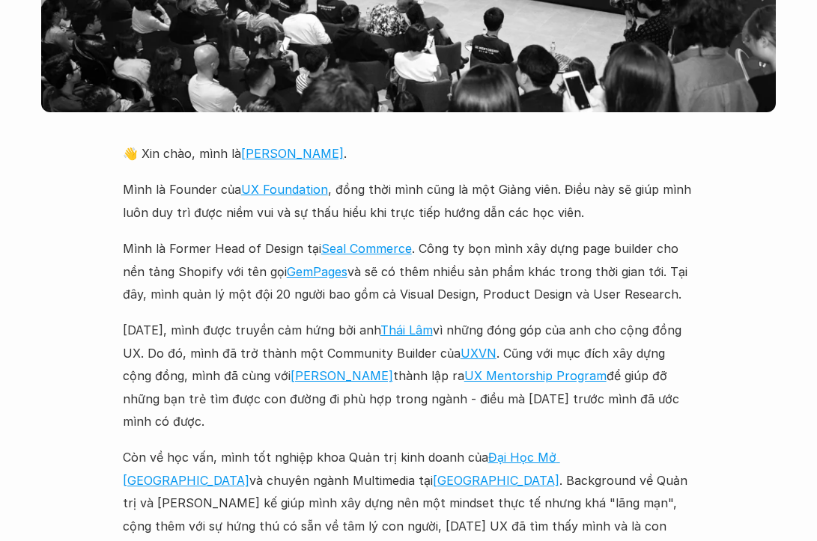
click at [513, 319] on p "[DATE], mình được truyền cảm hứng bởi anh [PERSON_NAME] vì những đóng góp của a…" at bounding box center [409, 376] width 572 height 114
click at [574, 319] on p "[DATE], mình được truyền cảm hứng bởi anh [PERSON_NAME] vì những đóng góp của a…" at bounding box center [409, 376] width 572 height 114
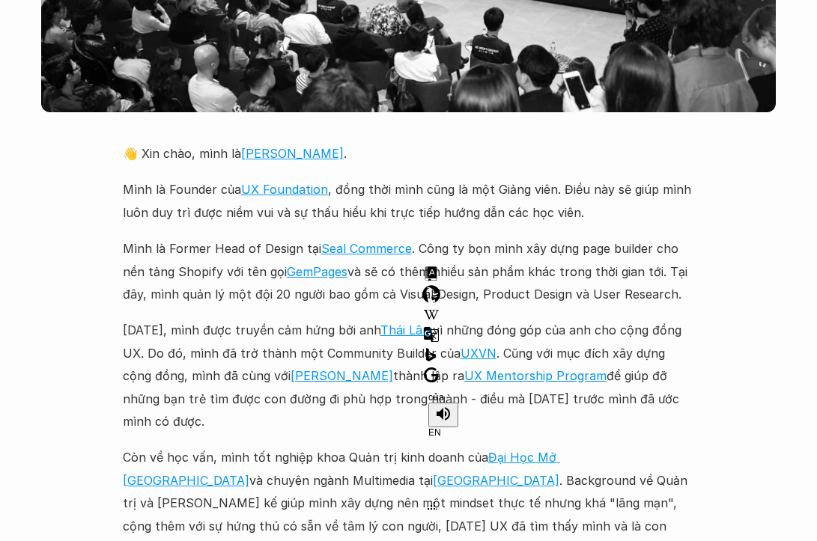
click at [574, 319] on p "[DATE], mình được truyền cảm hứng bởi anh [PERSON_NAME] vì những đóng góp của a…" at bounding box center [409, 376] width 572 height 114
click at [601, 319] on p "[DATE], mình được truyền cảm hứng bởi anh [PERSON_NAME] vì những đóng góp của a…" at bounding box center [409, 376] width 572 height 114
click at [607, 319] on p "[DATE], mình được truyền cảm hứng bởi anh [PERSON_NAME] vì những đóng góp của a…" at bounding box center [409, 376] width 572 height 114
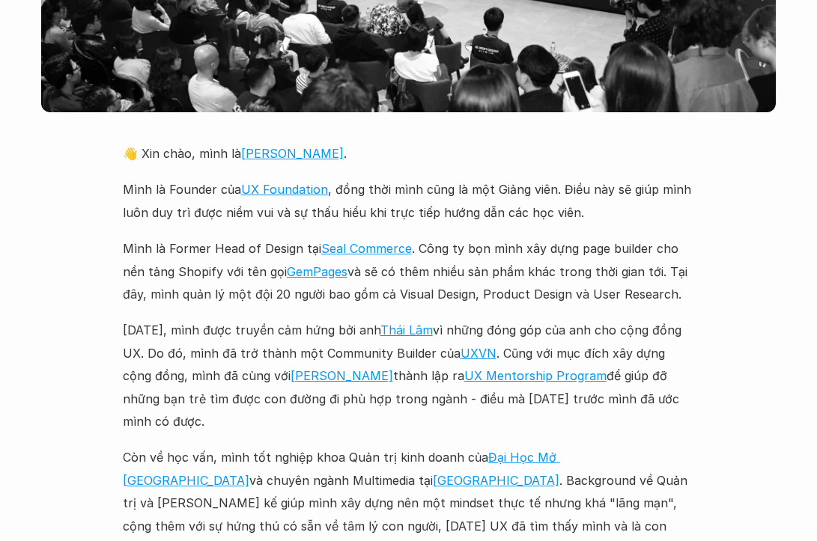
click at [607, 319] on p "[DATE], mình được truyền cảm hứng bởi anh [PERSON_NAME] vì những đóng góp của a…" at bounding box center [409, 376] width 572 height 114
click at [601, 319] on p "[DATE], mình được truyền cảm hứng bởi anh [PERSON_NAME] vì những đóng góp của a…" at bounding box center [409, 376] width 572 height 114
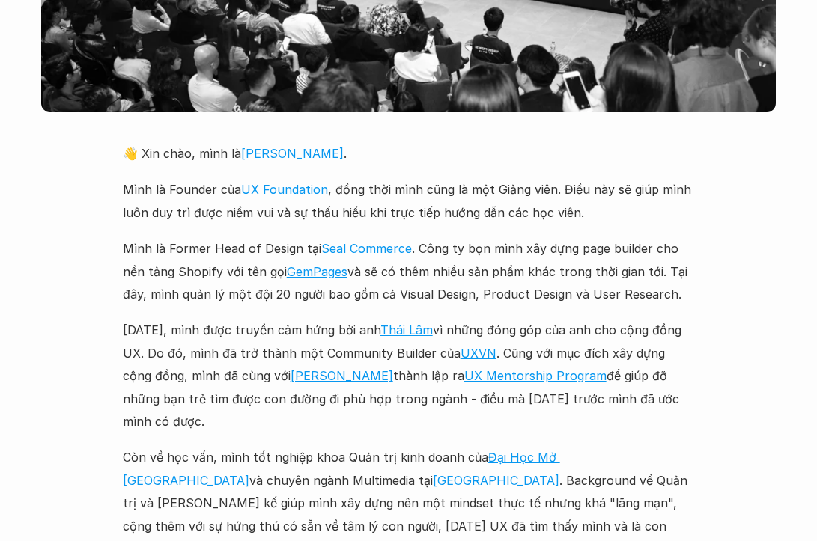
click at [610, 319] on p "[DATE], mình được truyền cảm hứng bởi anh [PERSON_NAME] vì những đóng góp của a…" at bounding box center [409, 376] width 572 height 114
click at [374, 446] on p "Còn về học vấn, mình tốt nghiệp khoa Quản trị kinh doanh của [GEOGRAPHIC_DATA] …" at bounding box center [409, 503] width 572 height 114
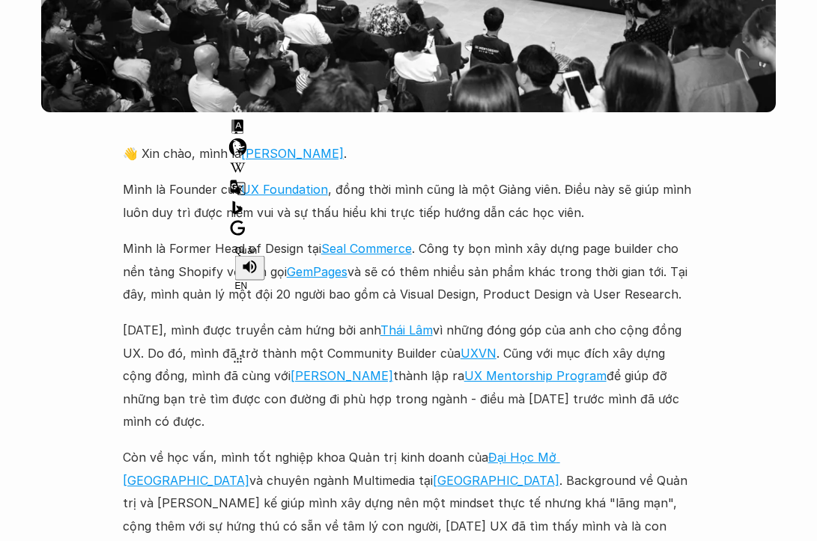
click at [417, 446] on p "Còn về học vấn, mình tốt nghiệp khoa Quản trị kinh doanh của [GEOGRAPHIC_DATA] …" at bounding box center [409, 503] width 572 height 114
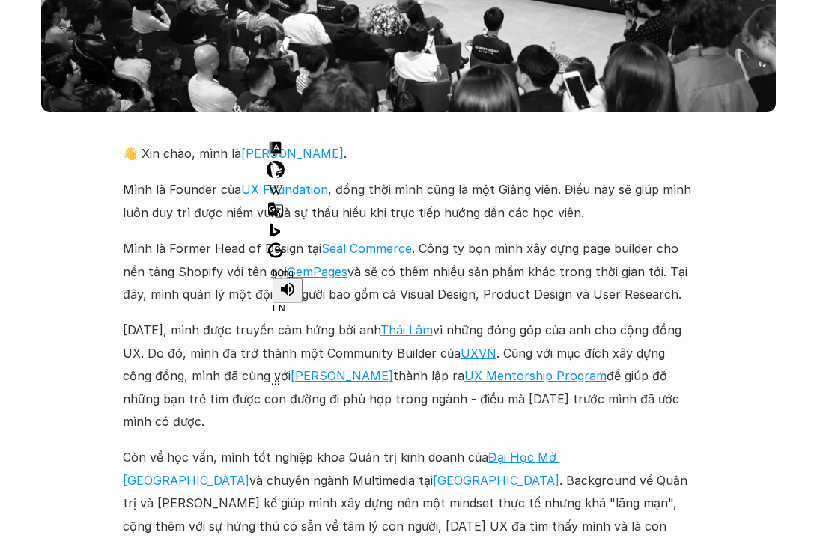
click at [417, 446] on p "Còn về học vấn, mình tốt nghiệp khoa Quản trị kinh doanh của [GEOGRAPHIC_DATA] …" at bounding box center [409, 503] width 572 height 114
click at [430, 446] on p "Còn về học vấn, mình tốt nghiệp khoa Quản trị kinh doanh của [GEOGRAPHIC_DATA] …" at bounding box center [409, 503] width 572 height 114
click at [450, 446] on p "Còn về học vấn, mình tốt nghiệp khoa Quản trị kinh doanh của [GEOGRAPHIC_DATA] …" at bounding box center [409, 503] width 572 height 114
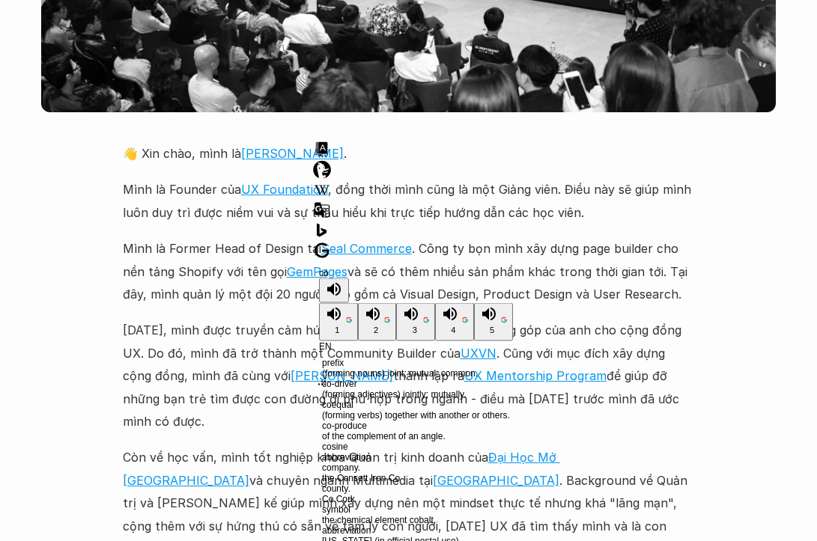
click at [441, 446] on p "Còn về học vấn, mình tốt nghiệp khoa Quản trị kinh doanh của [GEOGRAPHIC_DATA] …" at bounding box center [409, 503] width 572 height 114
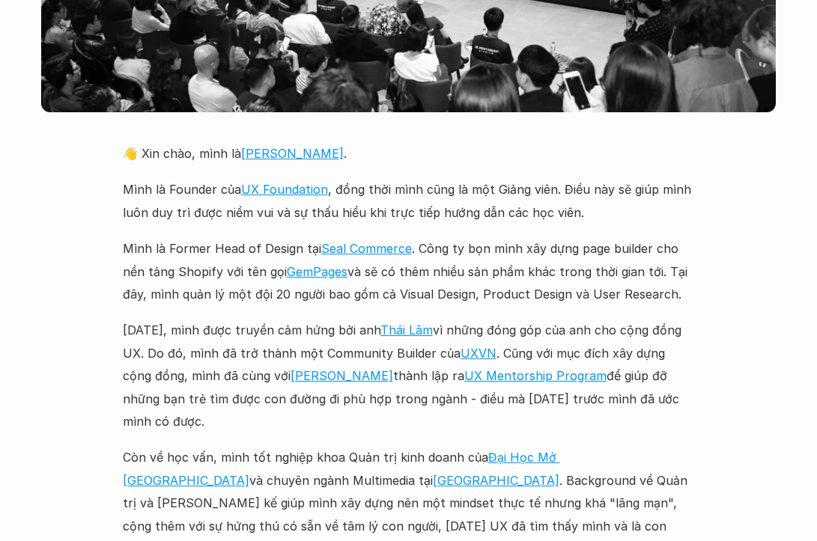
click at [441, 446] on p "Còn về học vấn, mình tốt nghiệp khoa Quản trị kinh doanh của [GEOGRAPHIC_DATA] …" at bounding box center [409, 503] width 572 height 114
click at [456, 446] on p "Còn về học vấn, mình tốt nghiệp khoa Quản trị kinh doanh của [GEOGRAPHIC_DATA] …" at bounding box center [409, 503] width 572 height 114
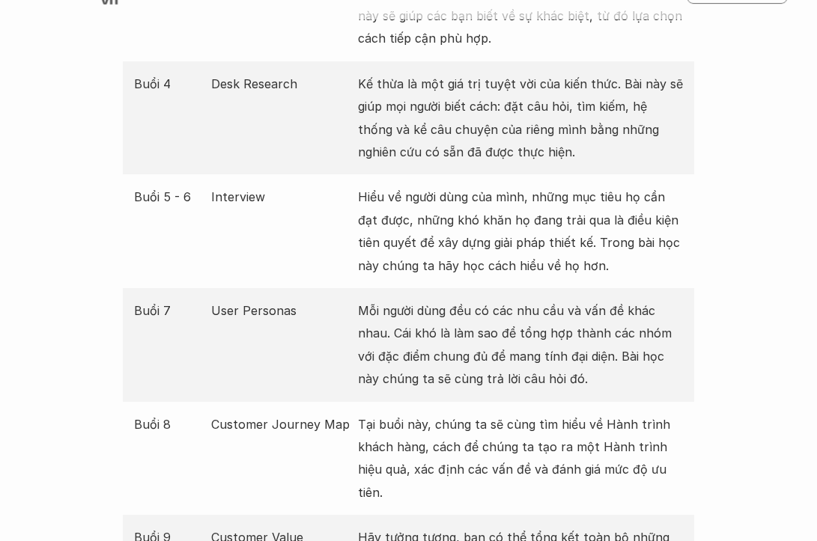
scroll to position [2303, 0]
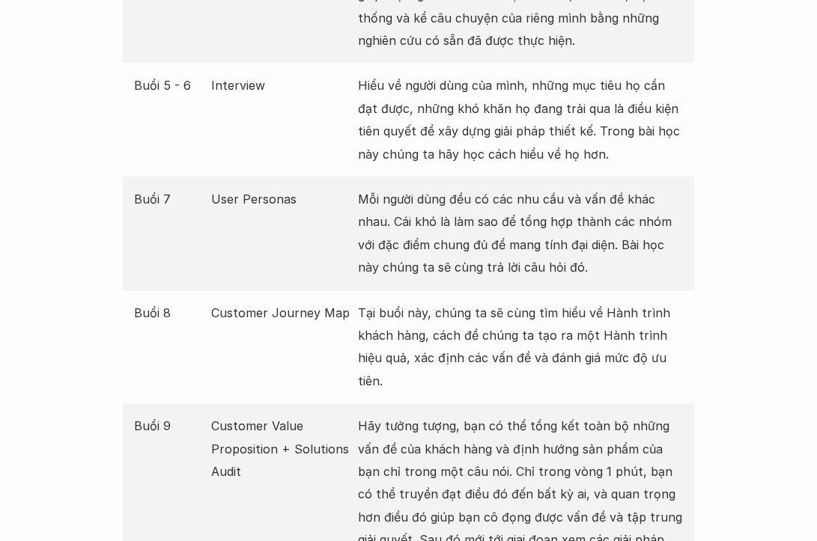
click at [395, 415] on p "Hãy tưởng tượng, bạn có thể tổng kết toàn bộ những vấn đề của khách hàng và địn…" at bounding box center [520, 494] width 325 height 159
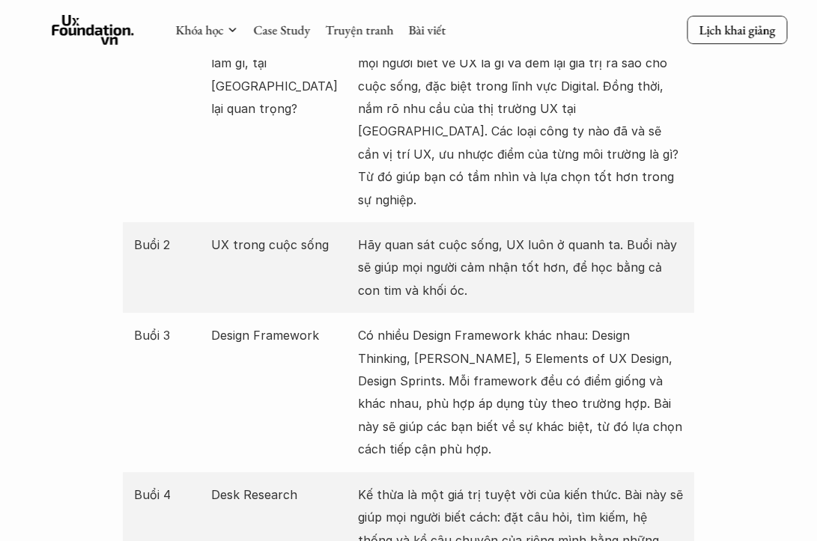
scroll to position [1766, 0]
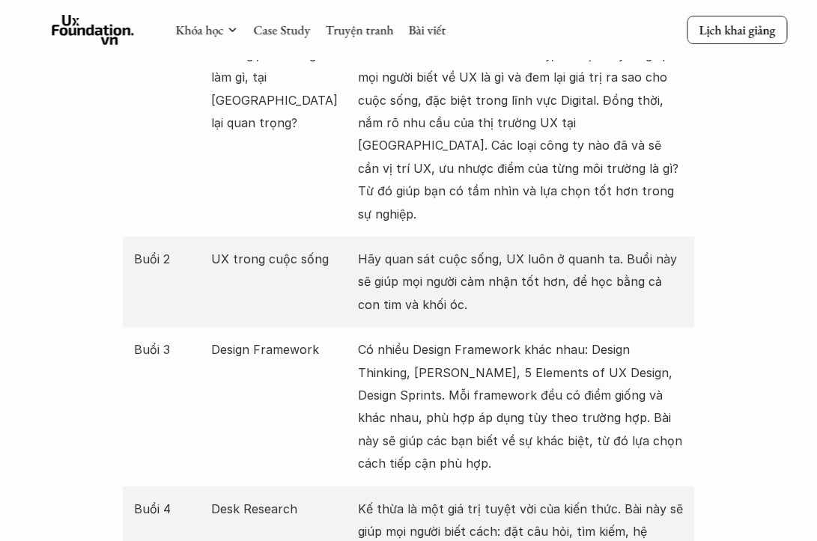
click at [395, 338] on p "Có nhiều Design Framework khác nhau: Design Thinking, [PERSON_NAME], 5 Elements…" at bounding box center [520, 406] width 325 height 136
click at [396, 338] on p "Có nhiều Design Framework khác nhau: Design Thinking, [PERSON_NAME], 5 Elements…" at bounding box center [520, 406] width 325 height 136
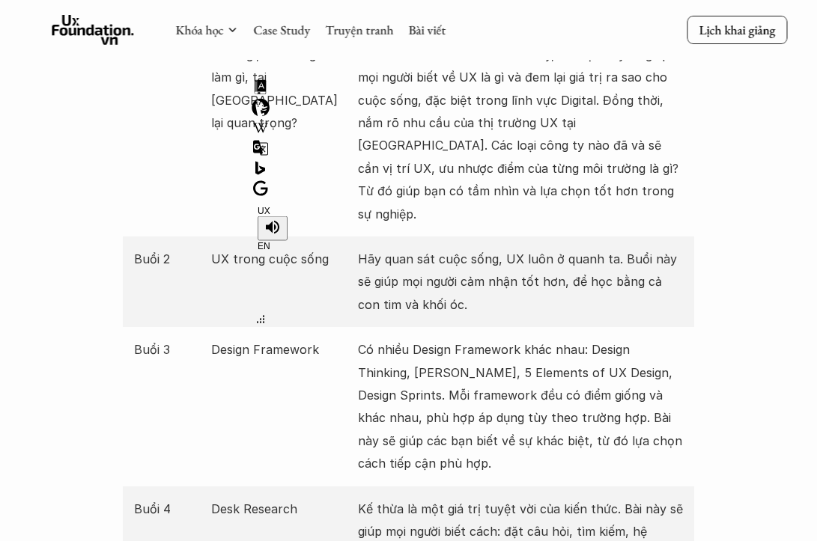
click at [396, 338] on p "Có nhiều Design Framework khác nhau: Design Thinking, [PERSON_NAME], 5 Elements…" at bounding box center [520, 406] width 325 height 136
click at [401, 338] on p "Có nhiều Design Framework khác nhau: Design Thinking, [PERSON_NAME], 5 Elements…" at bounding box center [520, 406] width 325 height 136
click at [405, 338] on p "Có nhiều Design Framework khác nhau: Design Thinking, [PERSON_NAME], 5 Elements…" at bounding box center [520, 406] width 325 height 136
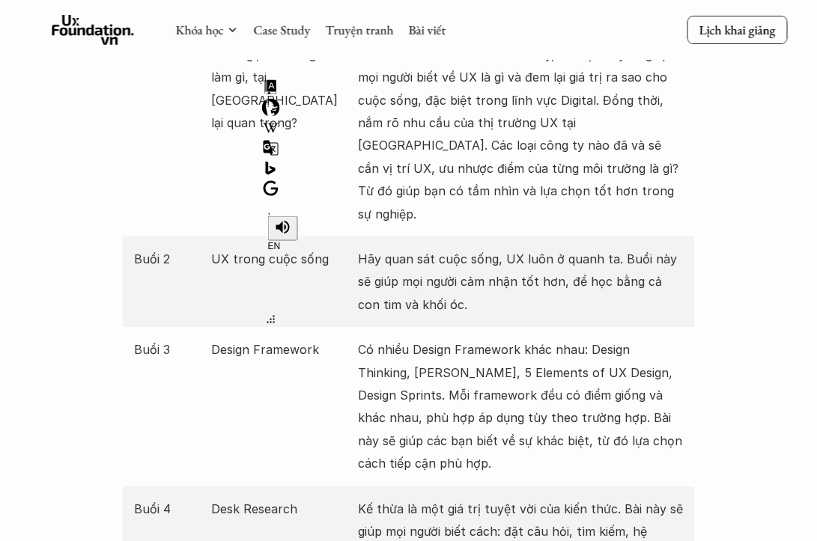
click at [405, 338] on p "Có nhiều Design Framework khác nhau: Design Thinking, [PERSON_NAME], 5 Elements…" at bounding box center [520, 406] width 325 height 136
click at [428, 351] on p "Có nhiều Design Framework khác nhau: Design Thinking, [PERSON_NAME], 5 Elements…" at bounding box center [520, 406] width 325 height 136
click at [486, 354] on p "Có nhiều Design Framework khác nhau: Design Thinking, [PERSON_NAME], 5 Elements…" at bounding box center [520, 406] width 325 height 136
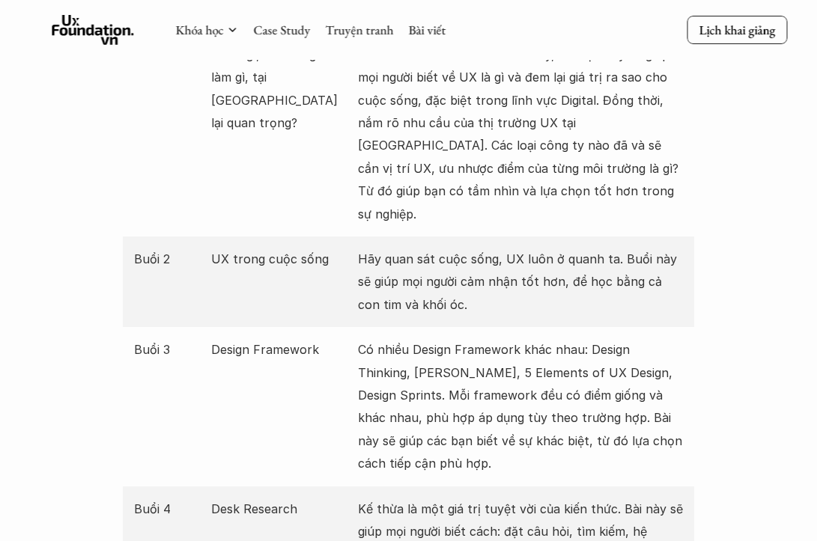
click at [486, 354] on p "Có nhiều Design Framework khác nhau: Design Thinking, [PERSON_NAME], 5 Elements…" at bounding box center [520, 406] width 325 height 136
click at [482, 361] on p "Có nhiều Design Framework khác nhau: Design Thinking, [PERSON_NAME], 5 Elements…" at bounding box center [520, 406] width 325 height 136
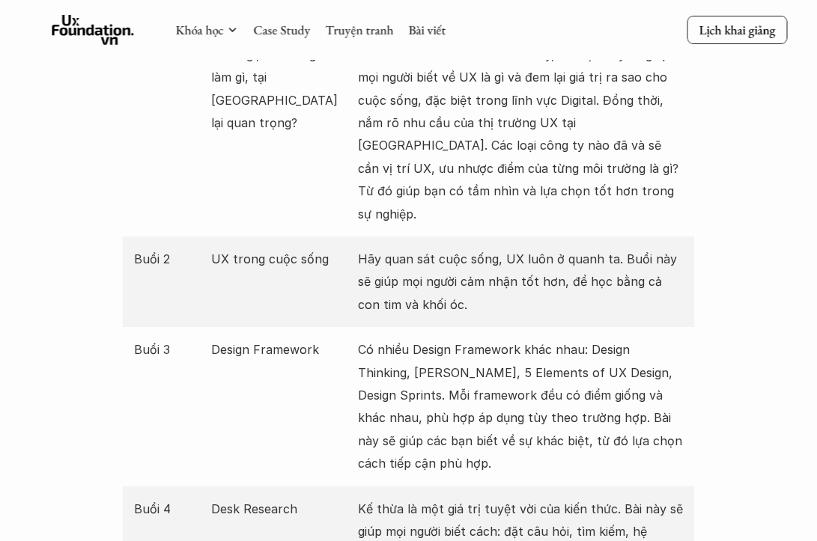
click at [433, 371] on p "Có nhiều Design Framework khác nhau: Design Thinking, [PERSON_NAME], 5 Elements…" at bounding box center [520, 406] width 325 height 136
drag, startPoint x: 427, startPoint y: 364, endPoint x: 723, endPoint y: 417, distance: 301.2
drag, startPoint x: 680, startPoint y: 402, endPoint x: 358, endPoint y: 321, distance: 332.0
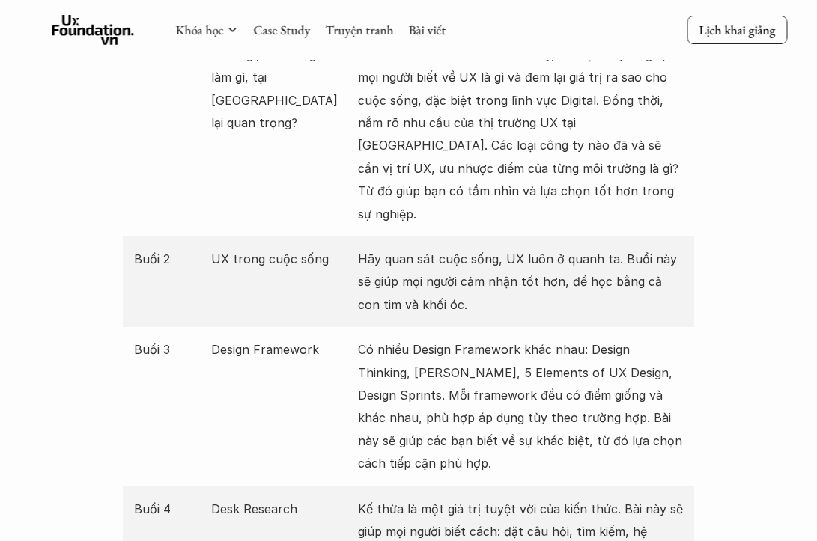
click at [358, 338] on p "Có nhiều Design Framework khác nhau: Design Thinking, [PERSON_NAME], 5 Elements…" at bounding box center [520, 406] width 325 height 136
drag, startPoint x: 358, startPoint y: 321, endPoint x: 686, endPoint y: 400, distance: 337.3
click at [686, 400] on div "Buổi 3 Design Framework Có nhiều Design Framework khác nhau: Design Thinking, […" at bounding box center [409, 406] width 572 height 159
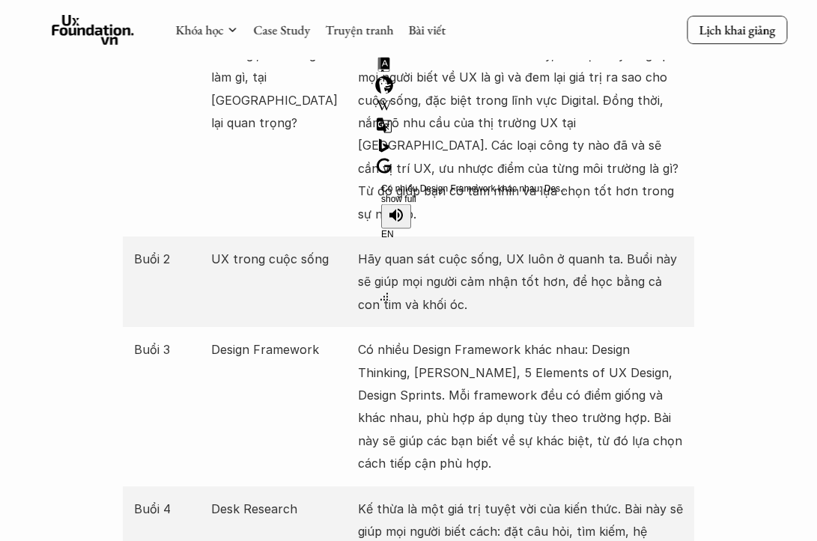
click at [686, 400] on div "Buổi 3 Design Framework Có nhiều Design Framework khác nhau: Design Thinking, […" at bounding box center [409, 406] width 572 height 159
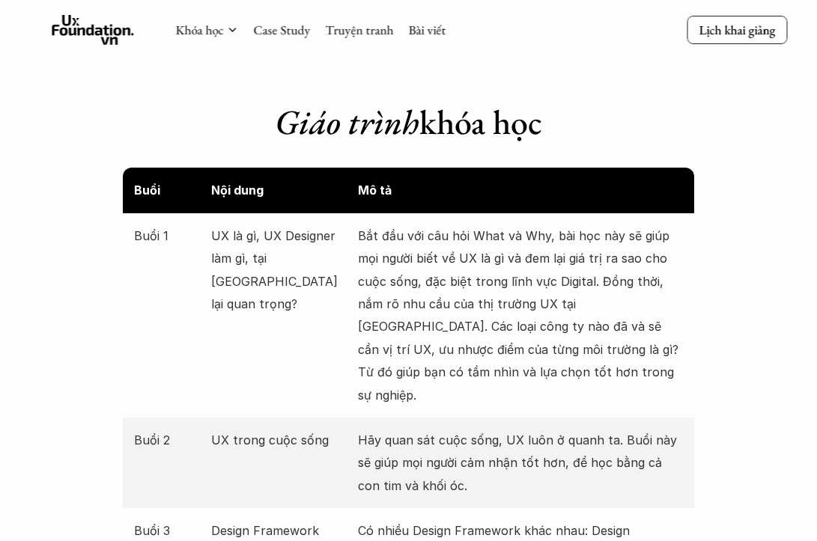
scroll to position [1578, 0]
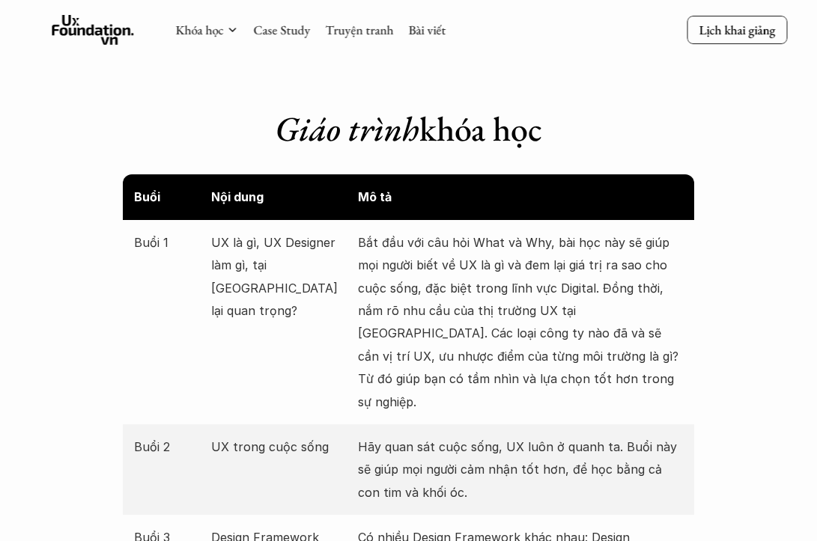
click at [548, 332] on p "Bắt đầu với câu hỏi What và Why, bài học này sẽ giúp mọi người biết về UX là gì…" at bounding box center [520, 322] width 325 height 182
click at [491, 332] on p "Bắt đầu với câu hỏi What và Why, bài học này sẽ giúp mọi người biết về UX là gì…" at bounding box center [520, 322] width 325 height 182
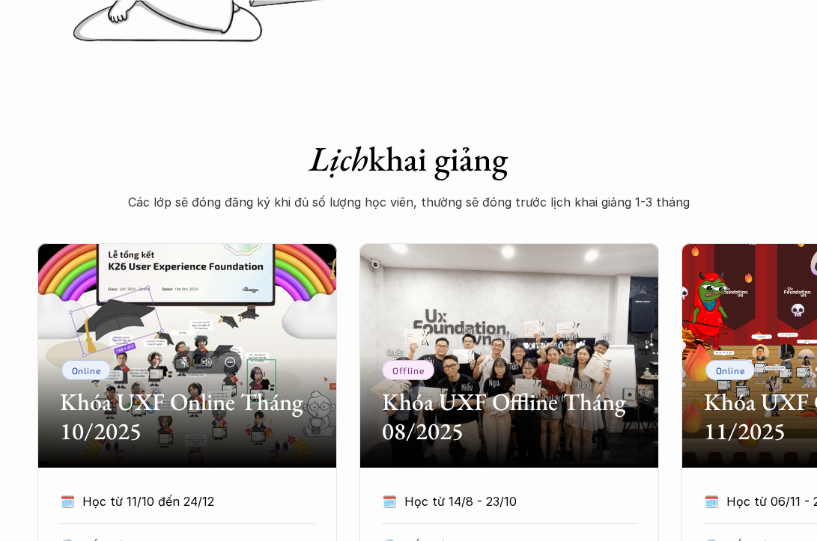
scroll to position [446, 0]
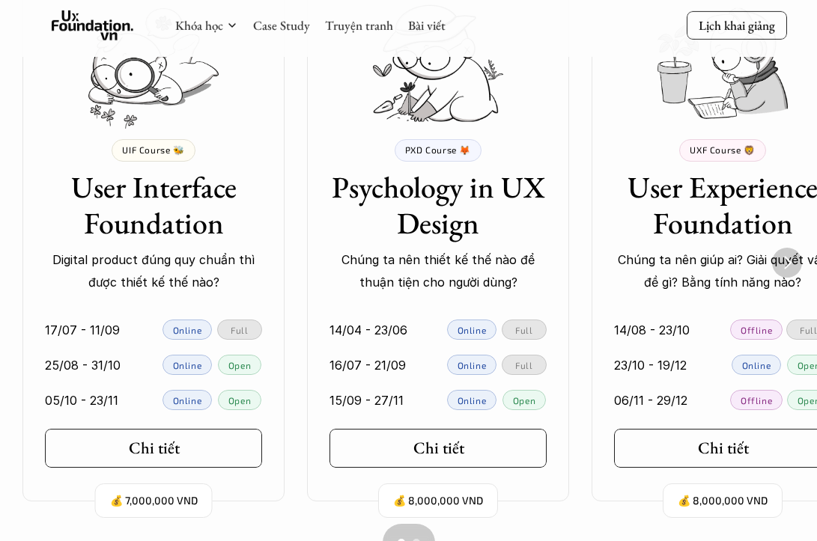
scroll to position [1162, 0]
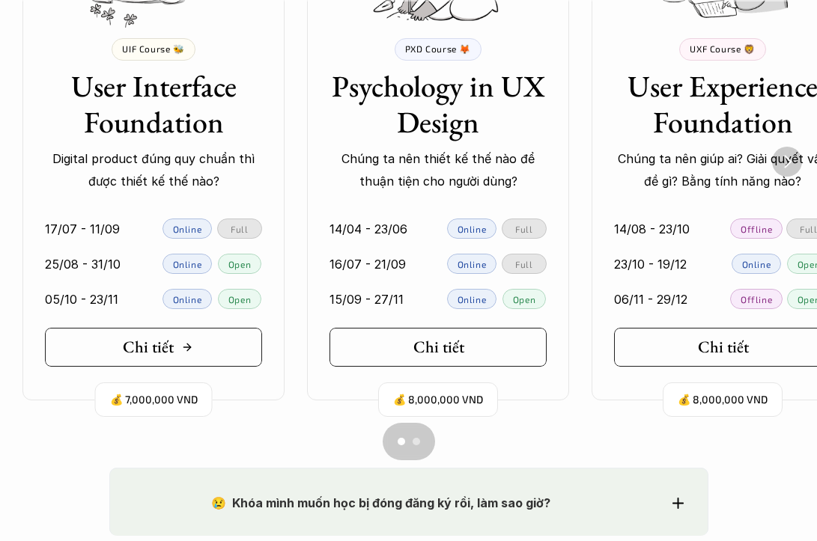
click at [158, 332] on link "Chi tiết" at bounding box center [153, 347] width 217 height 39
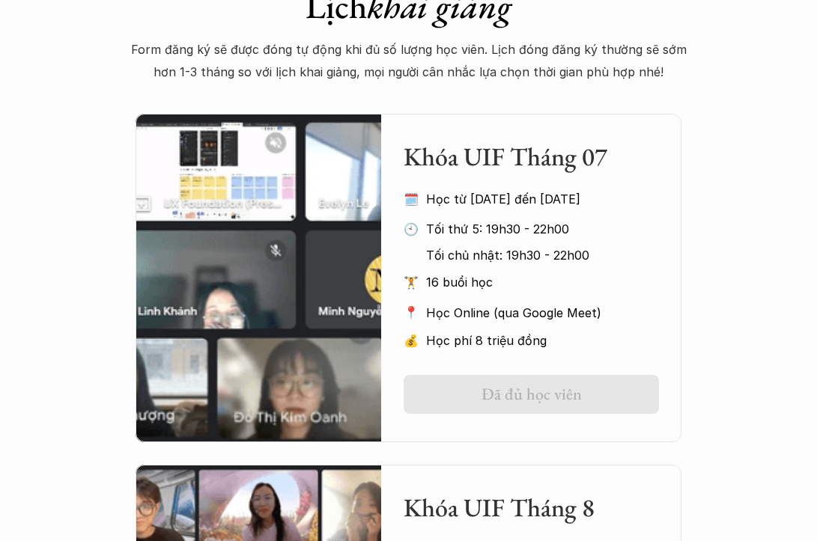
scroll to position [591, 0]
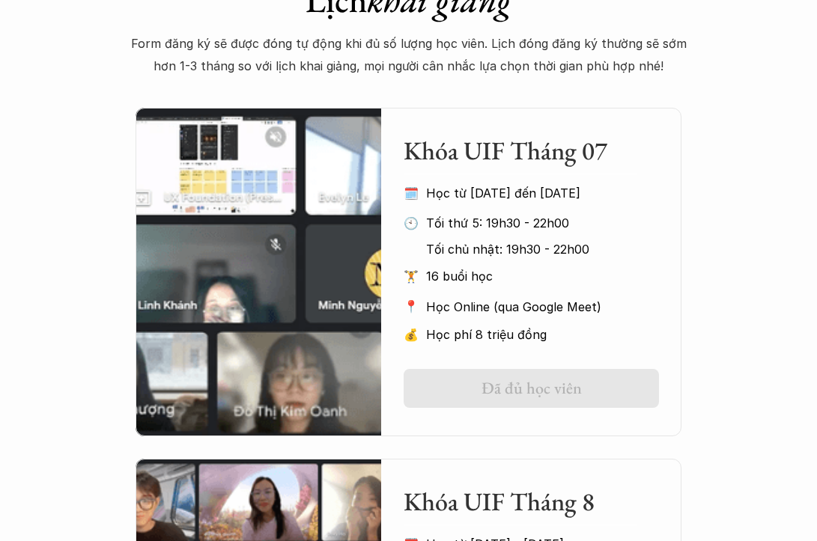
click at [580, 64] on p "Form đăng ký sẽ được đóng tự động khi đủ số lượng học viên. Lịch đóng đăng ký t…" at bounding box center [409, 55] width 572 height 46
click at [524, 63] on p "Form đăng ký sẽ được đóng tự động khi đủ số lượng học viên. Lịch đóng đăng ký t…" at bounding box center [409, 55] width 572 height 46
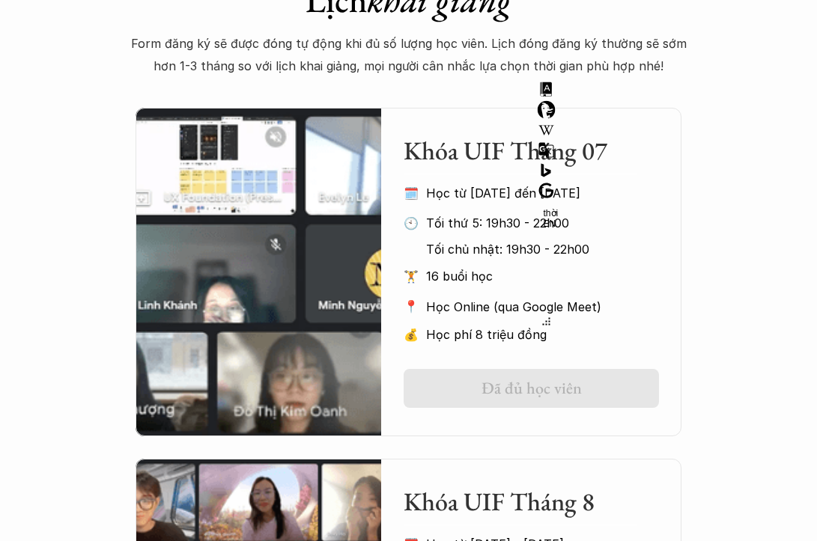
click at [524, 63] on p "Form đăng ký sẽ được đóng tự động khi đủ số lượng học viên. Lịch đóng đăng ký t…" at bounding box center [409, 55] width 572 height 46
click at [532, 69] on p "Form đăng ký sẽ được đóng tự động khi đủ số lượng học viên. Lịch đóng đăng ký t…" at bounding box center [409, 55] width 572 height 46
click at [527, 70] on p "Form đăng ký sẽ được đóng tự động khi đủ số lượng học viên. Lịch đóng đăng ký t…" at bounding box center [409, 55] width 572 height 46
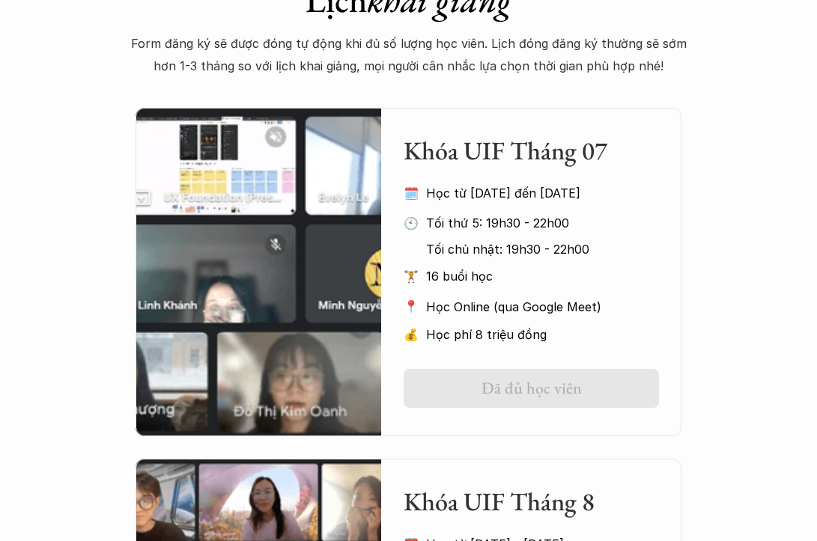
click at [527, 70] on p "Form đăng ký sẽ được đóng tự động khi đủ số lượng học viên. Lịch đóng đăng ký t…" at bounding box center [409, 55] width 572 height 46
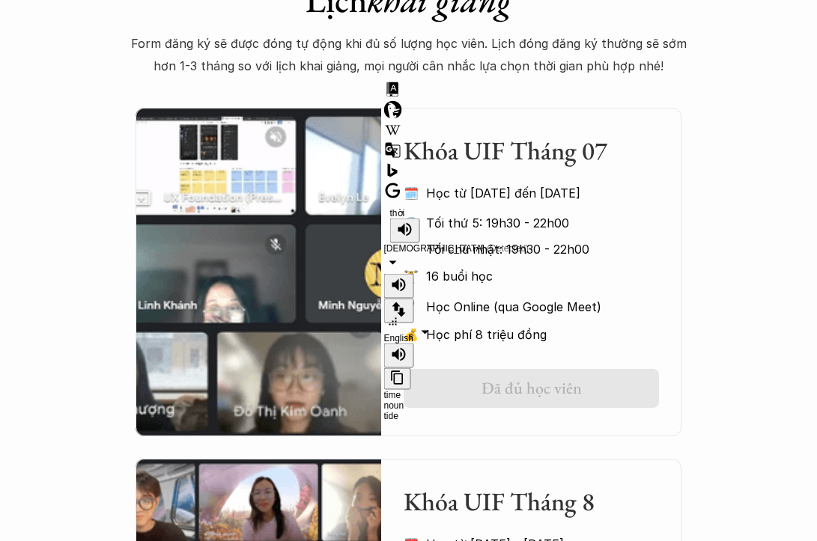
click at [527, 70] on p "Form đăng ký sẽ được đóng tự động khi đủ số lượng học viên. Lịch đóng đăng ký t…" at bounding box center [409, 55] width 572 height 46
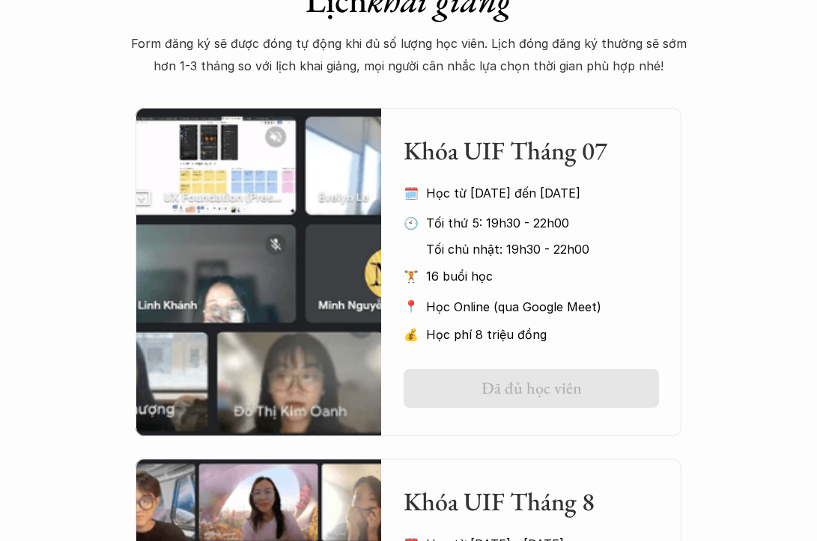
click at [501, 61] on p "Form đăng ký sẽ được đóng tự động khi đủ số lượng học viên. Lịch đóng đăng ký t…" at bounding box center [409, 55] width 572 height 46
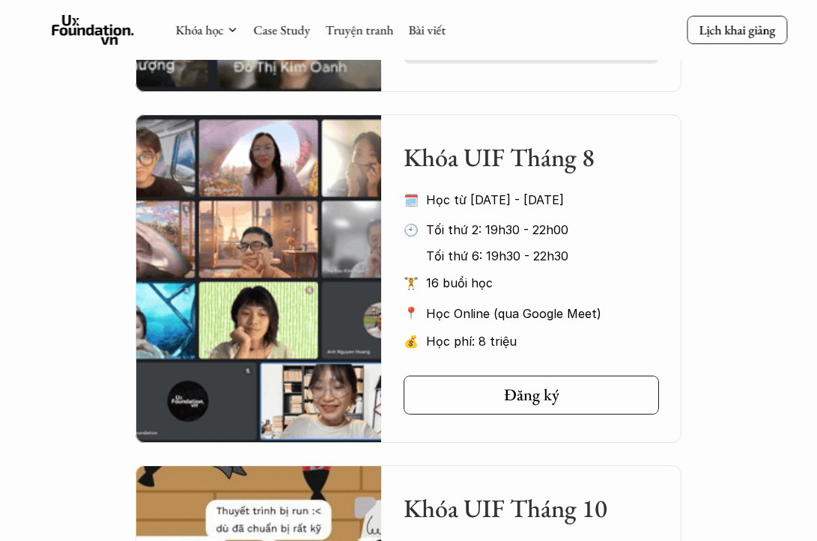
scroll to position [934, 0]
